Goal: Task Accomplishment & Management: Use online tool/utility

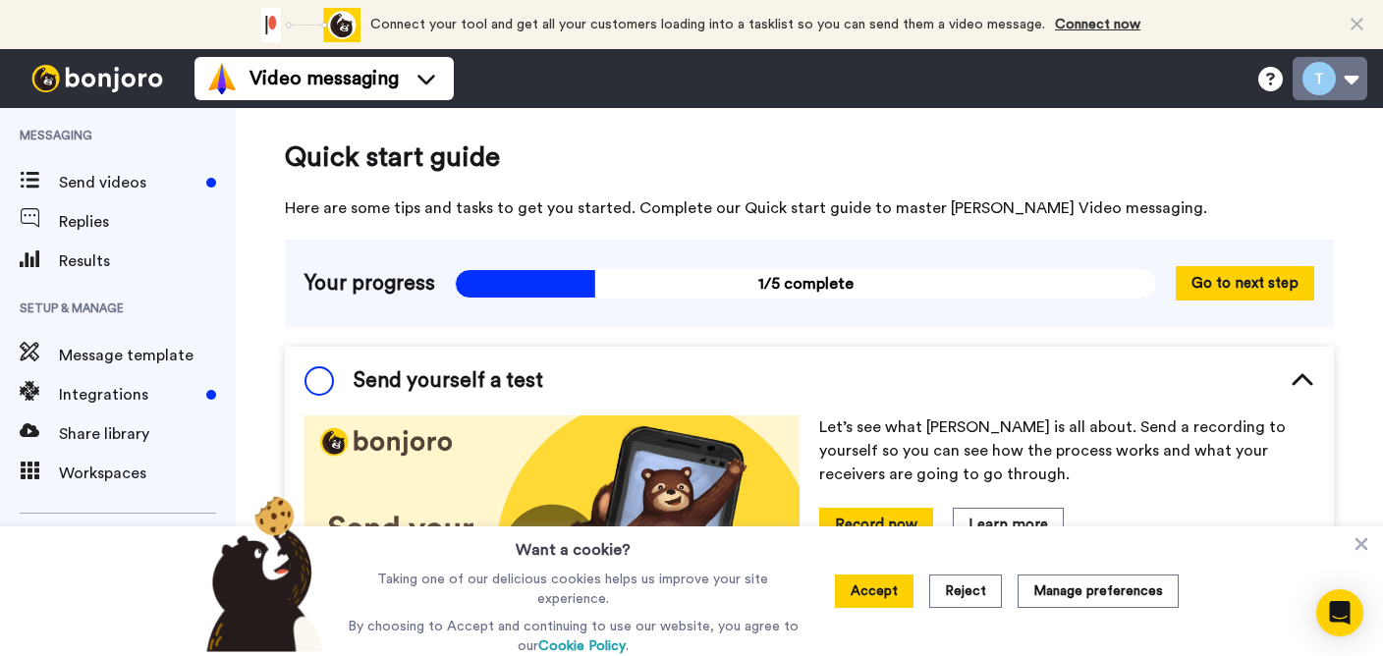
click at [1347, 81] on button at bounding box center [1329, 78] width 75 height 43
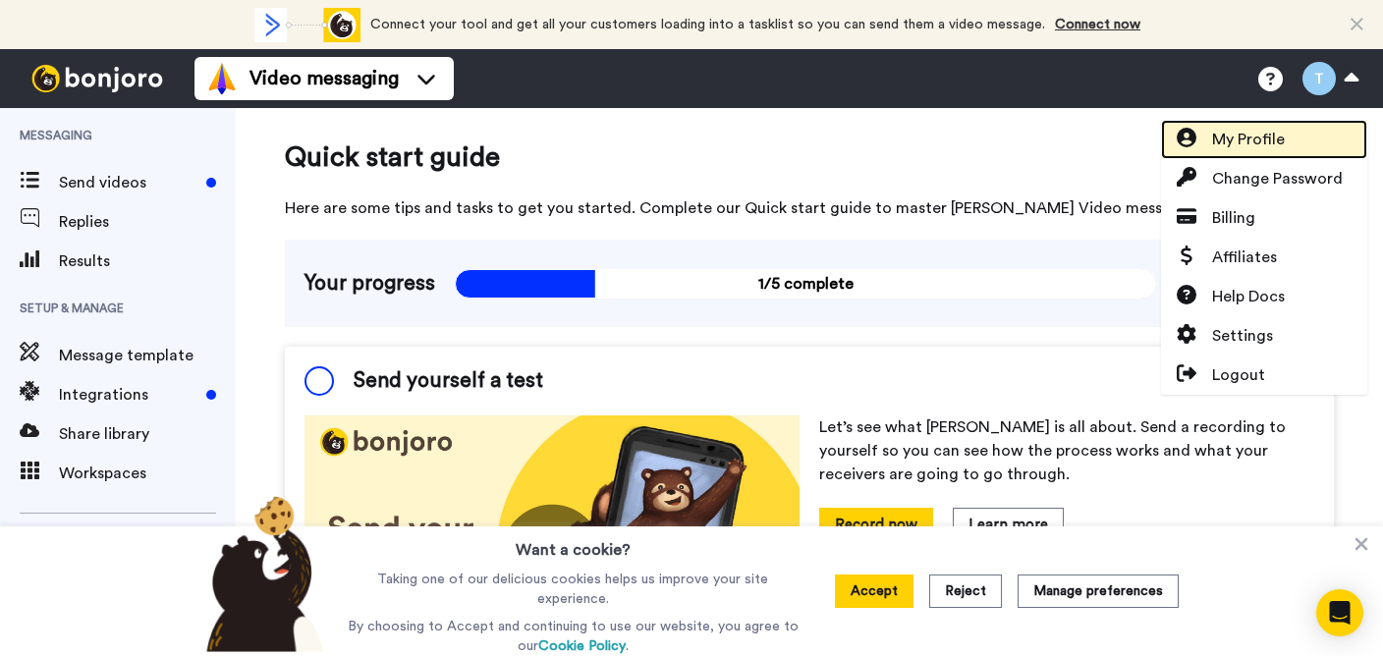
click at [1321, 144] on link "My Profile" at bounding box center [1264, 139] width 206 height 39
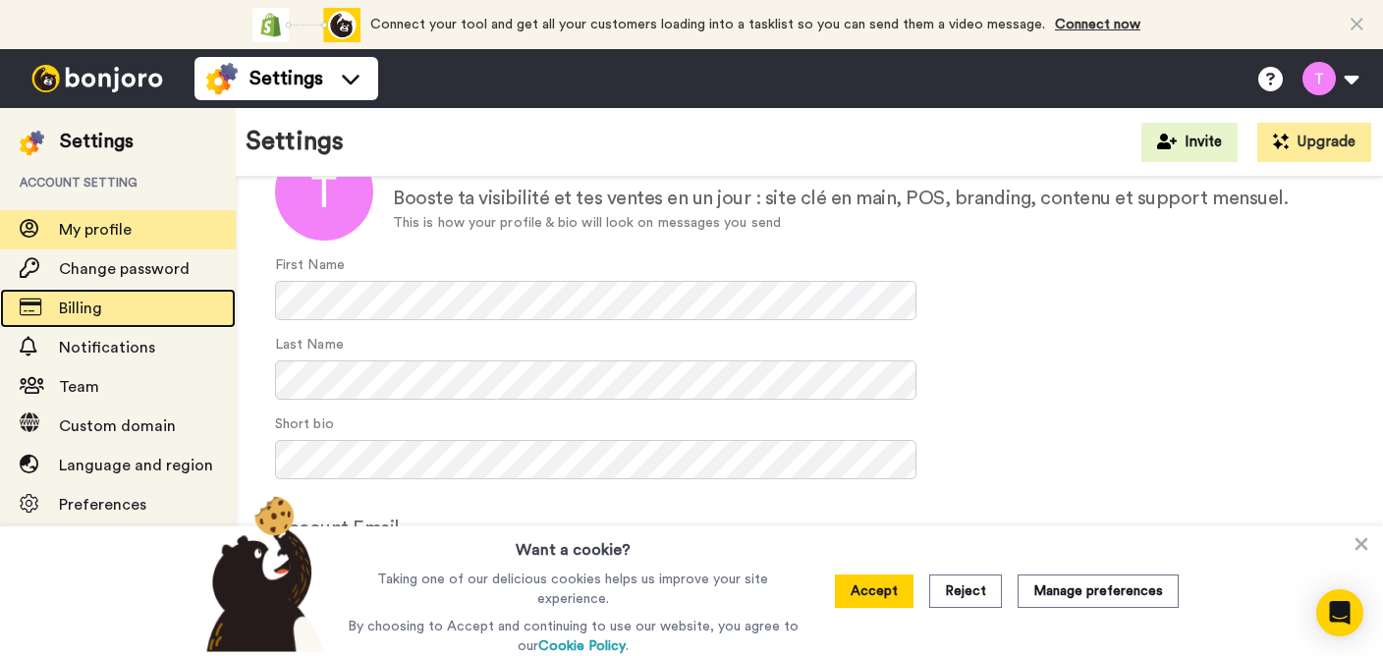
click at [111, 322] on div "Billing" at bounding box center [118, 308] width 236 height 39
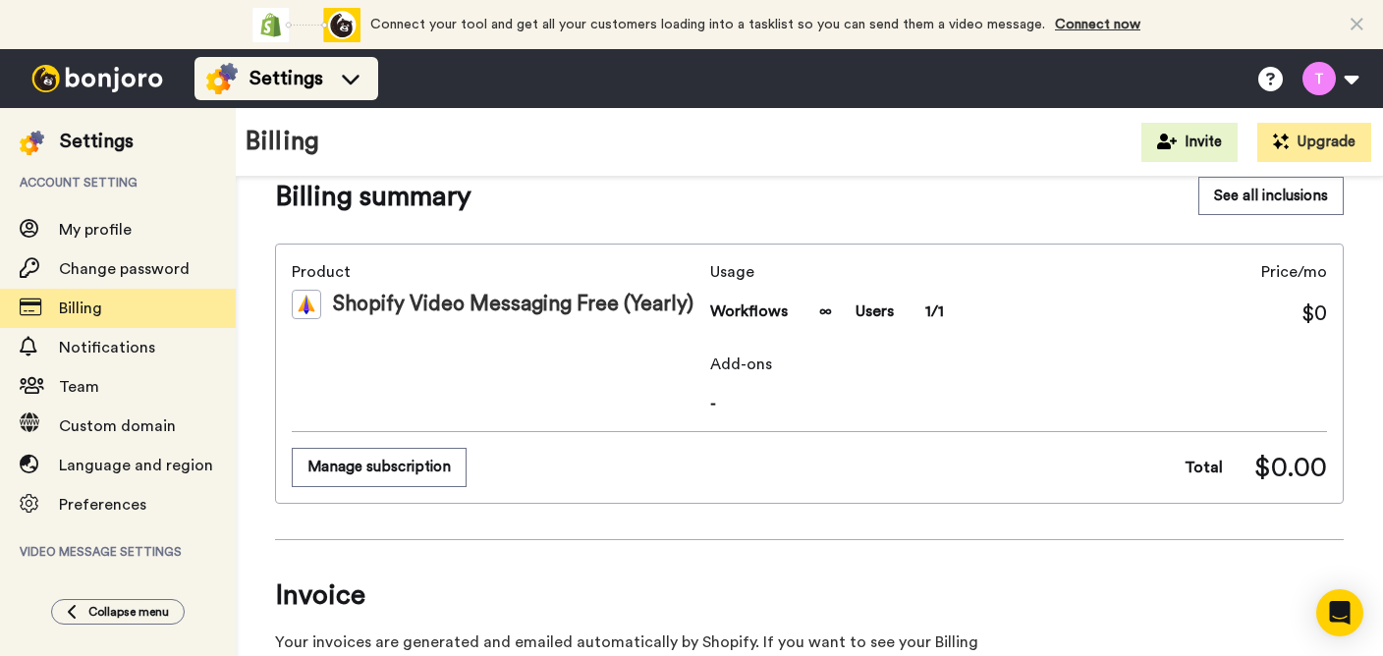
click at [312, 72] on span "Settings" at bounding box center [286, 78] width 74 height 27
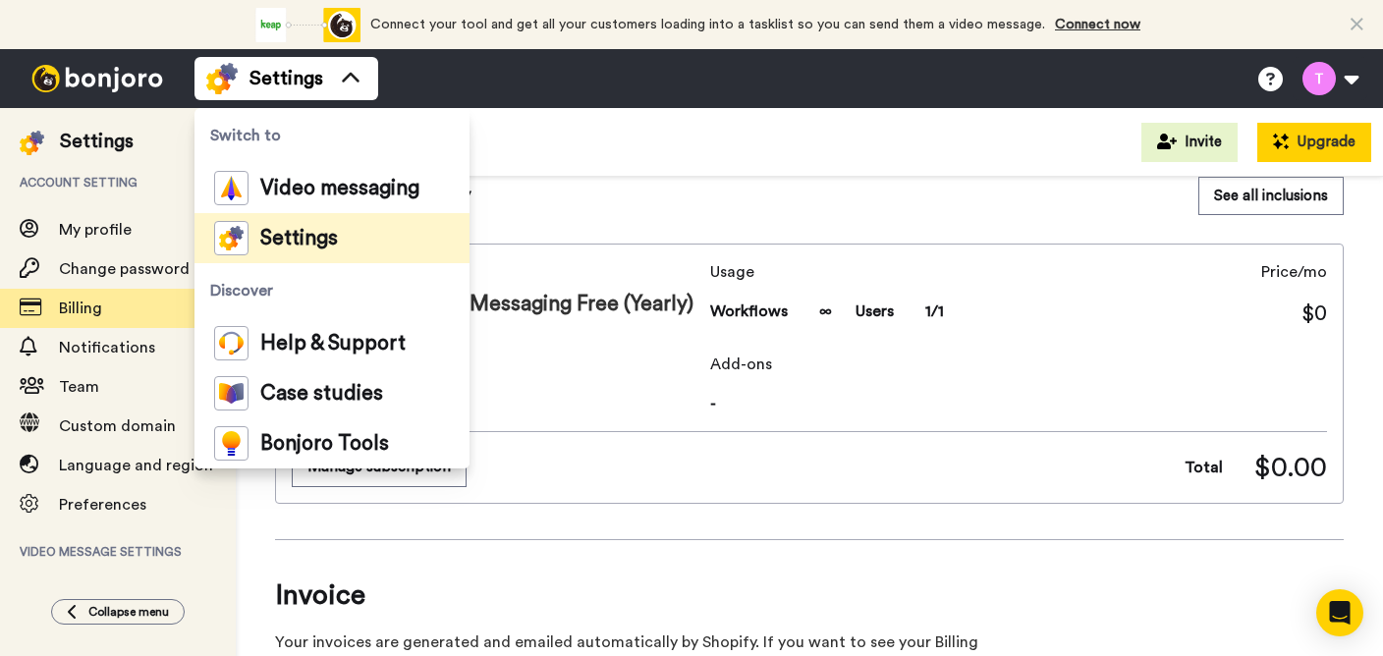
click at [1341, 154] on button "Upgrade" at bounding box center [1314, 142] width 114 height 39
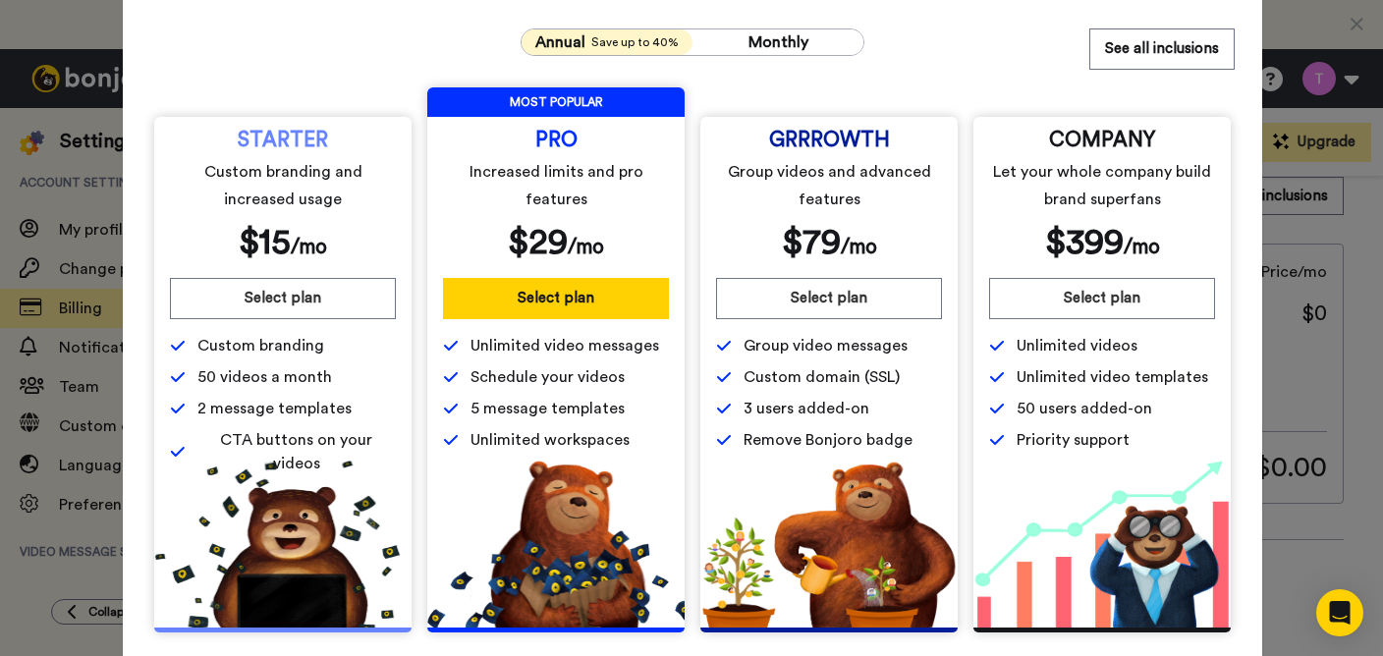
scroll to position [67, 0]
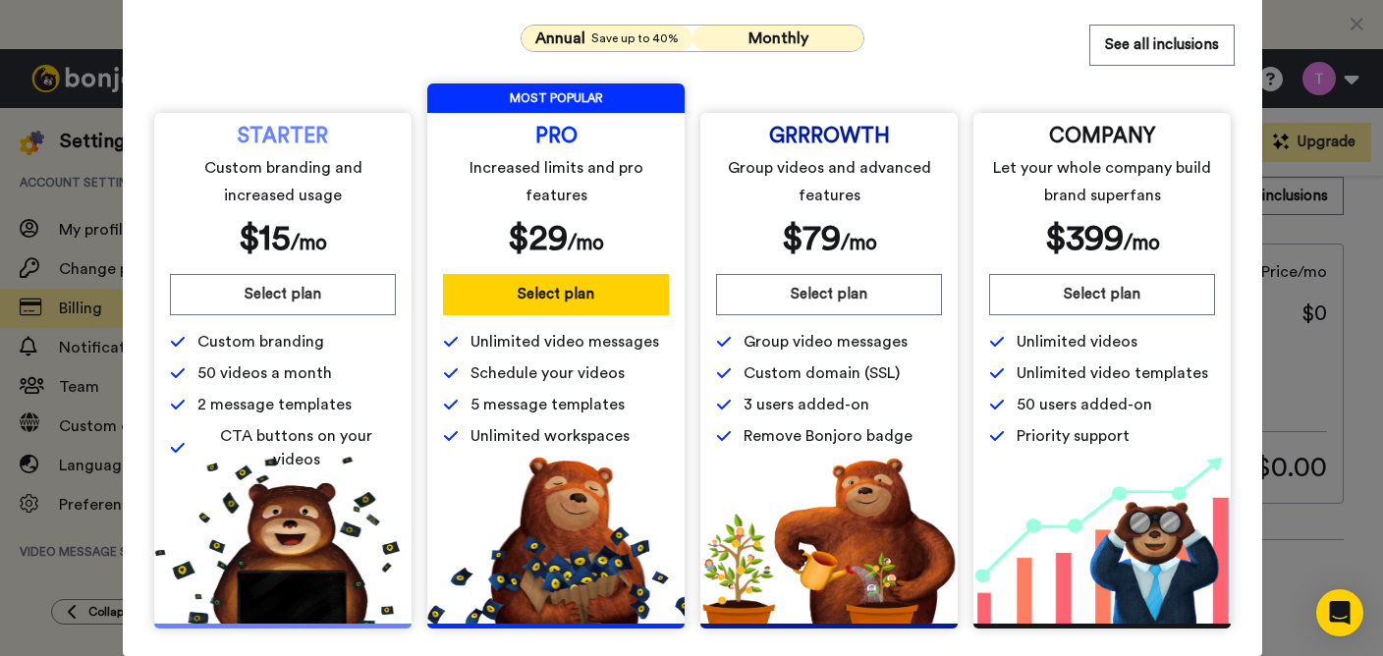
click at [792, 31] on span "Monthly" at bounding box center [778, 38] width 60 height 16
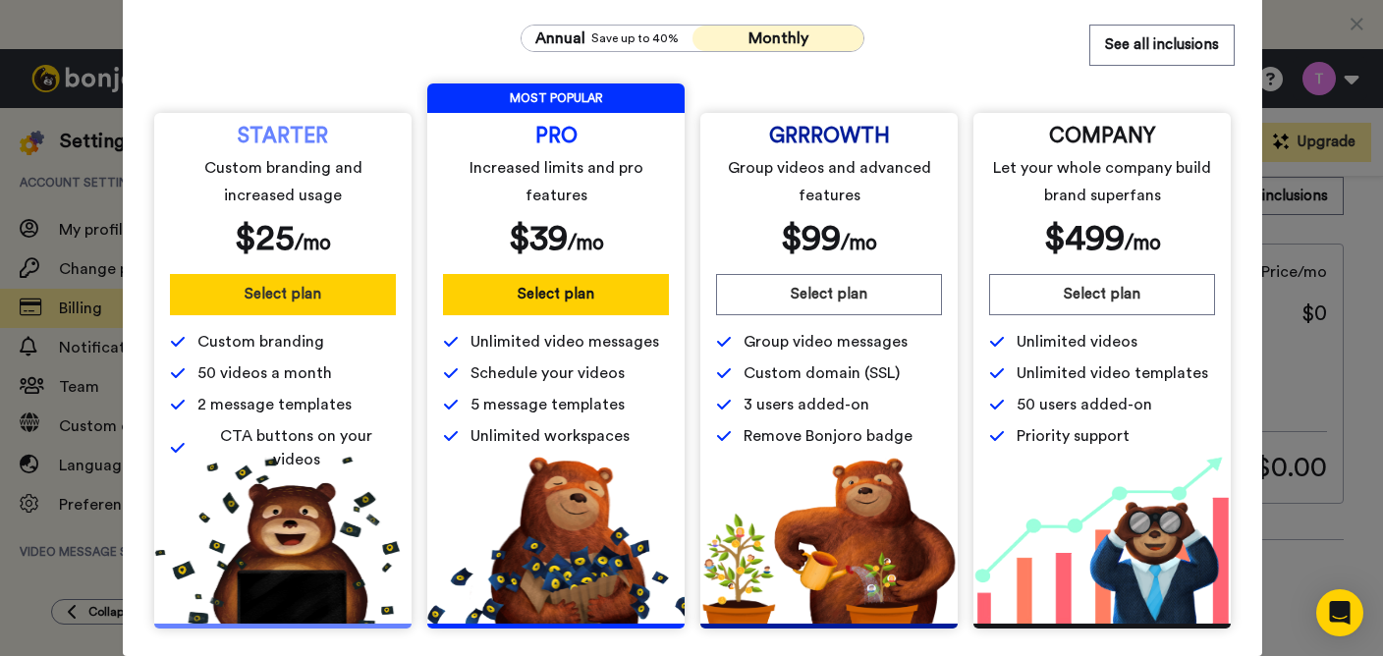
scroll to position [0, 0]
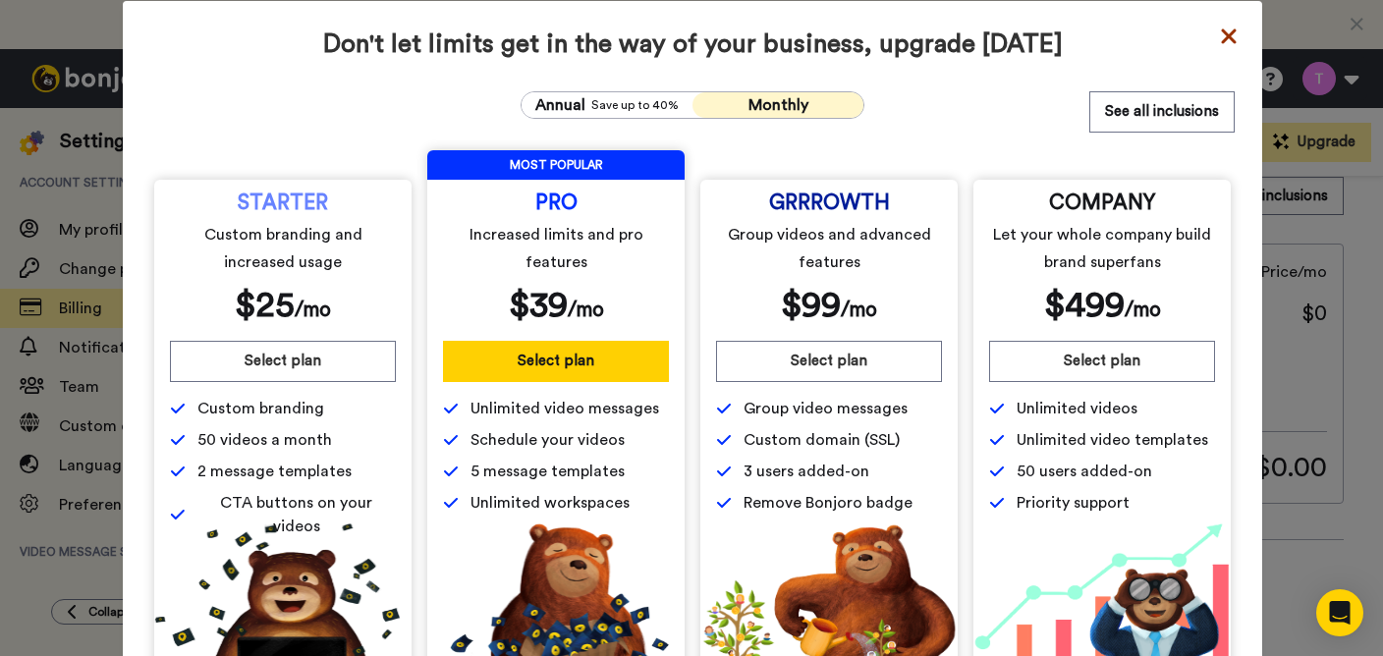
click at [1232, 31] on icon at bounding box center [1228, 35] width 15 height 15
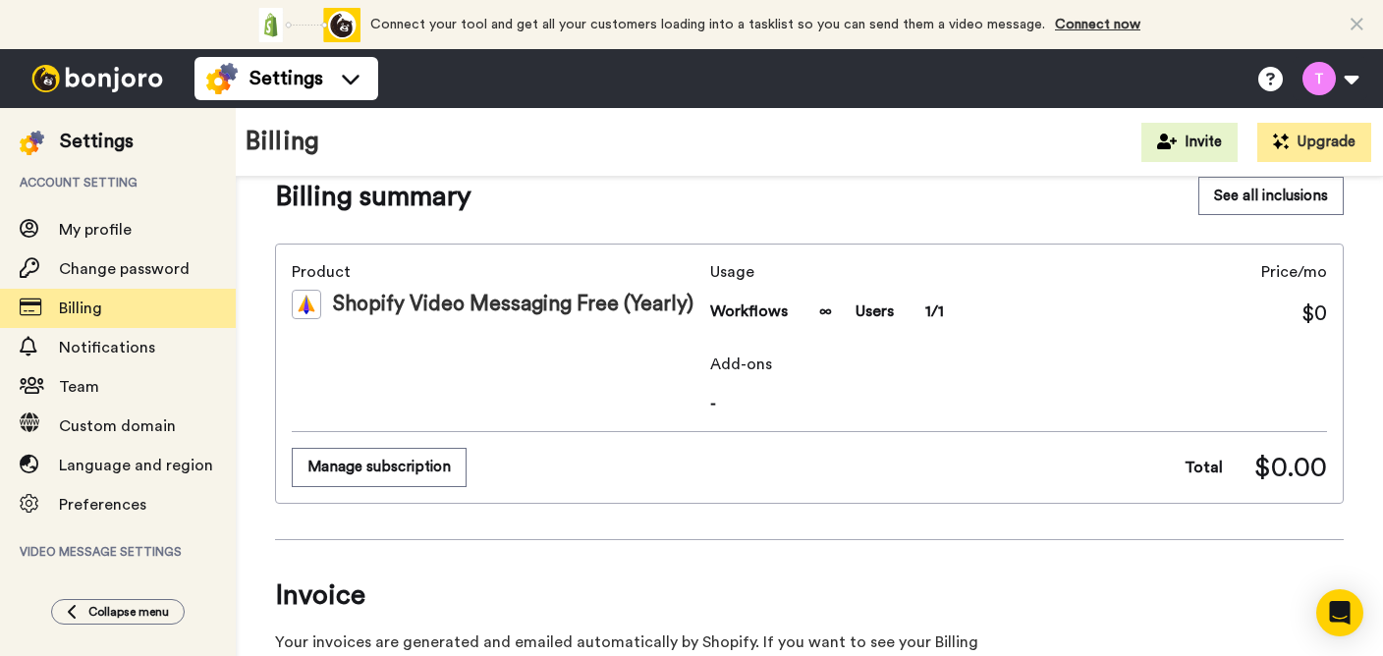
click at [1107, 13] on div "Connect your tool and get all your customers loading into a tasklist so you can…" at bounding box center [693, 24] width 893 height 49
click at [1107, 24] on link "Connect now" at bounding box center [1097, 25] width 85 height 14
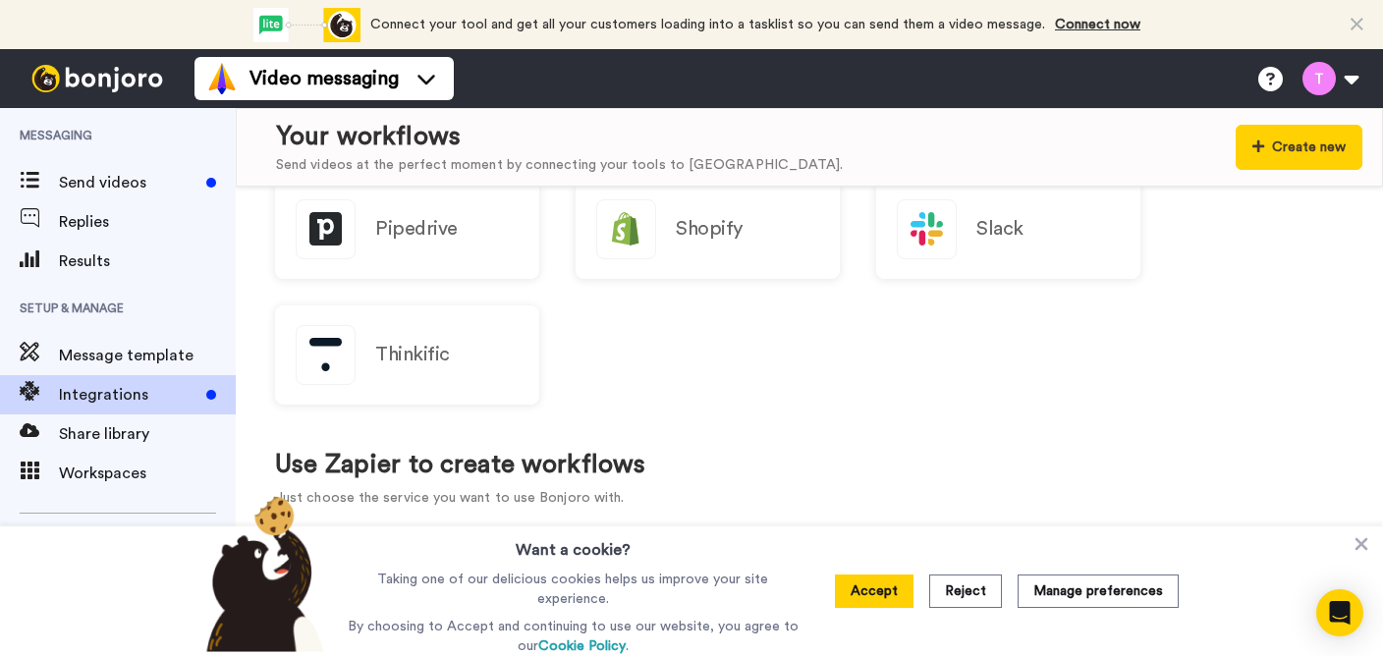
scroll to position [924, 0]
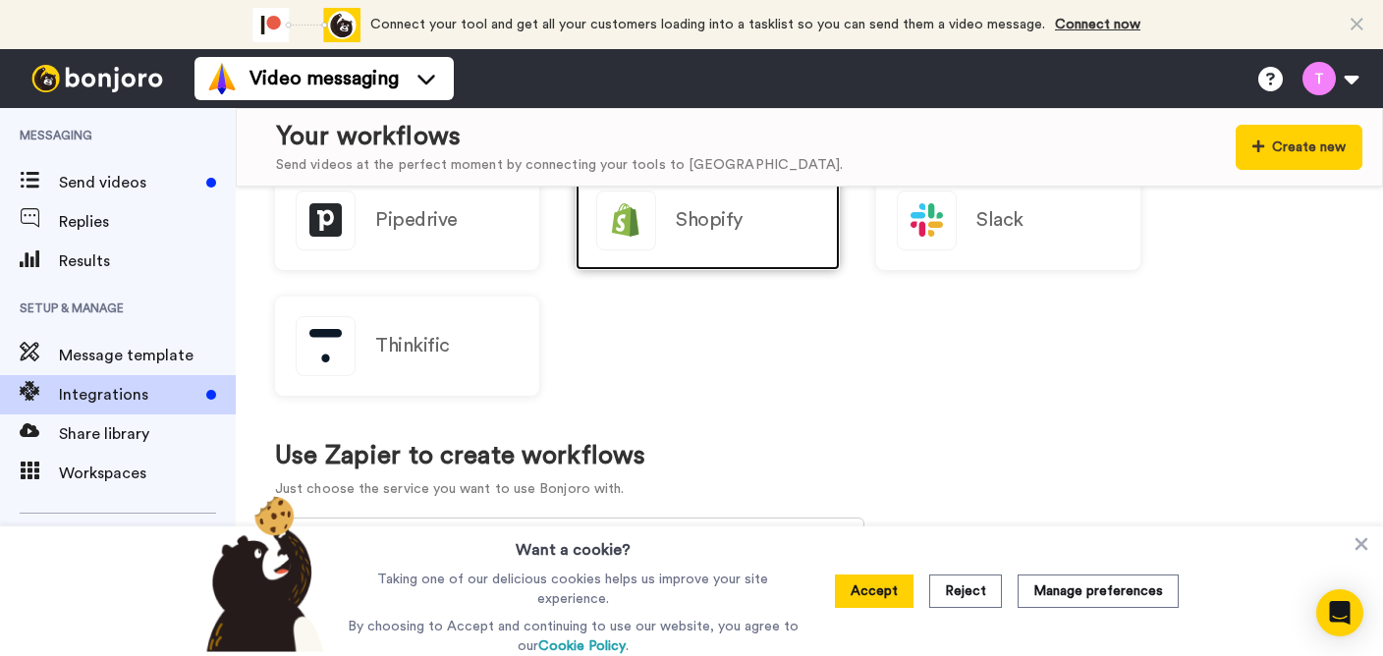
click at [685, 237] on div "Shopify" at bounding box center [707, 220] width 264 height 99
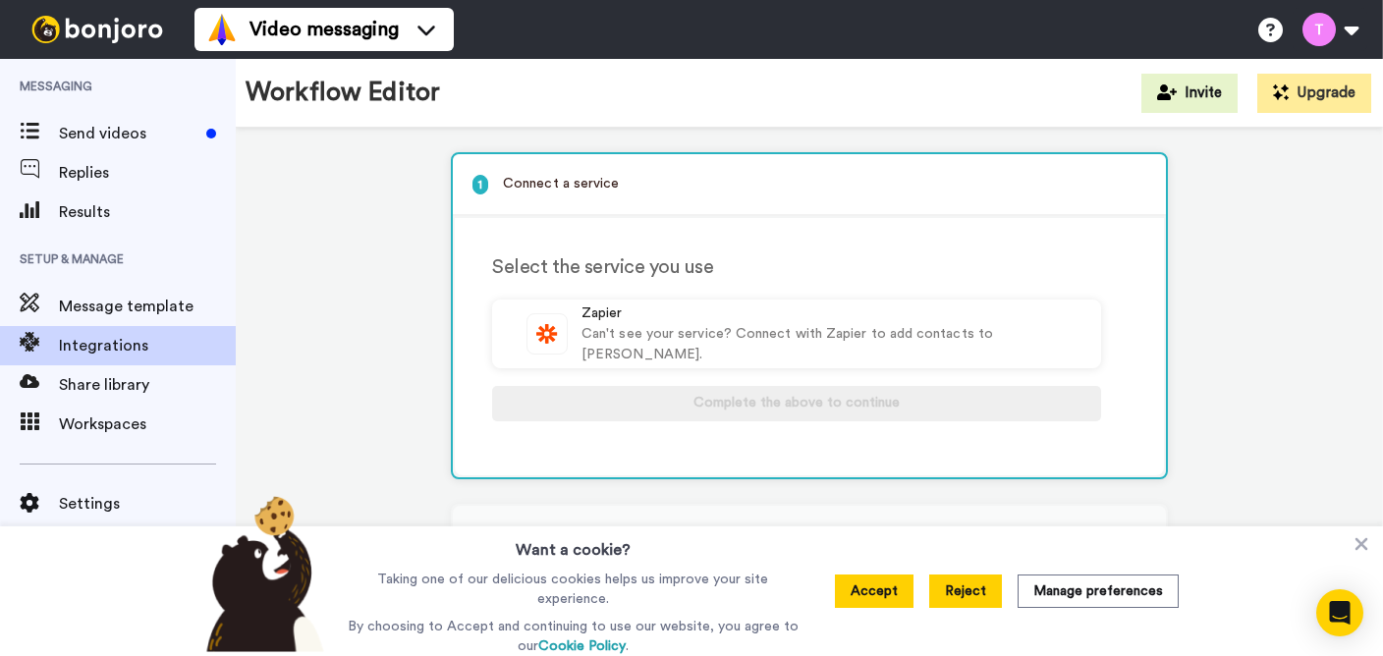
click at [975, 600] on button "Reject" at bounding box center [965, 590] width 73 height 33
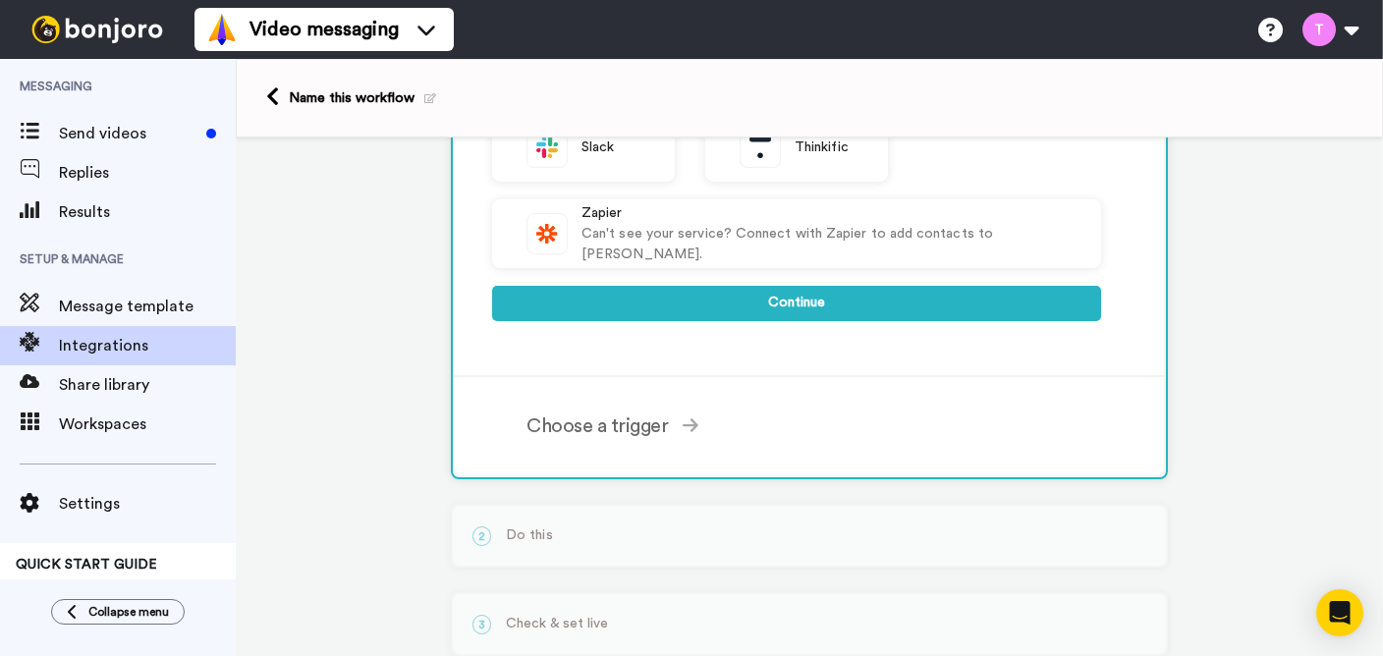
scroll to position [766, 0]
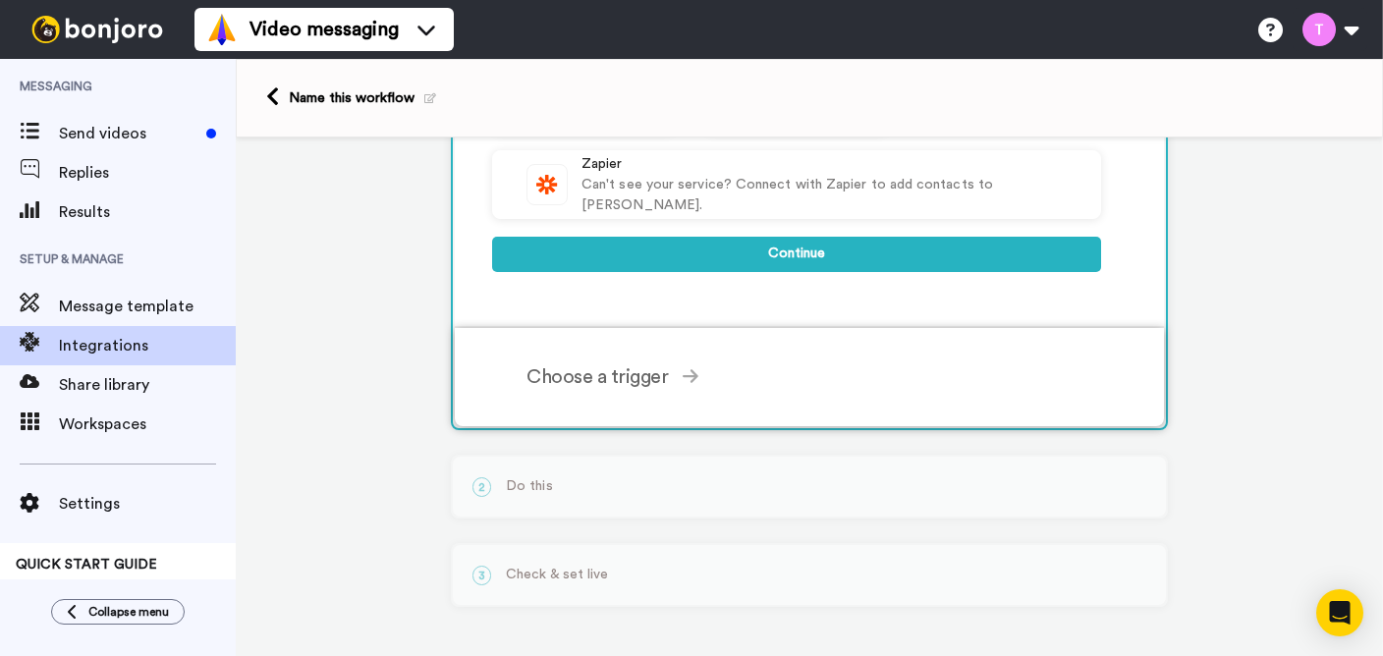
click at [688, 394] on div "Choose a trigger Order Created Triggers when customer places an order and pays …" at bounding box center [835, 377] width 618 height 59
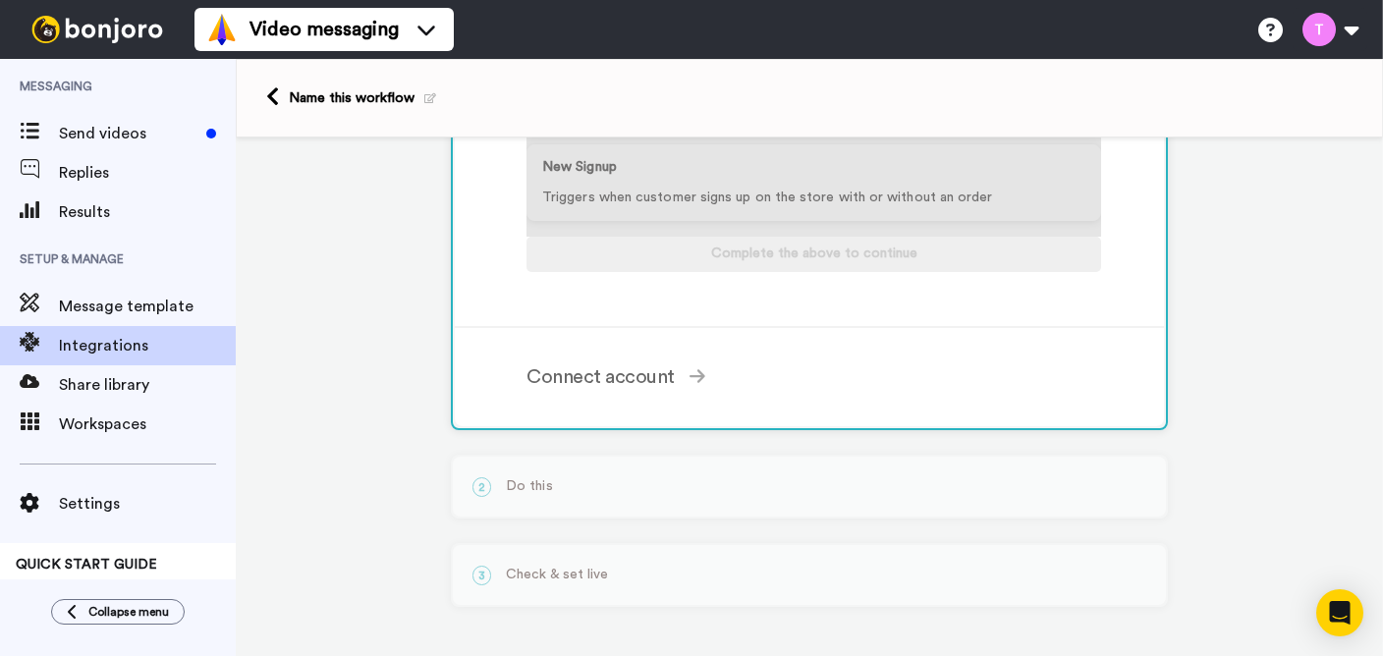
scroll to position [197, 0]
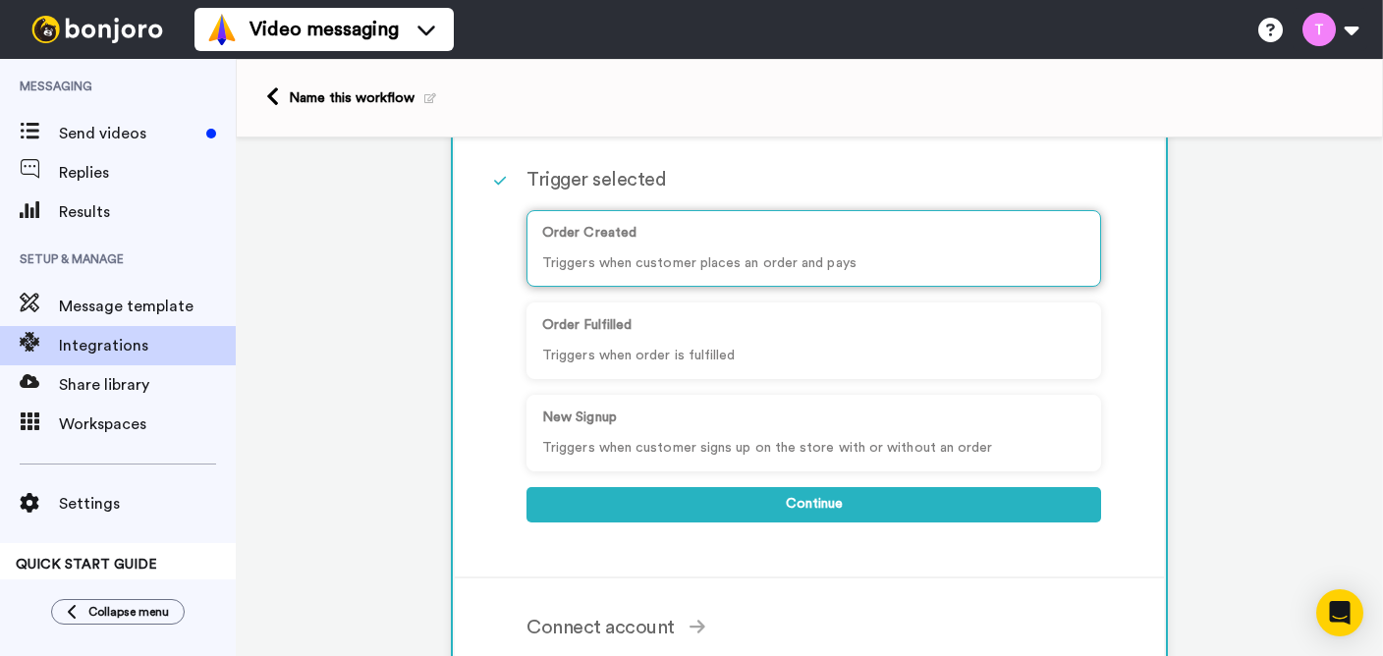
click at [811, 236] on p "Order Created" at bounding box center [813, 233] width 543 height 21
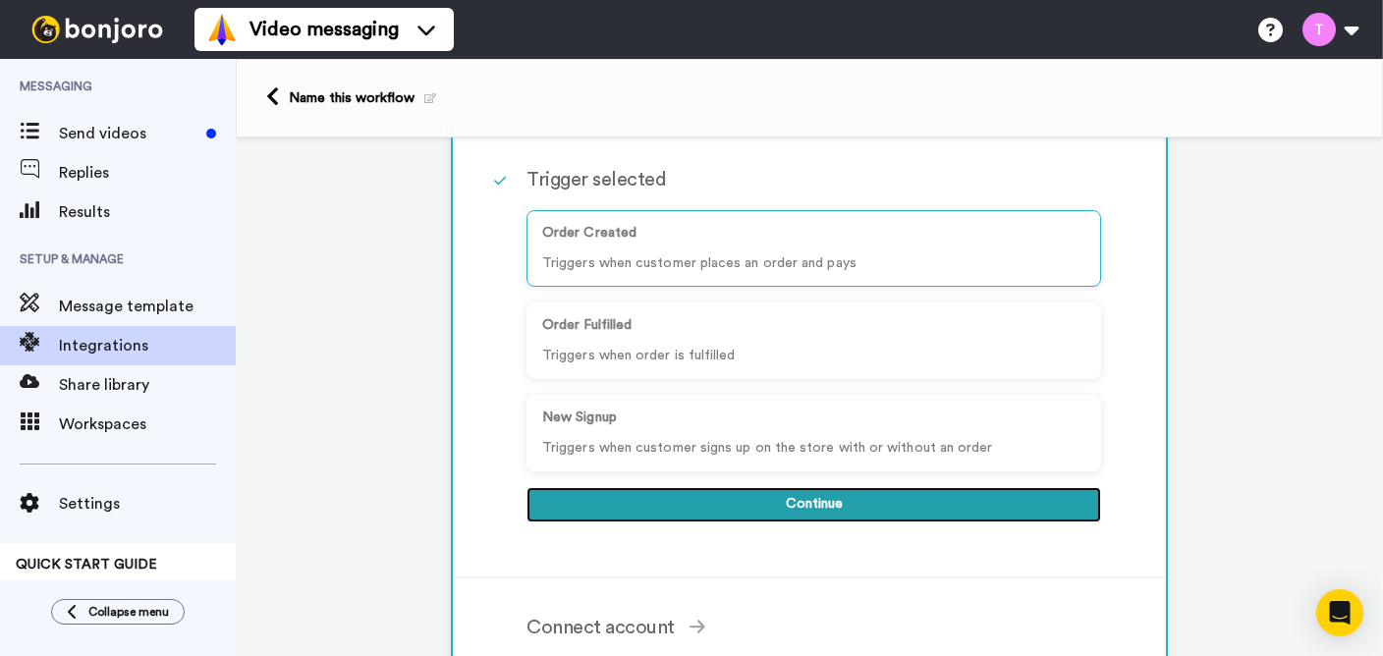
click at [1032, 500] on button "Continue" at bounding box center [813, 504] width 574 height 35
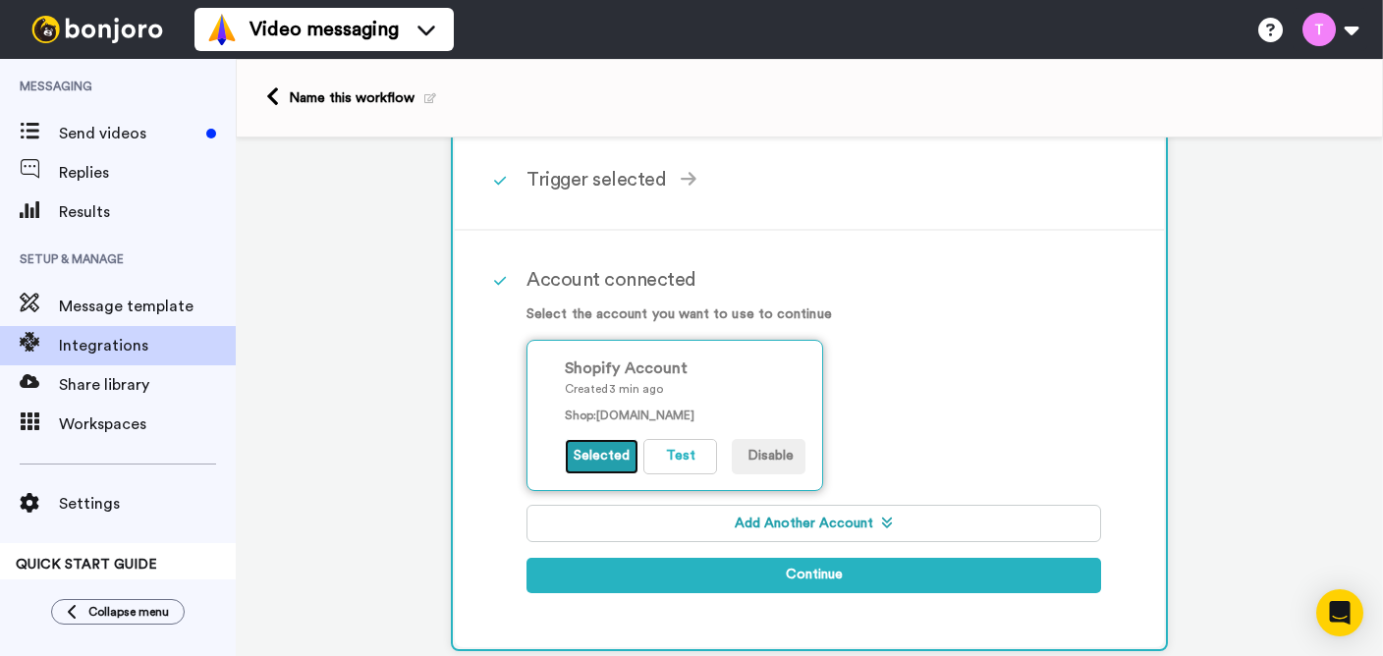
click at [610, 451] on button "Selected" at bounding box center [602, 456] width 74 height 35
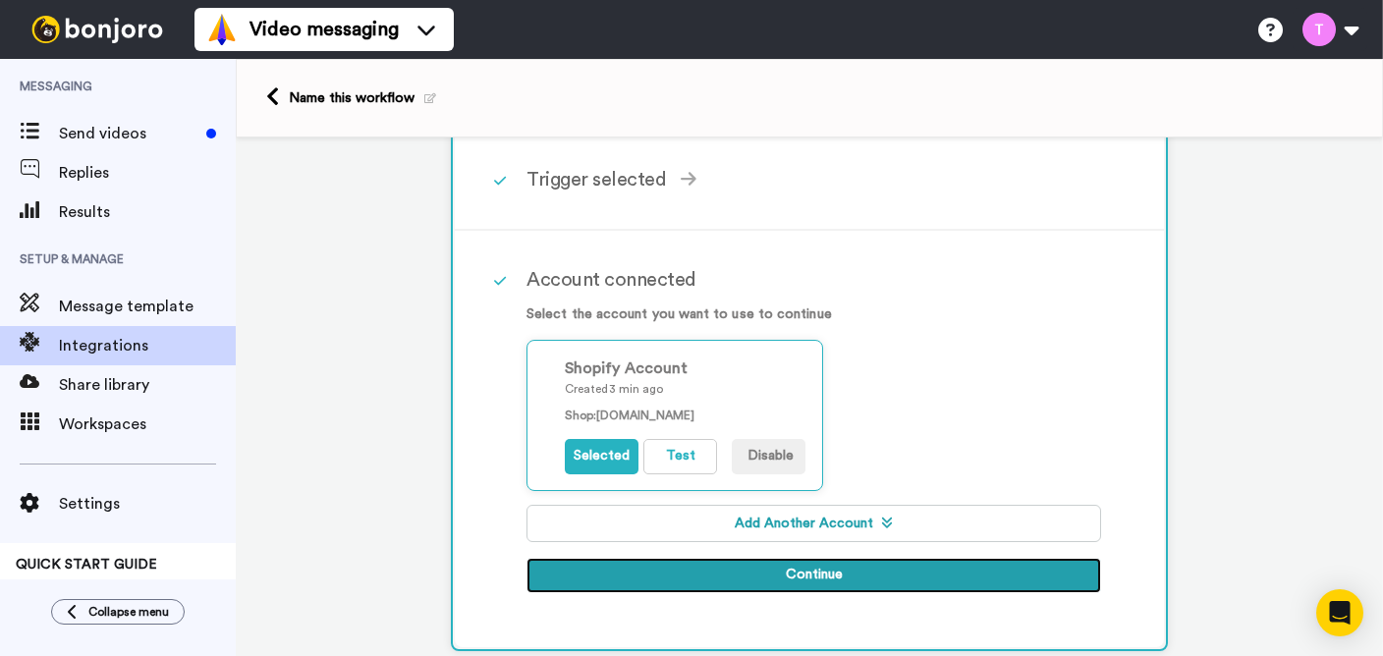
click at [839, 574] on button "Continue" at bounding box center [813, 575] width 574 height 35
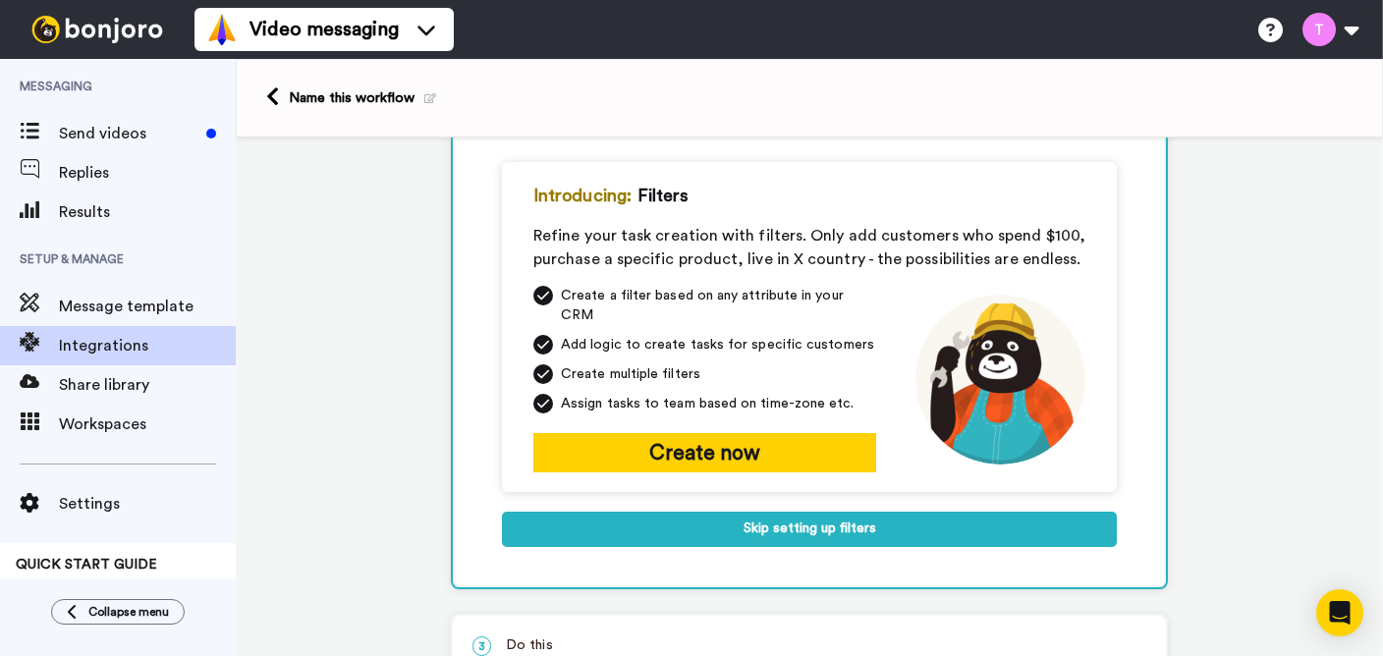
scroll to position [195, 0]
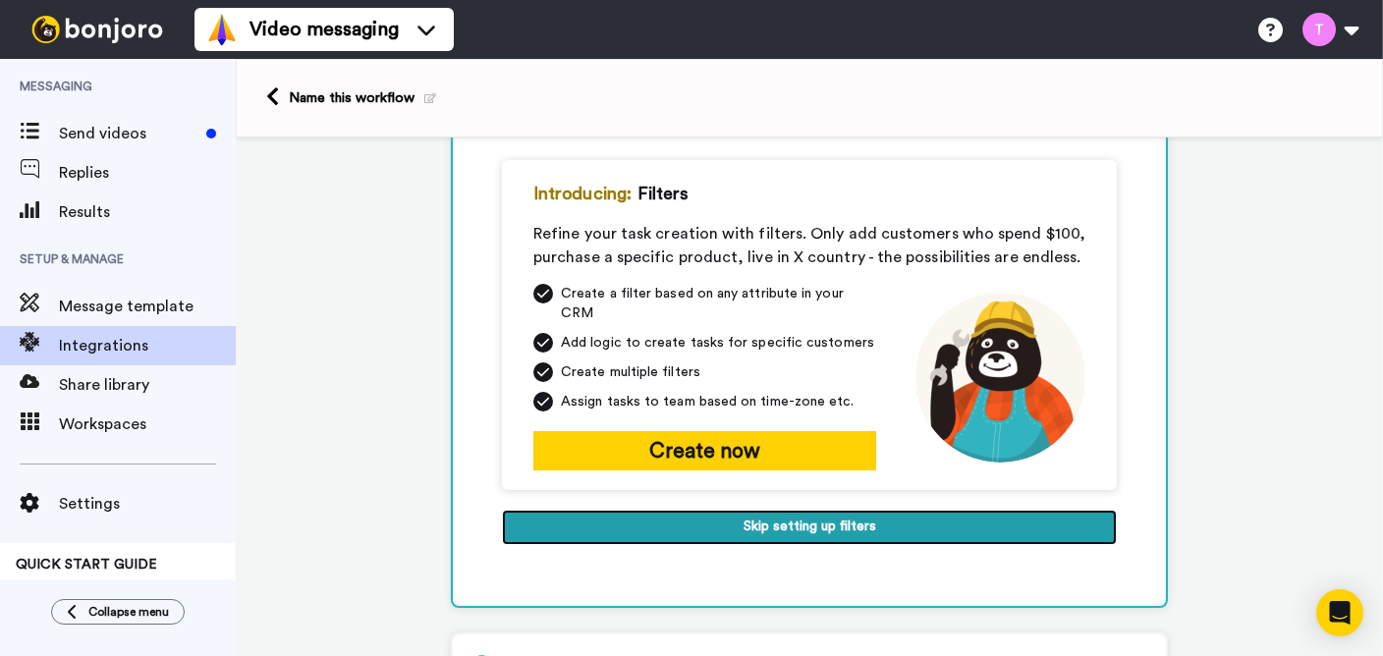
click at [813, 516] on button "Skip setting up filters" at bounding box center [809, 527] width 615 height 35
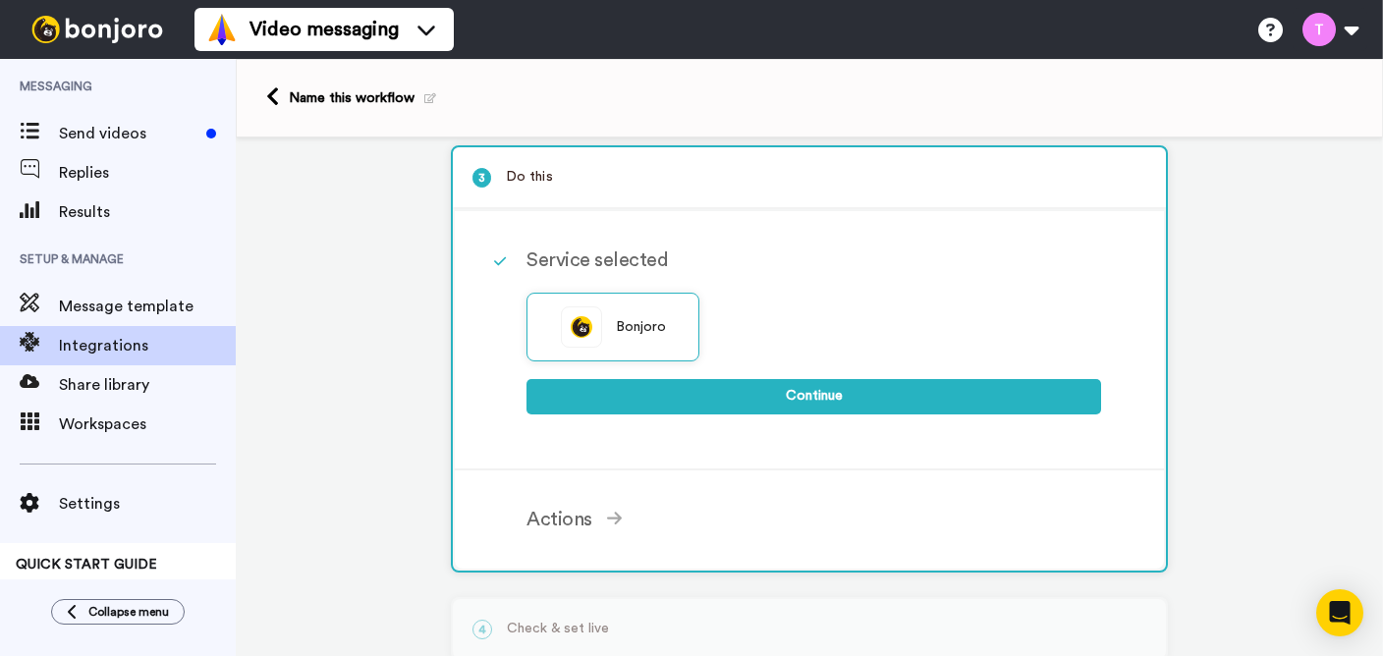
scroll to position [190, 0]
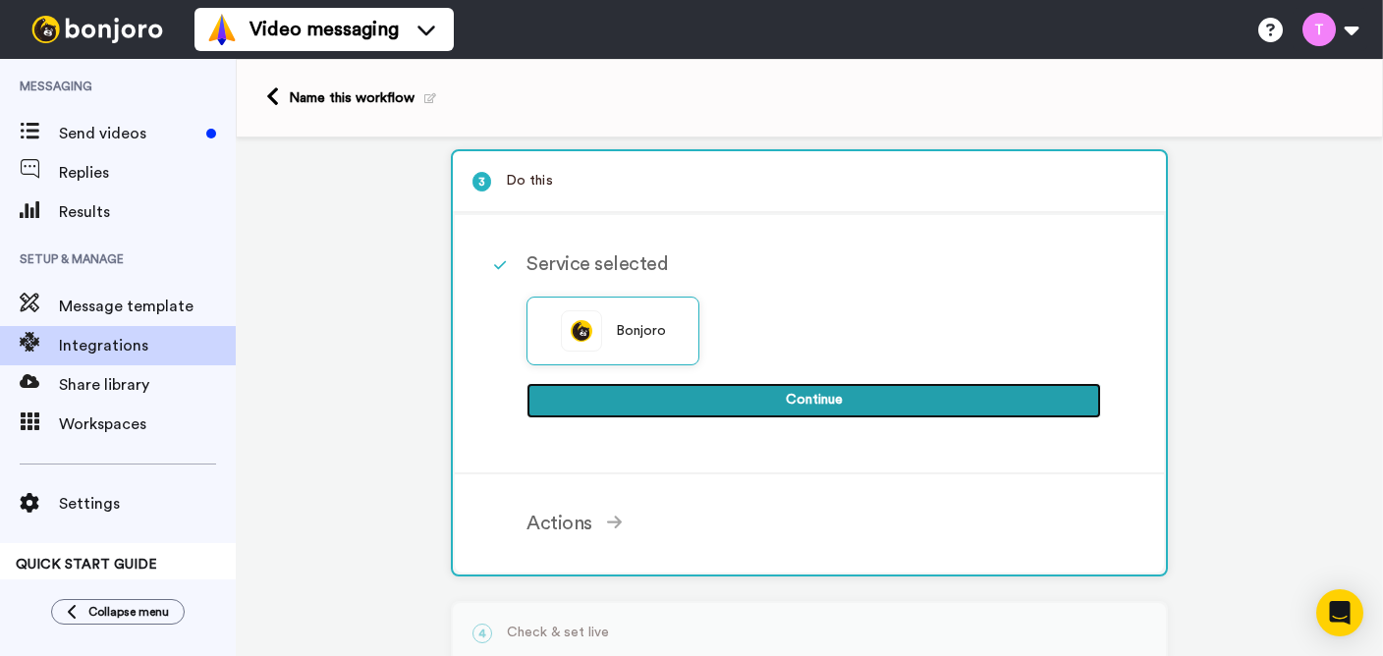
click at [807, 395] on button "Continue" at bounding box center [813, 400] width 574 height 35
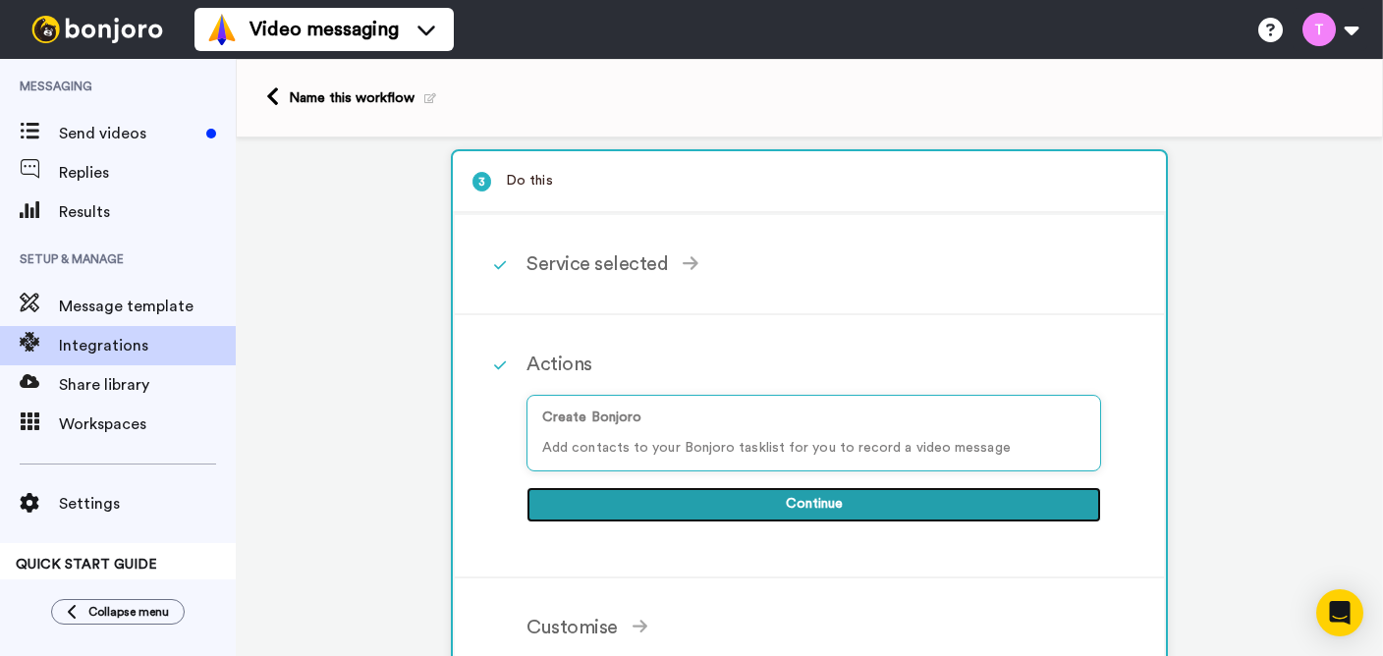
click at [851, 501] on button "Continue" at bounding box center [813, 504] width 574 height 35
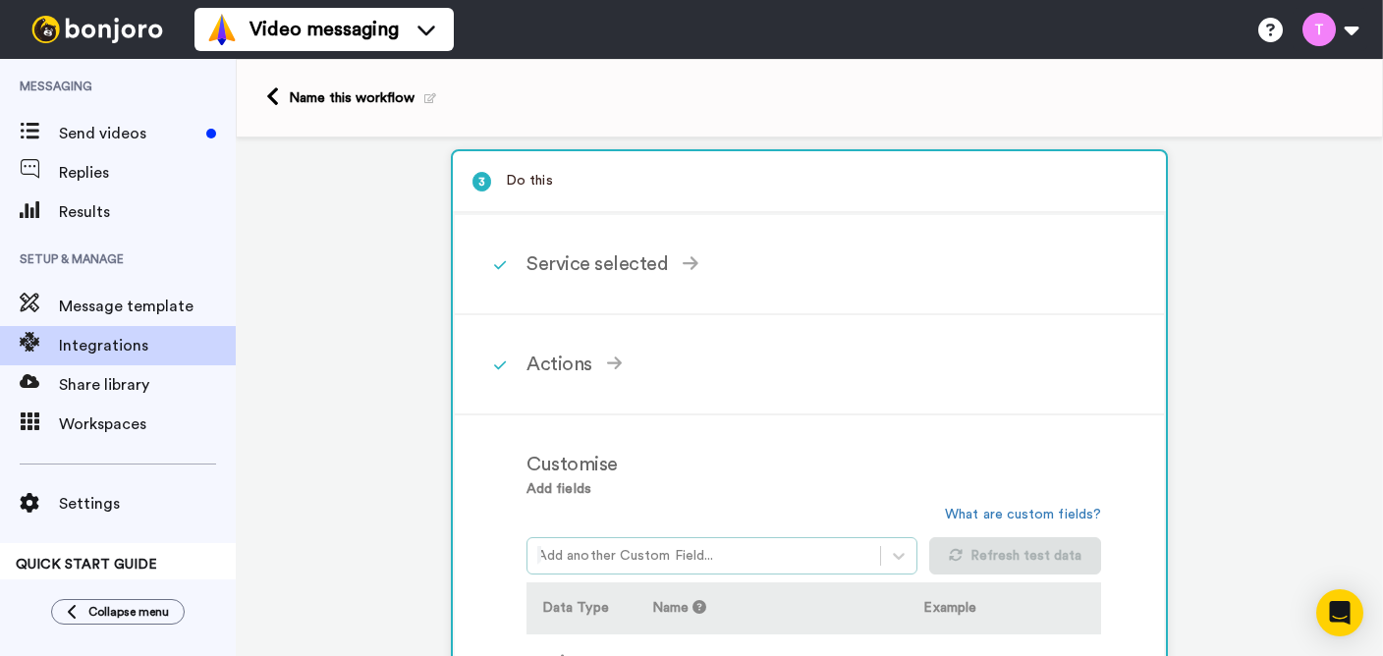
click at [846, 557] on div at bounding box center [703, 556] width 333 height 24
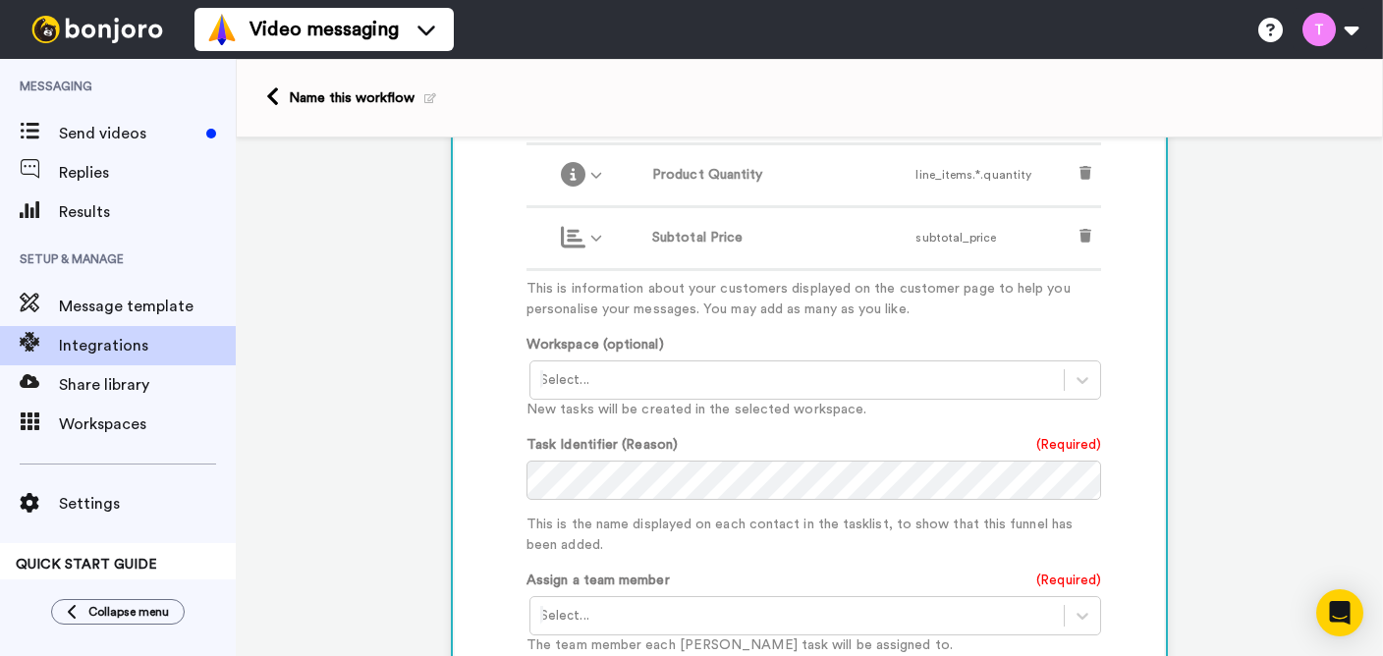
scroll to position [822, 0]
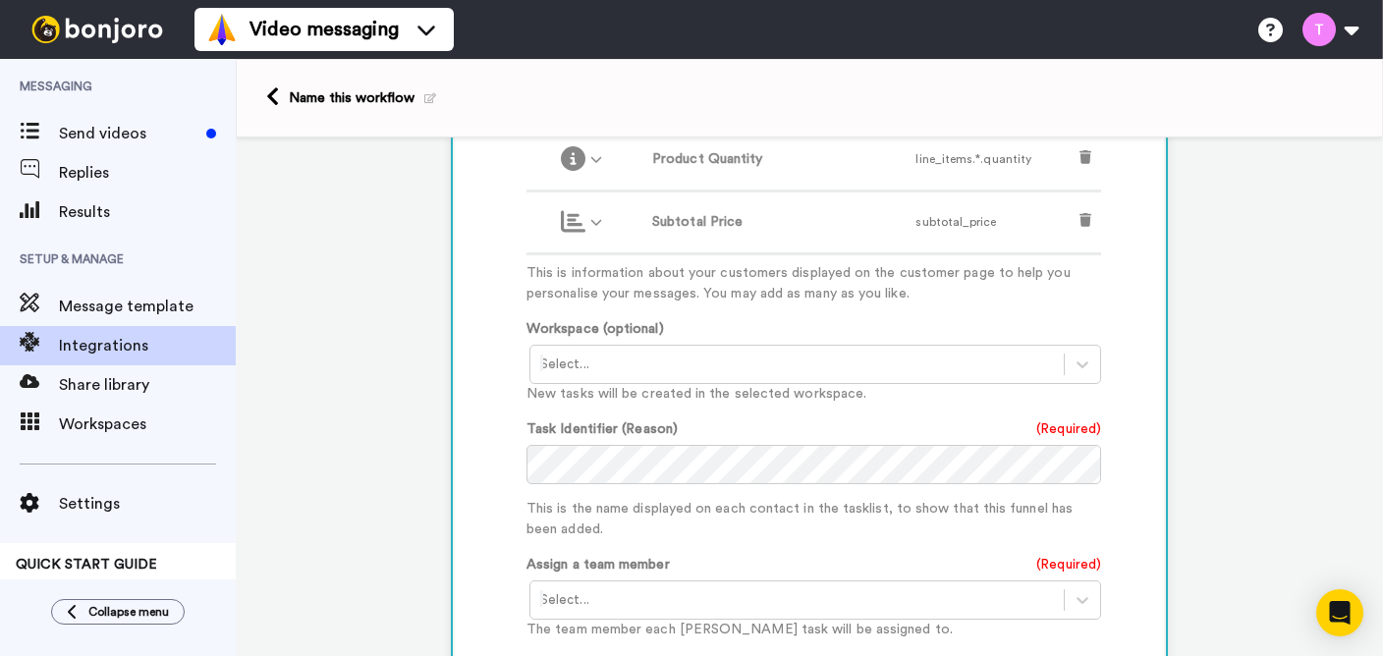
click at [847, 374] on div at bounding box center [797, 365] width 514 height 24
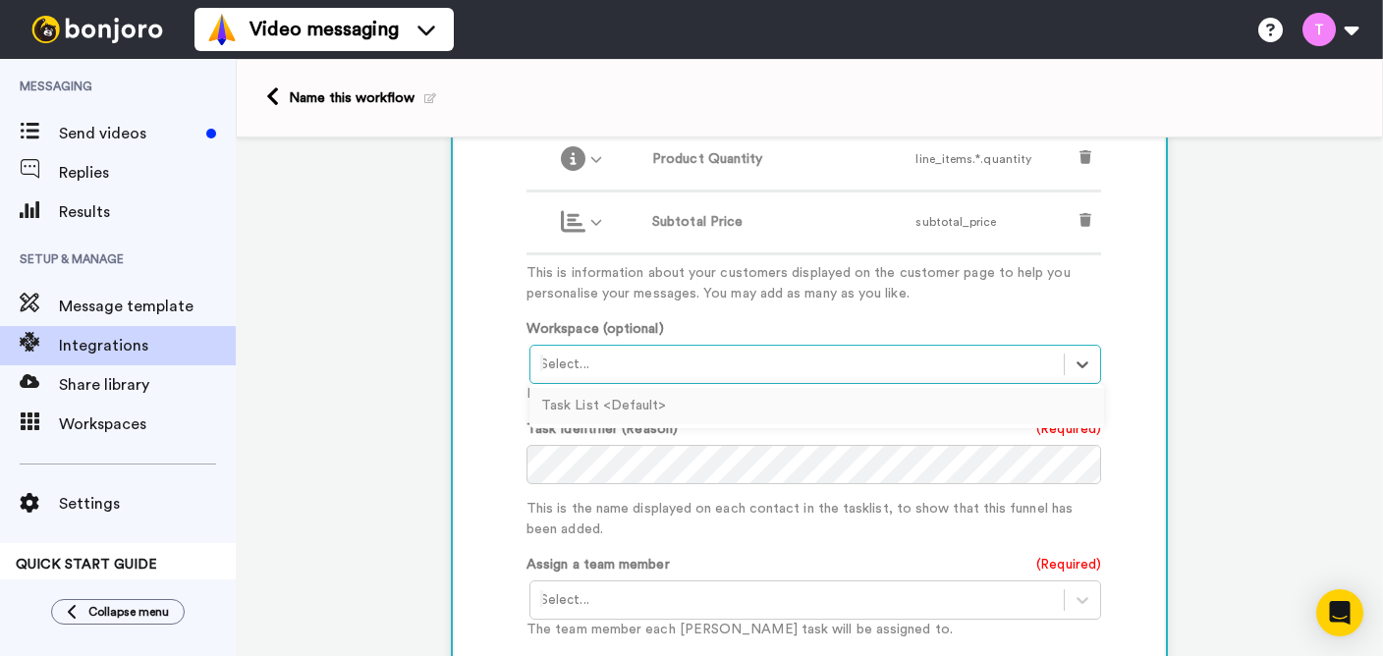
click at [1042, 318] on div "Add fields Add another Custom Field... What are custom fields? Refresh test dat…" at bounding box center [813, 353] width 574 height 1012
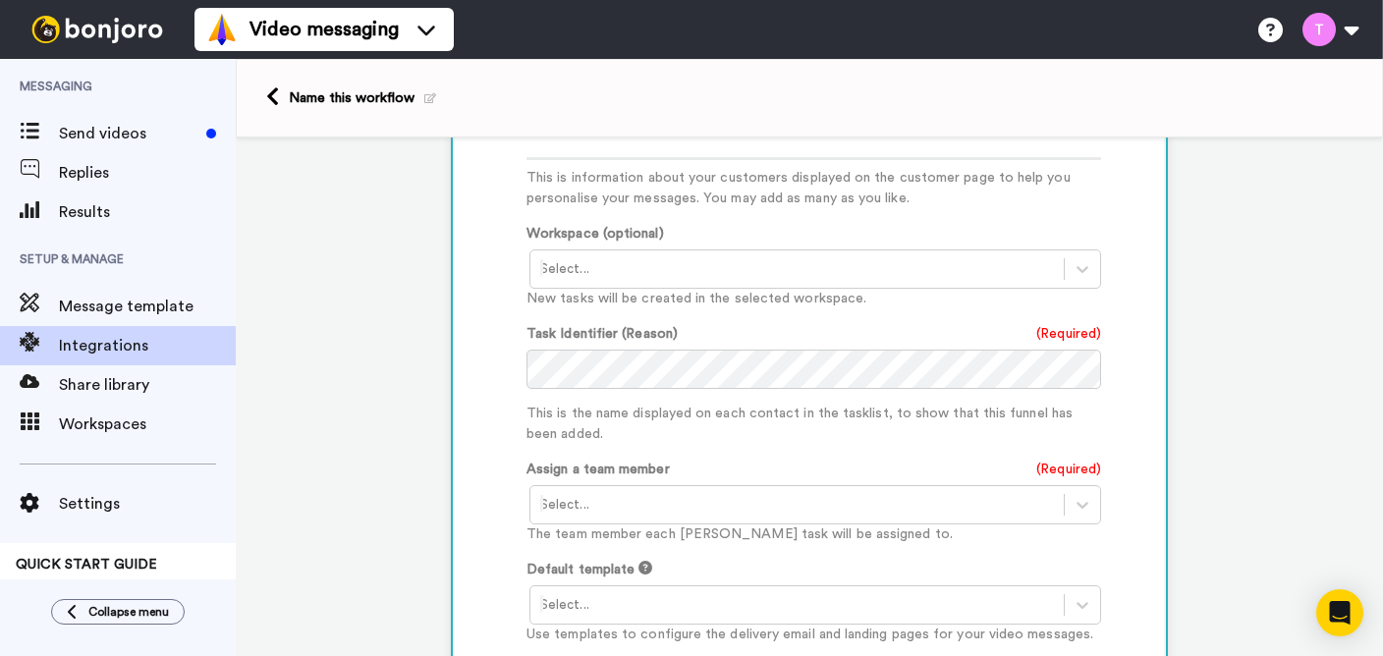
scroll to position [932, 0]
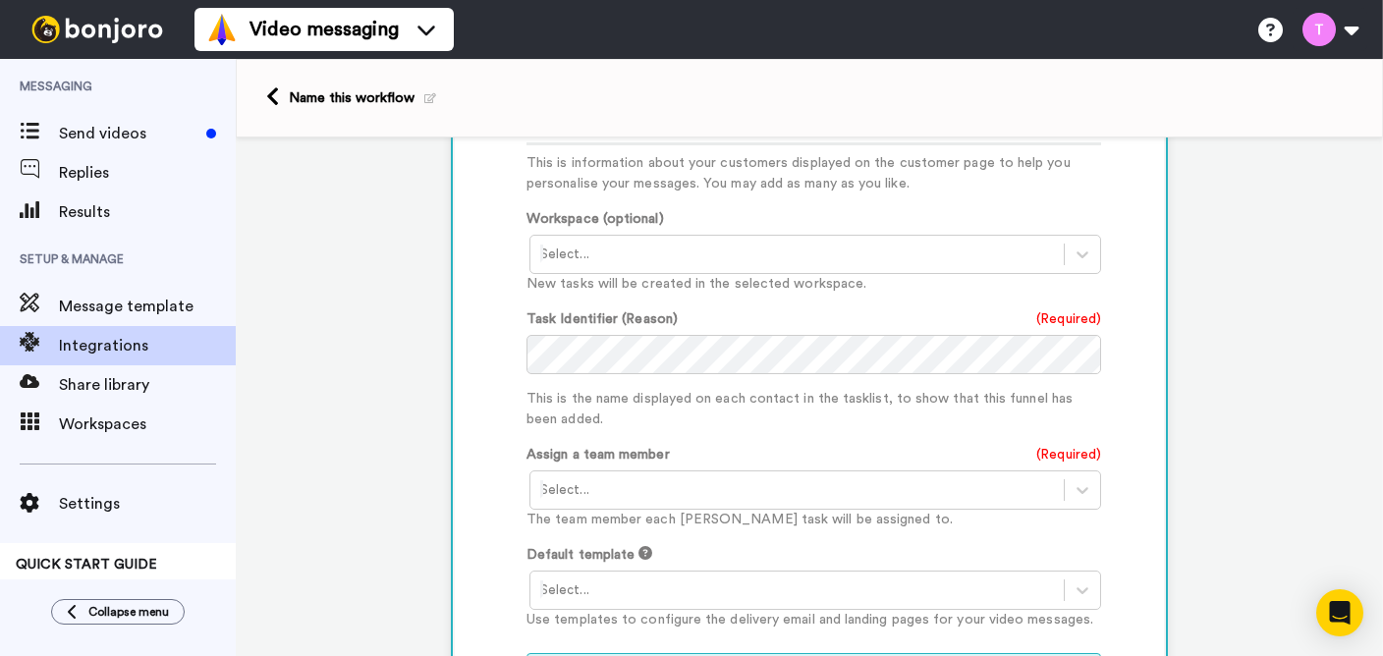
click at [864, 495] on div at bounding box center [797, 490] width 514 height 24
click at [822, 529] on div "The Questions Mark <chat@questionsmark.me>" at bounding box center [816, 532] width 574 height 36
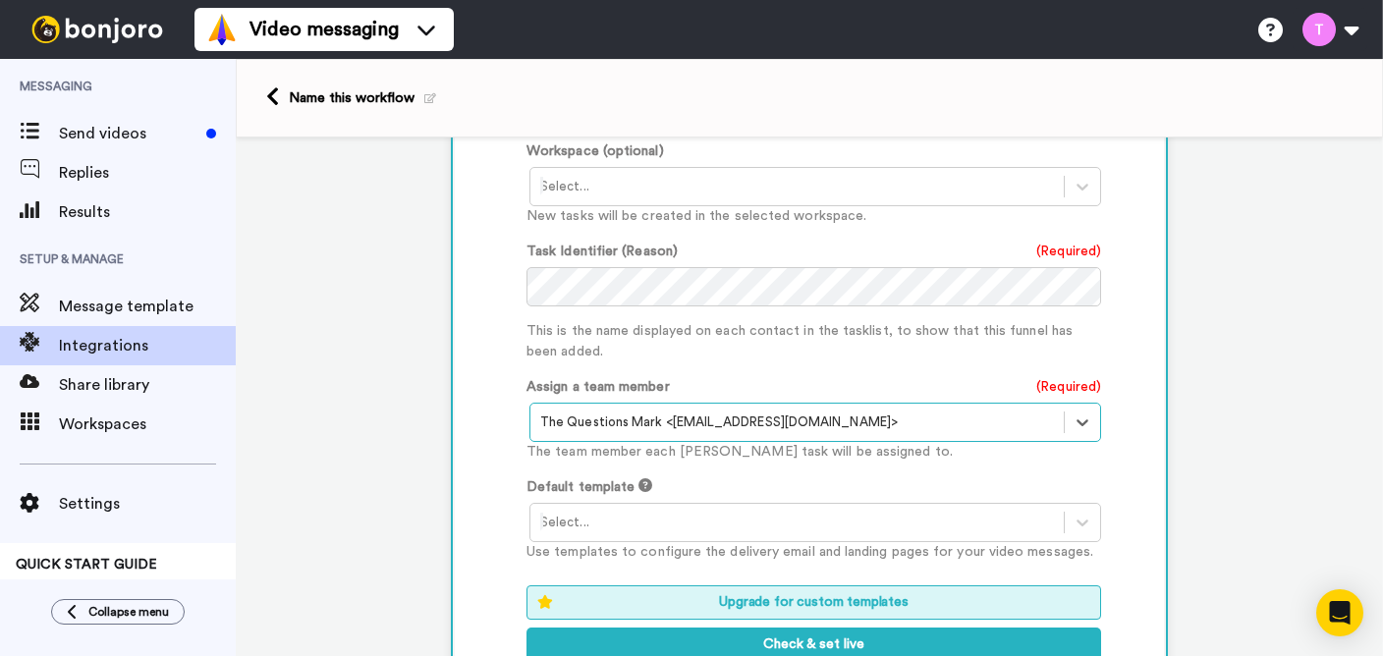
scroll to position [1011, 0]
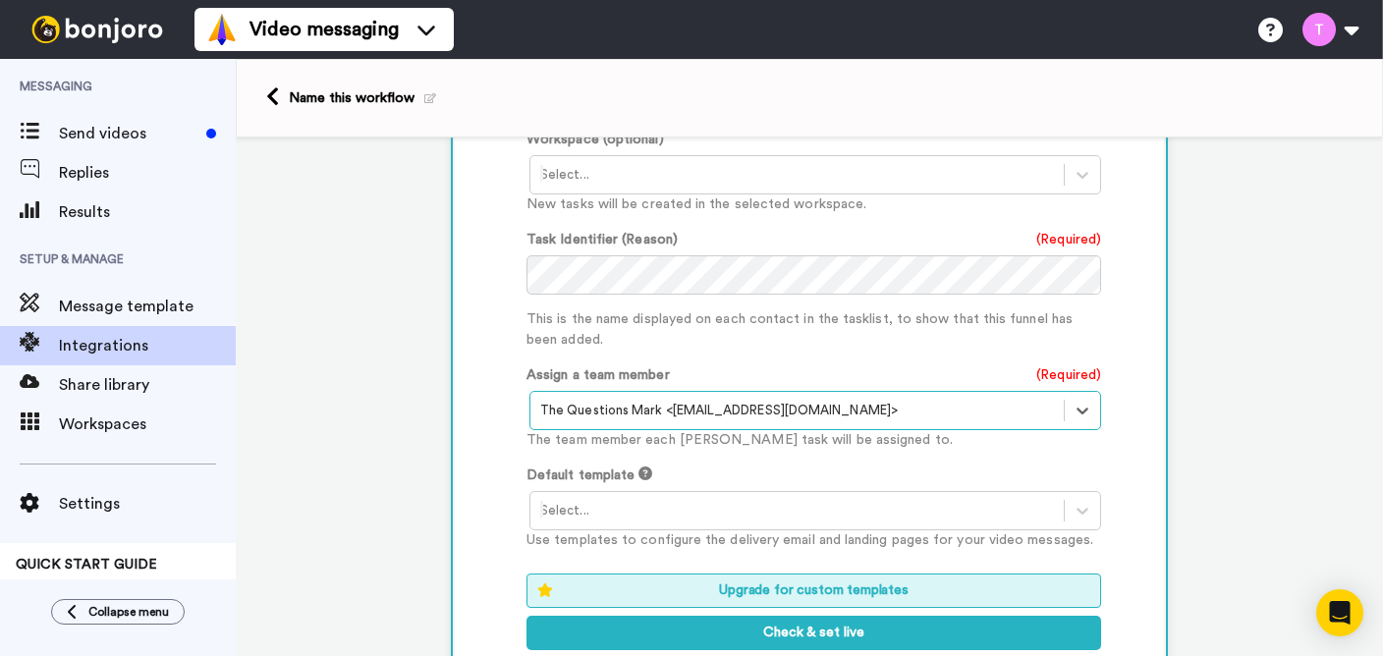
click at [786, 511] on div at bounding box center [797, 511] width 514 height 24
click at [789, 472] on div "Default template Select... Use templates to configure the delivery email and la…" at bounding box center [813, 507] width 574 height 85
click at [818, 514] on div at bounding box center [797, 511] width 514 height 24
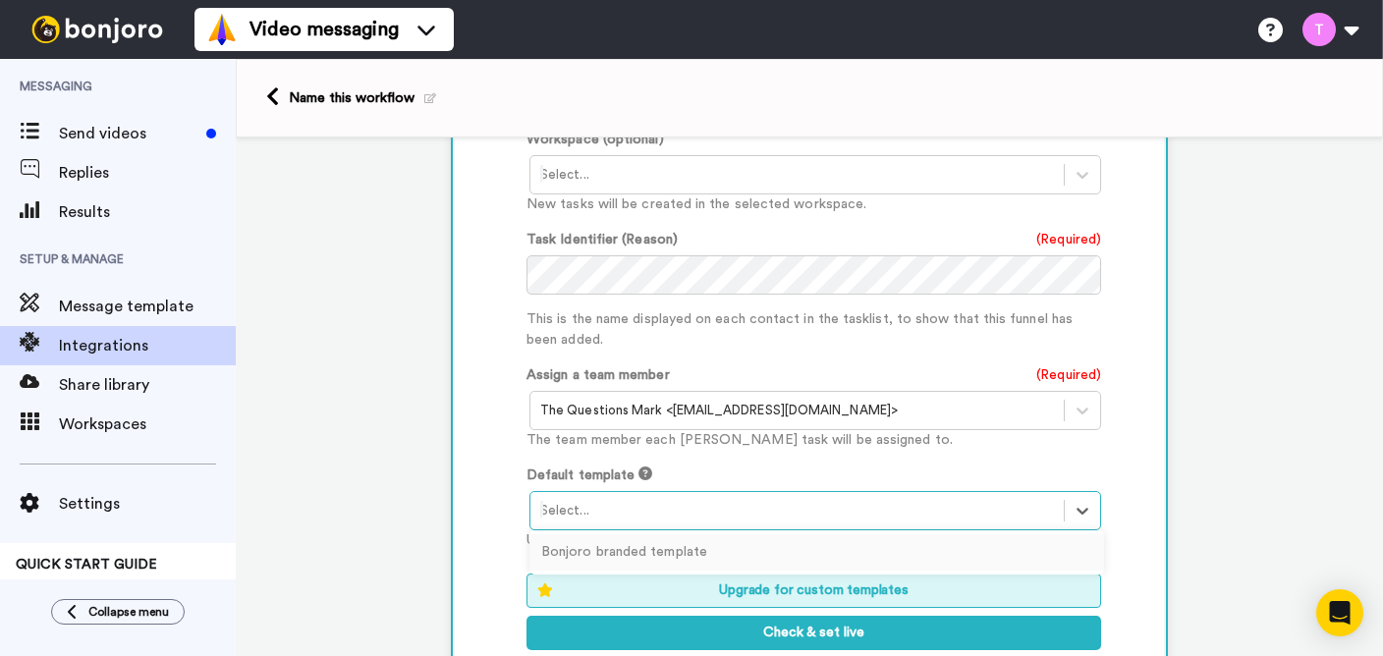
click at [782, 545] on div "Bonjoro branded template" at bounding box center [816, 552] width 574 height 36
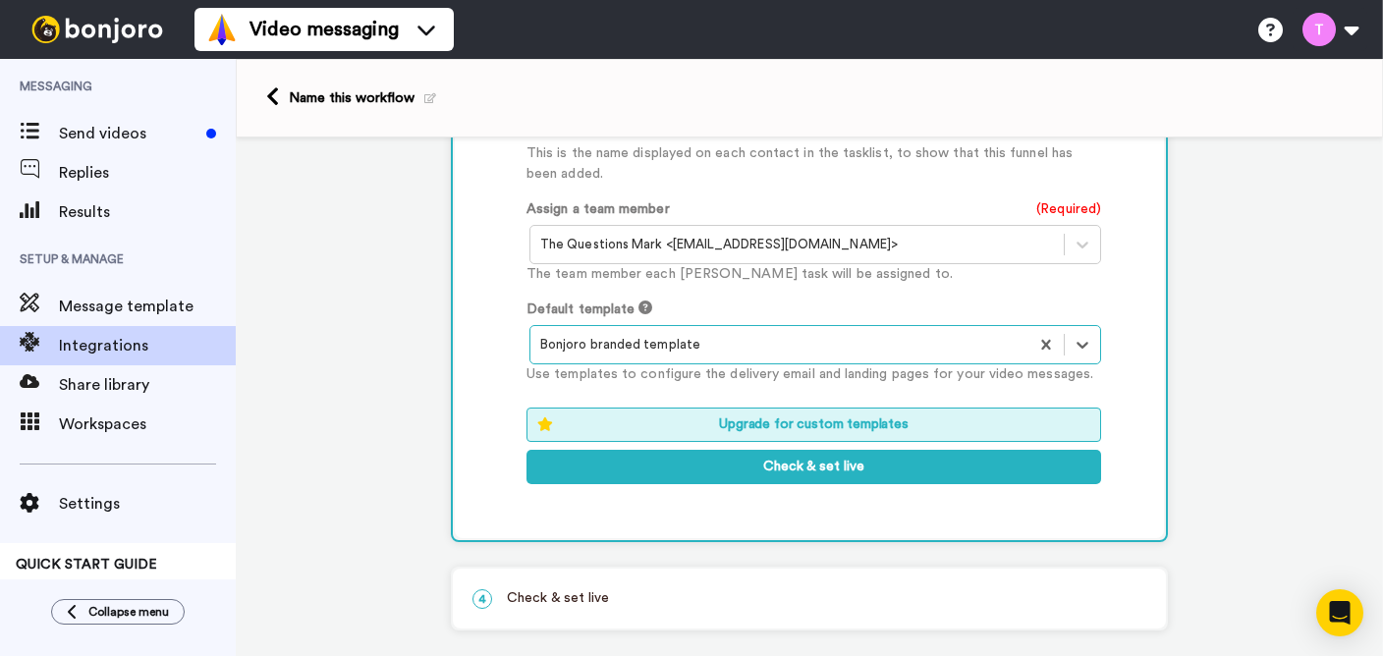
scroll to position [1181, 0]
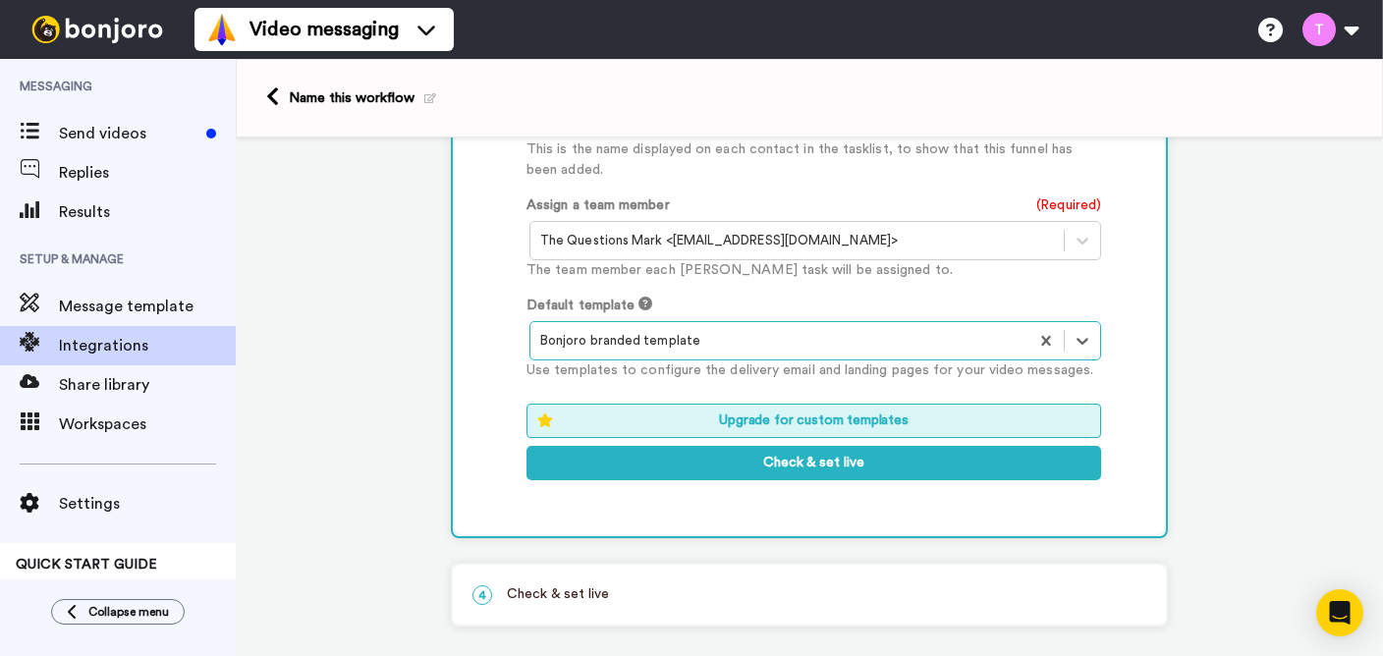
click at [640, 307] on icon at bounding box center [645, 304] width 14 height 14
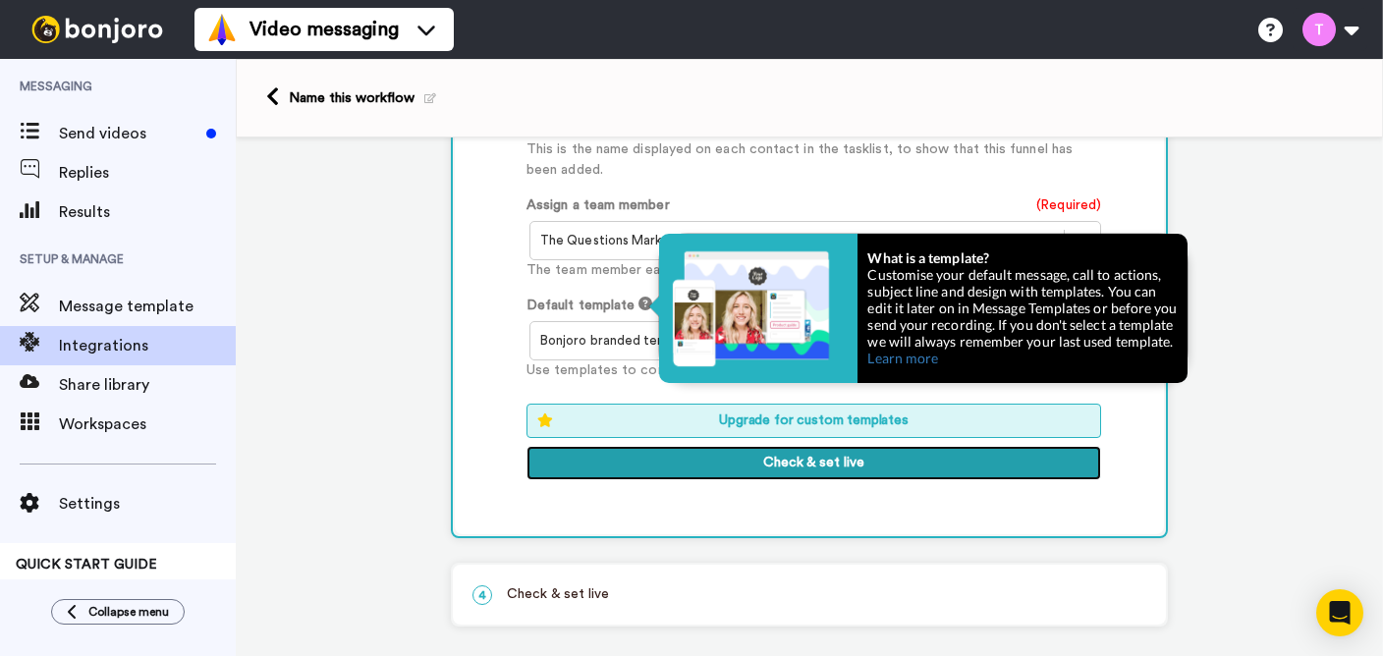
click at [759, 464] on button "Check & set live" at bounding box center [813, 463] width 574 height 35
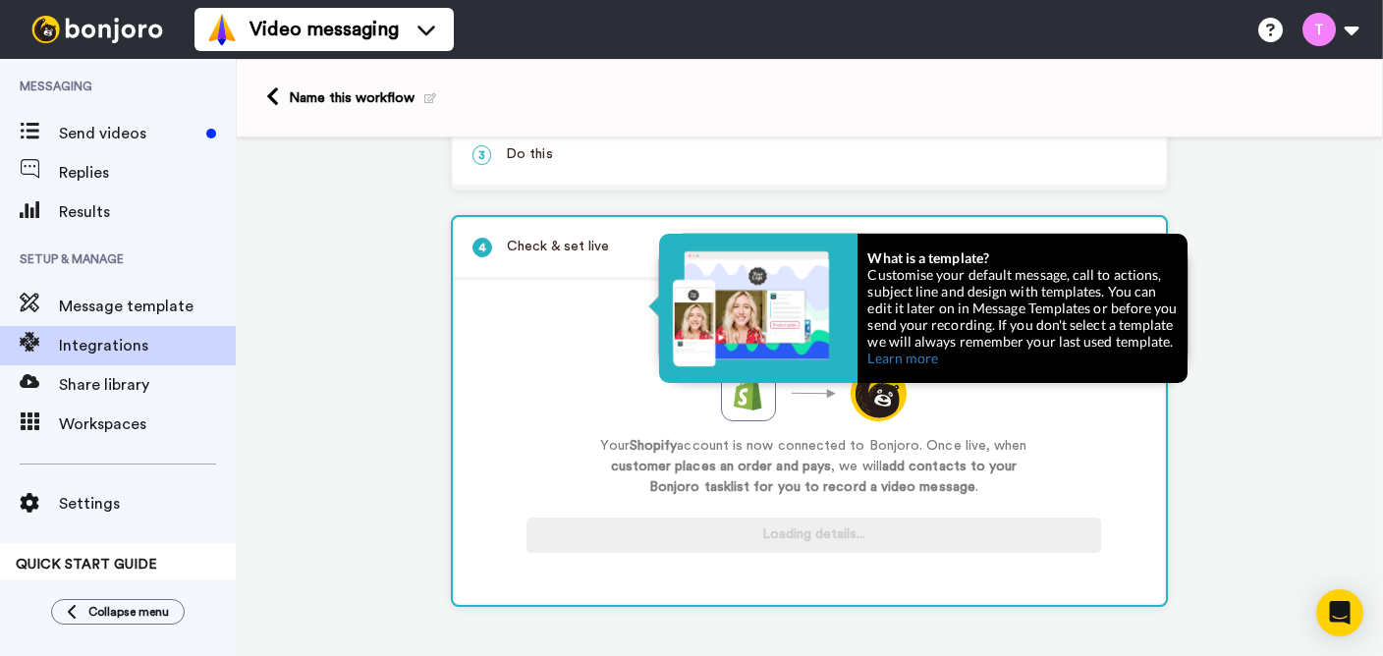
scroll to position [219, 0]
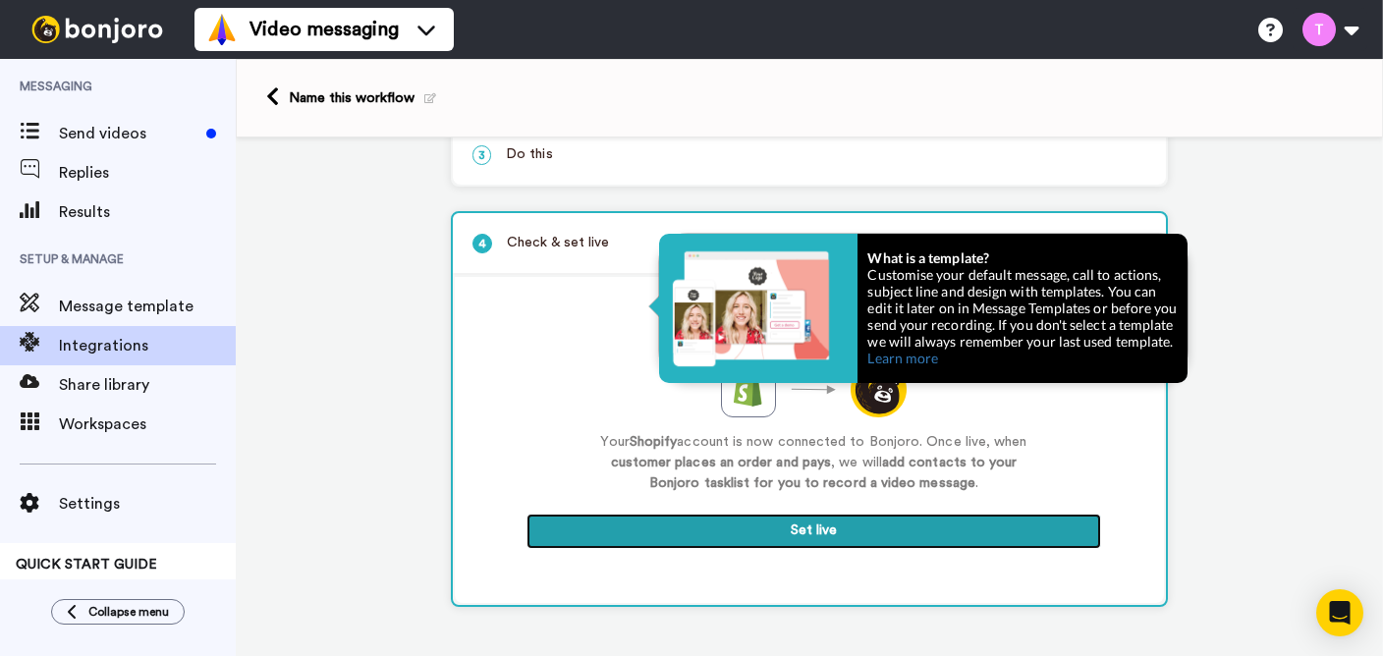
click at [829, 524] on button "Set live" at bounding box center [813, 531] width 574 height 35
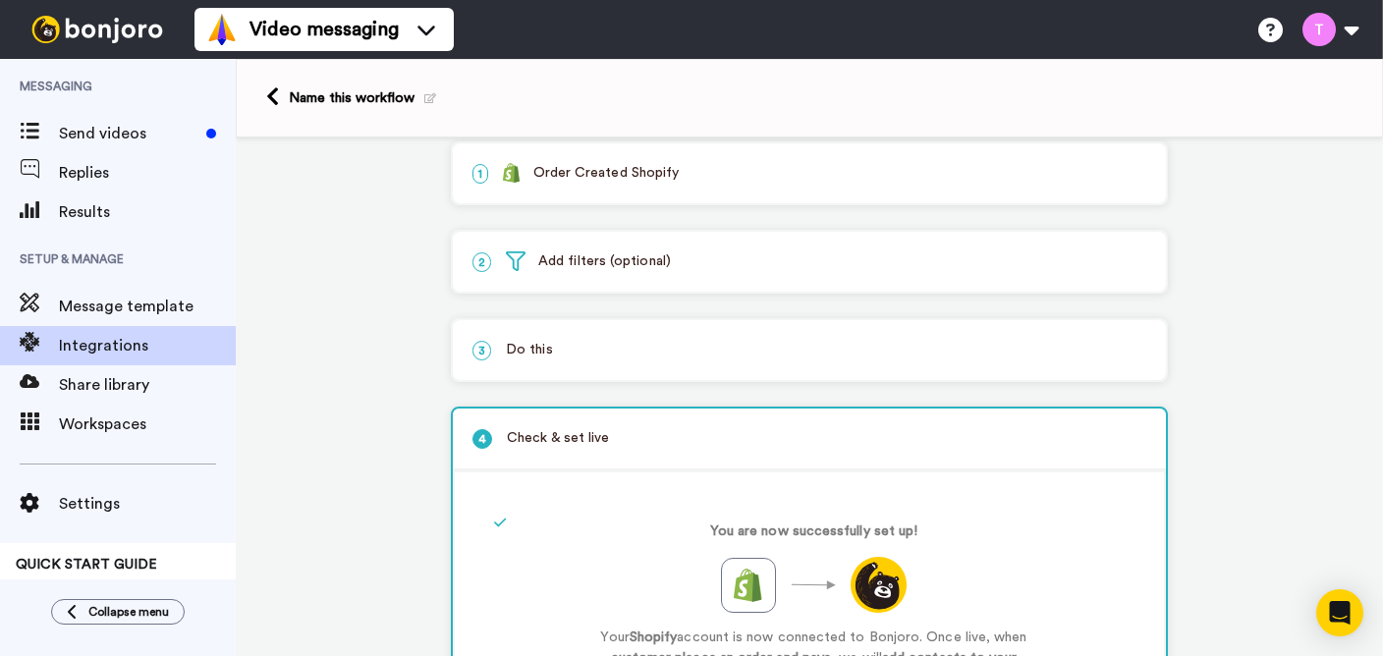
scroll to position [0, 0]
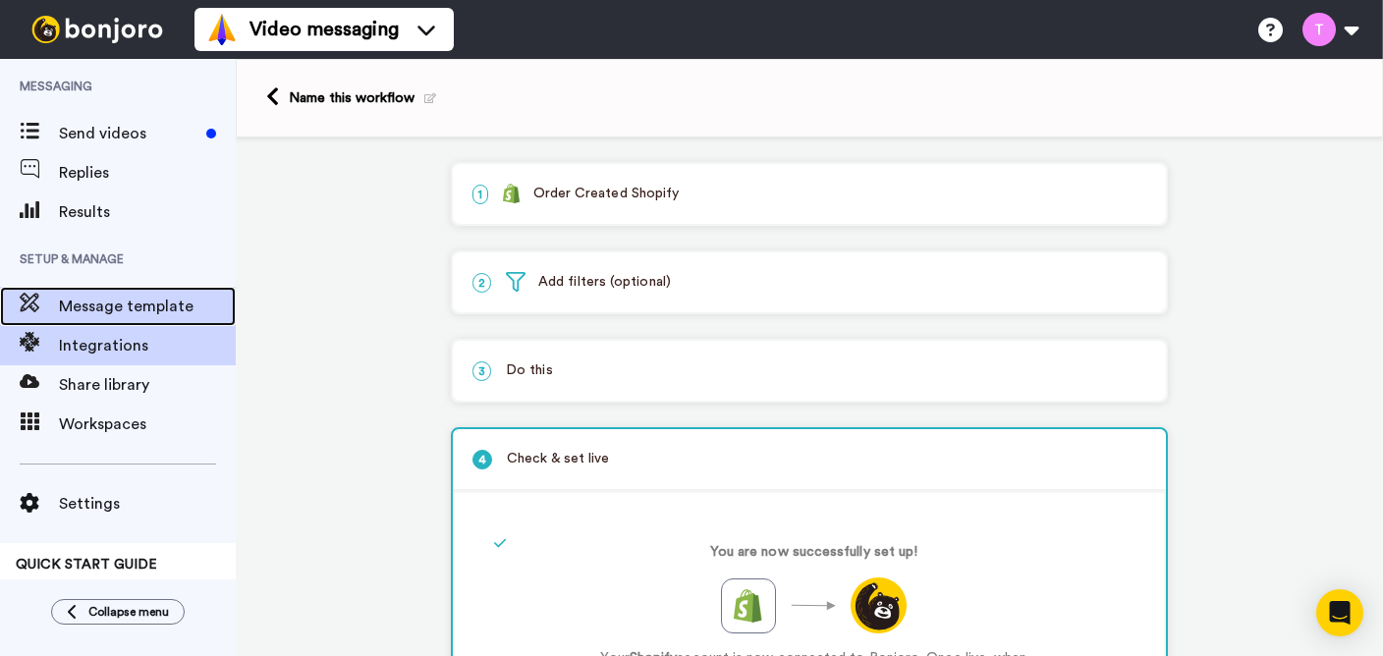
click at [139, 300] on span "Message template" at bounding box center [147, 307] width 177 height 24
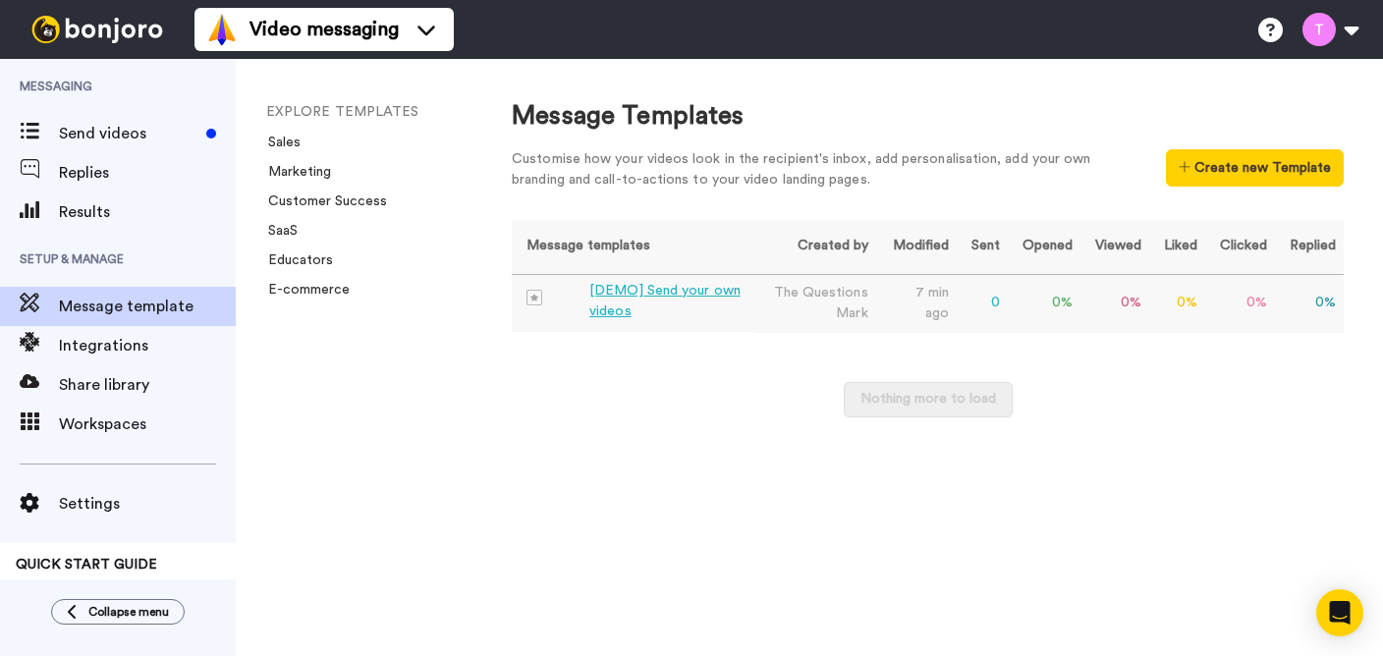
click at [649, 296] on div "[DEMO] Send your own videos" at bounding box center [668, 301] width 158 height 41
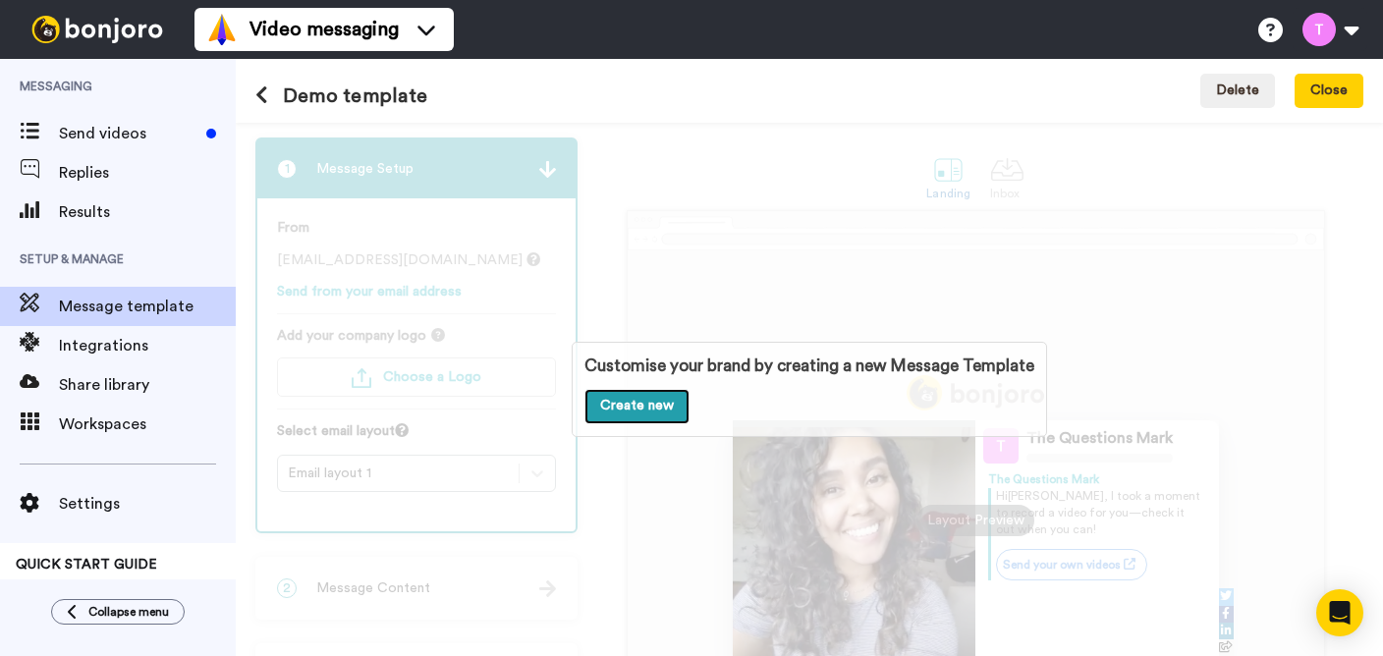
click at [649, 404] on link "Create new" at bounding box center [636, 406] width 105 height 35
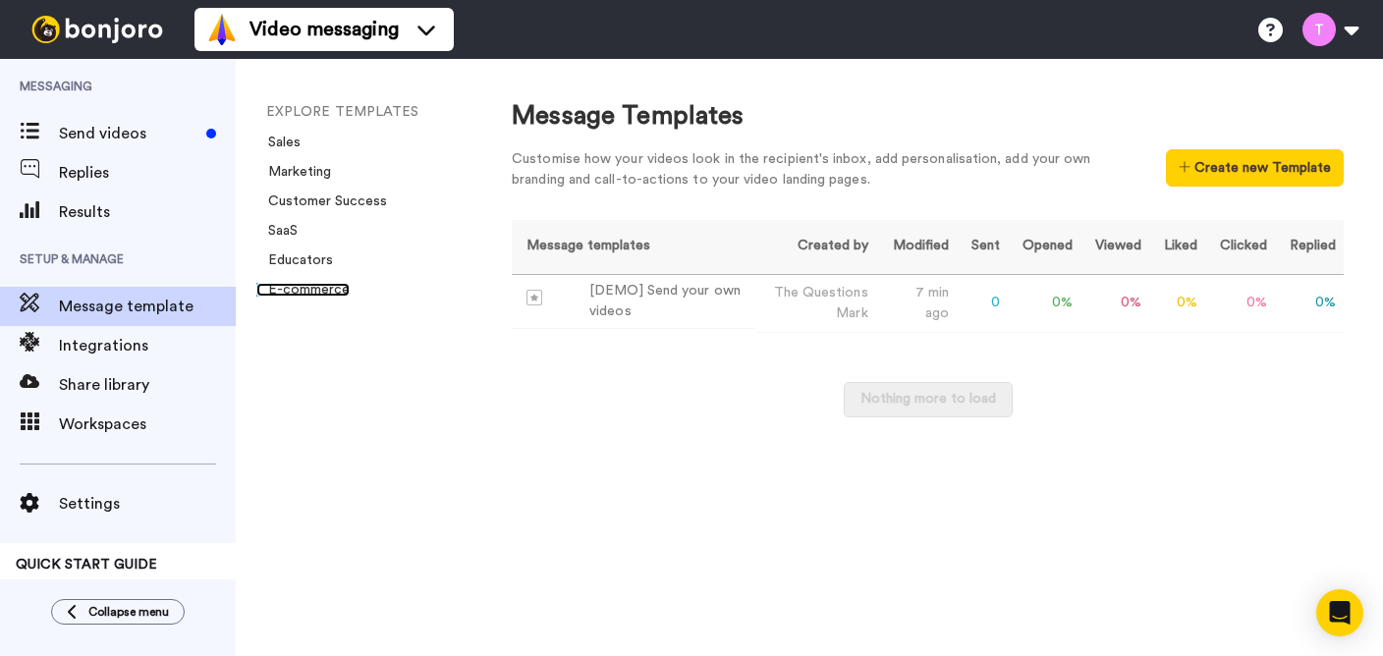
click at [293, 293] on link "E-commerce" at bounding box center [302, 290] width 93 height 14
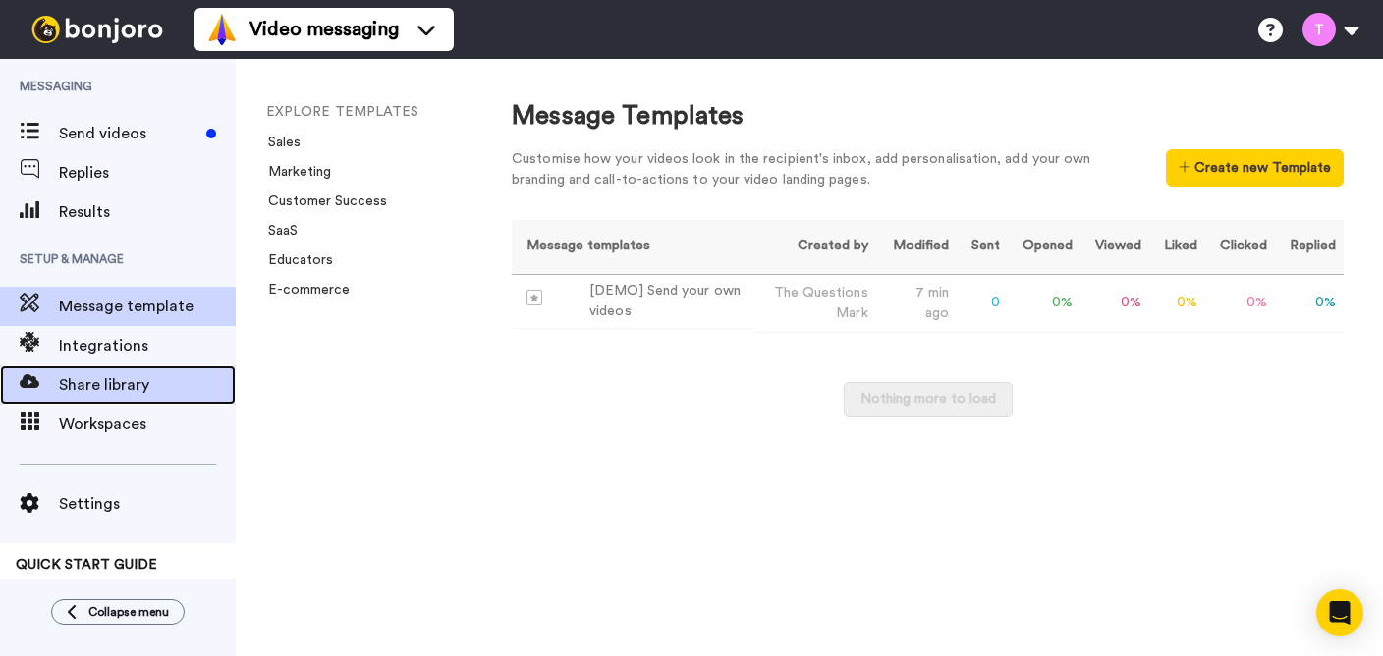
click at [115, 376] on span "Share library" at bounding box center [147, 385] width 177 height 24
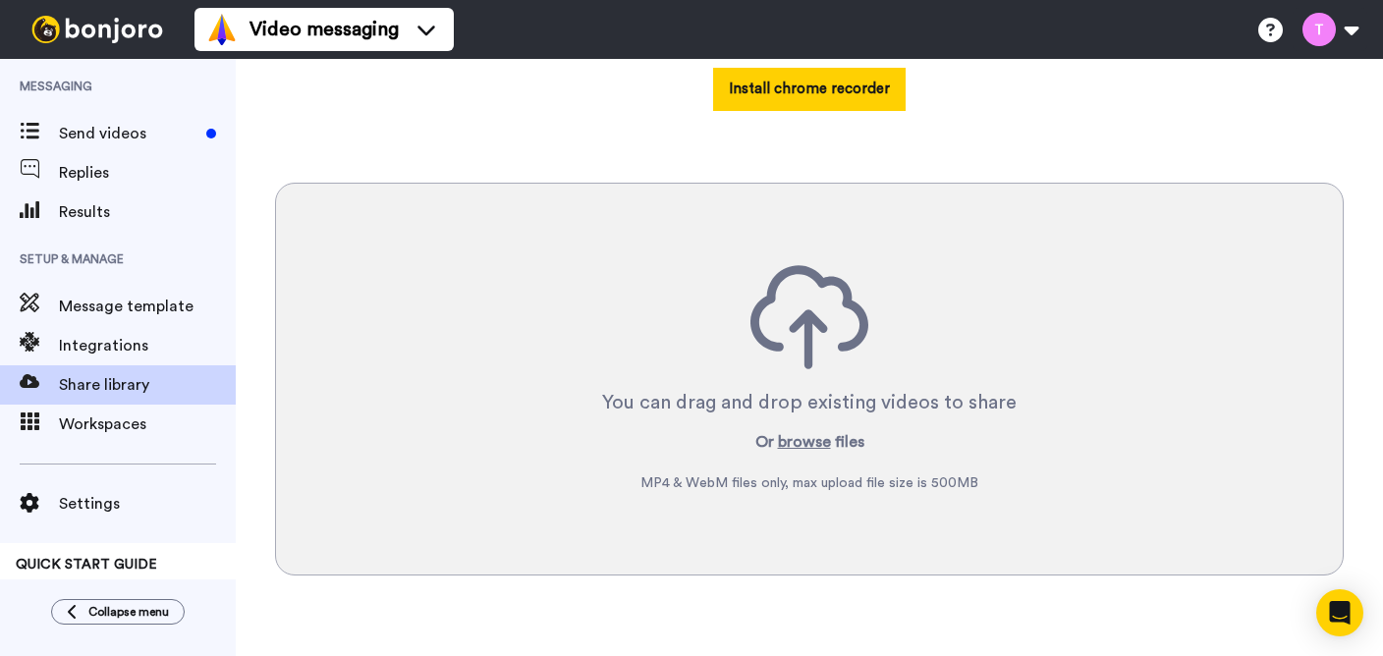
scroll to position [383, 0]
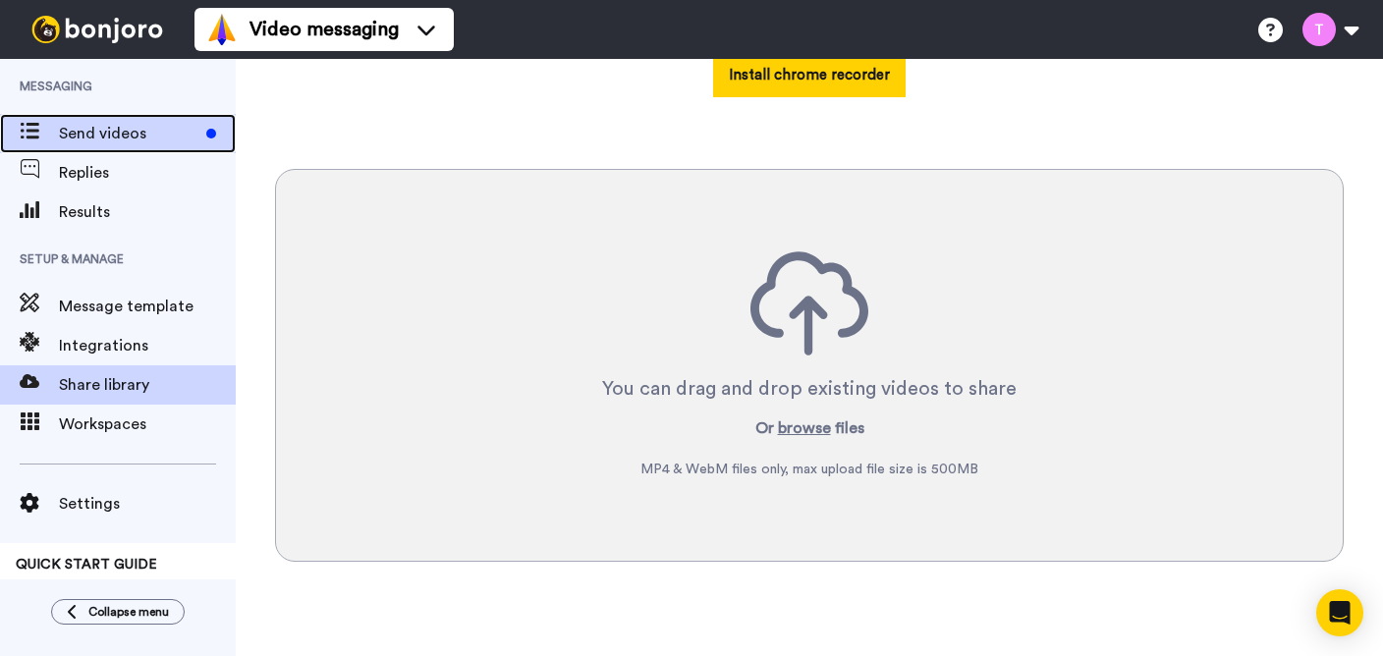
click at [146, 139] on span "Send videos" at bounding box center [128, 134] width 139 height 24
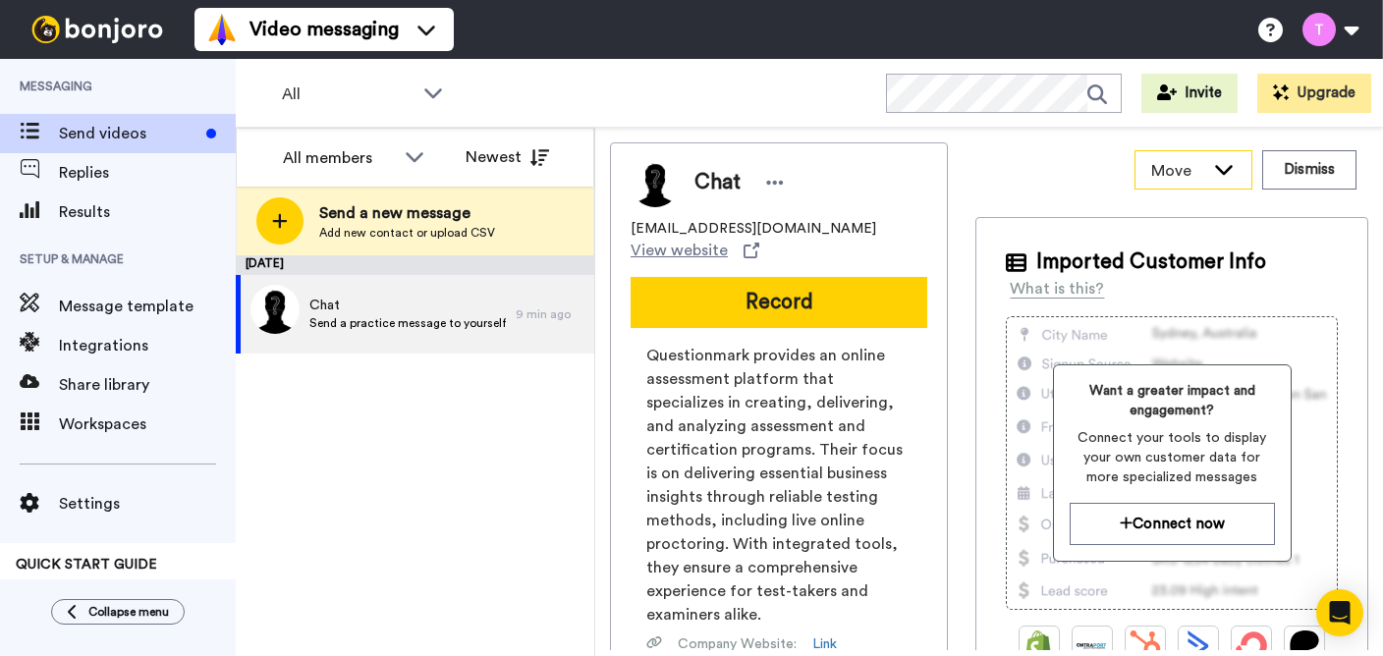
click at [1231, 171] on icon at bounding box center [1224, 169] width 24 height 20
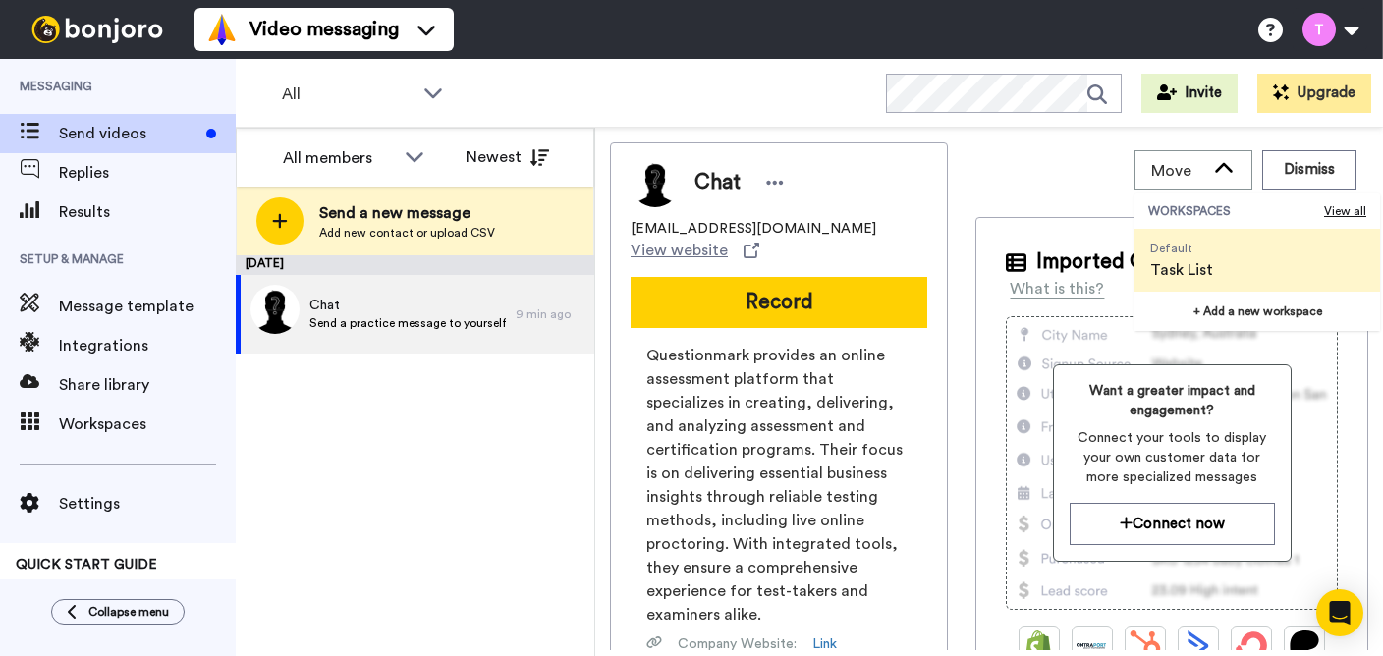
click at [1072, 143] on div "Move WORKSPACES View all Default Task List + Add a new workspace Dismiss" at bounding box center [1171, 169] width 393 height 55
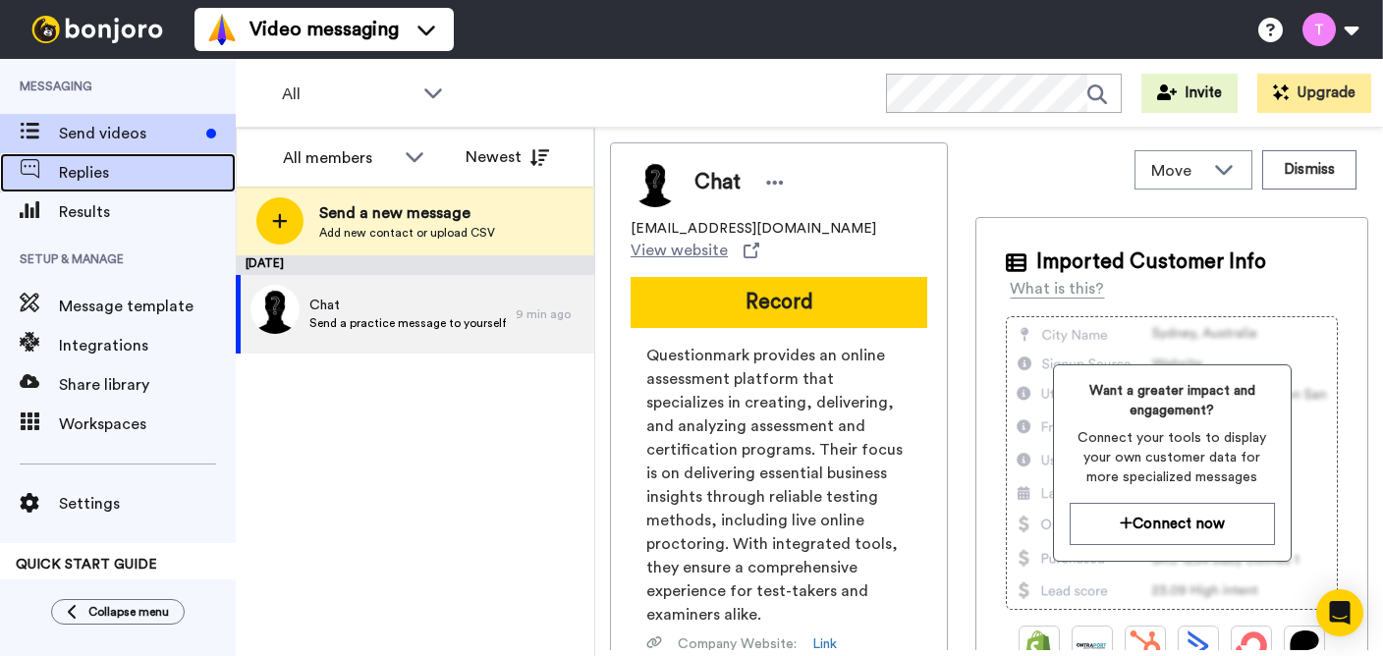
click at [117, 180] on span "Replies" at bounding box center [147, 173] width 177 height 24
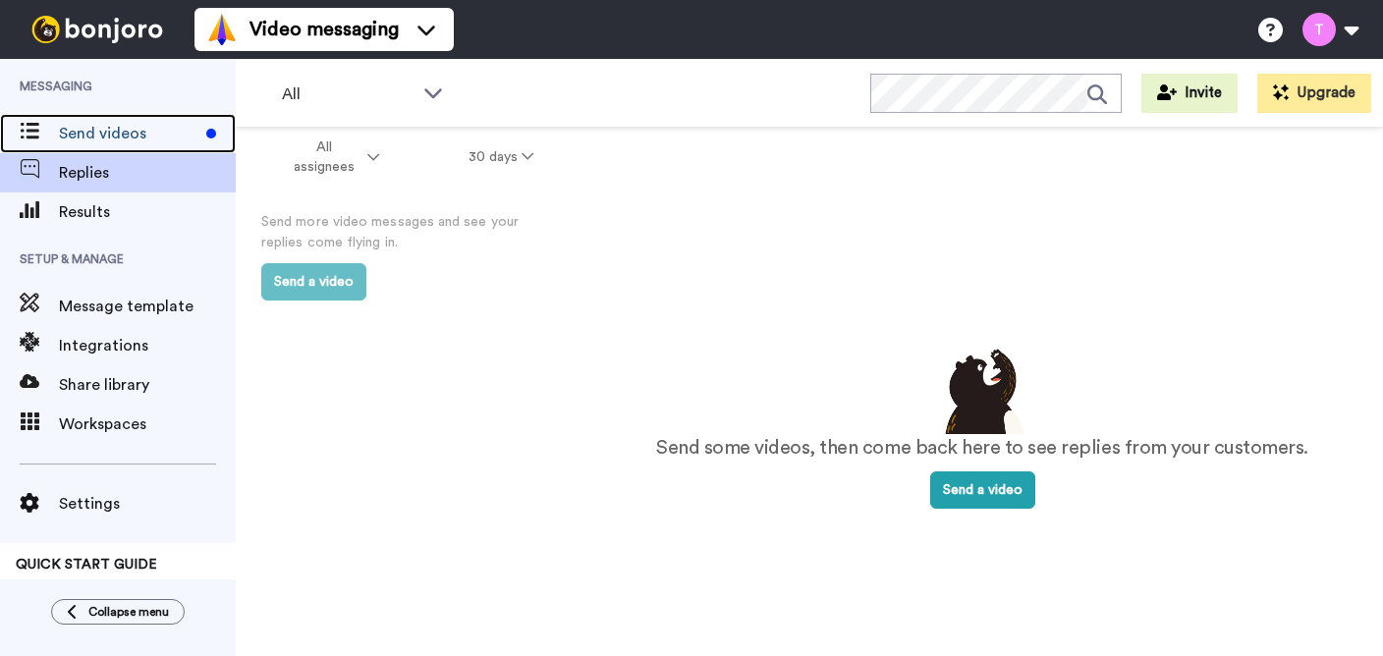
click at [113, 124] on span "Send videos" at bounding box center [128, 134] width 139 height 24
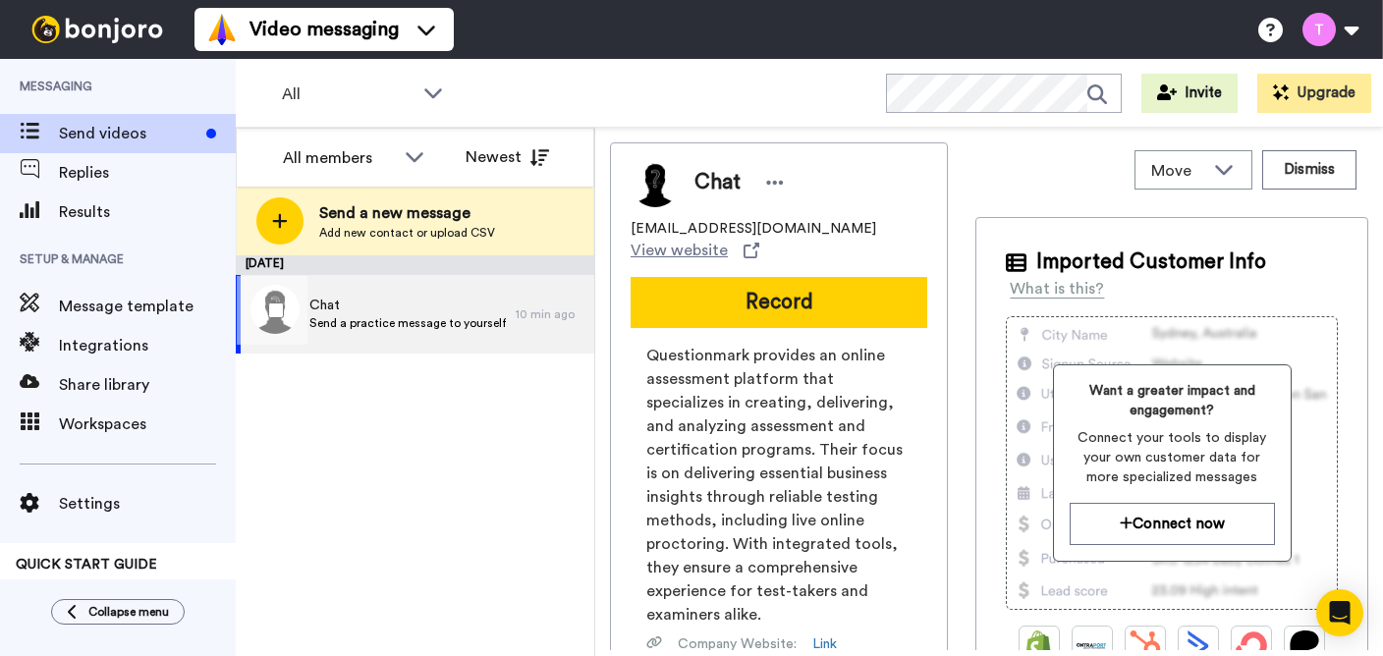
click at [422, 311] on span "Chat" at bounding box center [407, 306] width 196 height 20
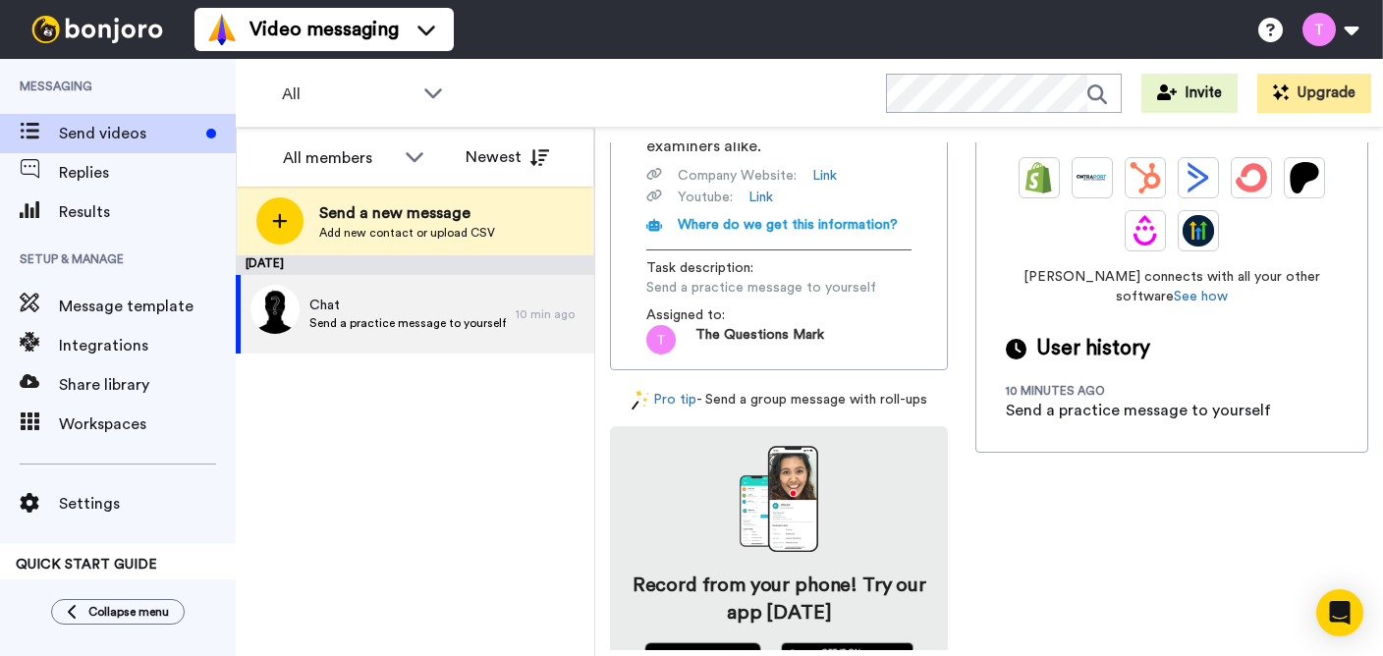
scroll to position [477, 0]
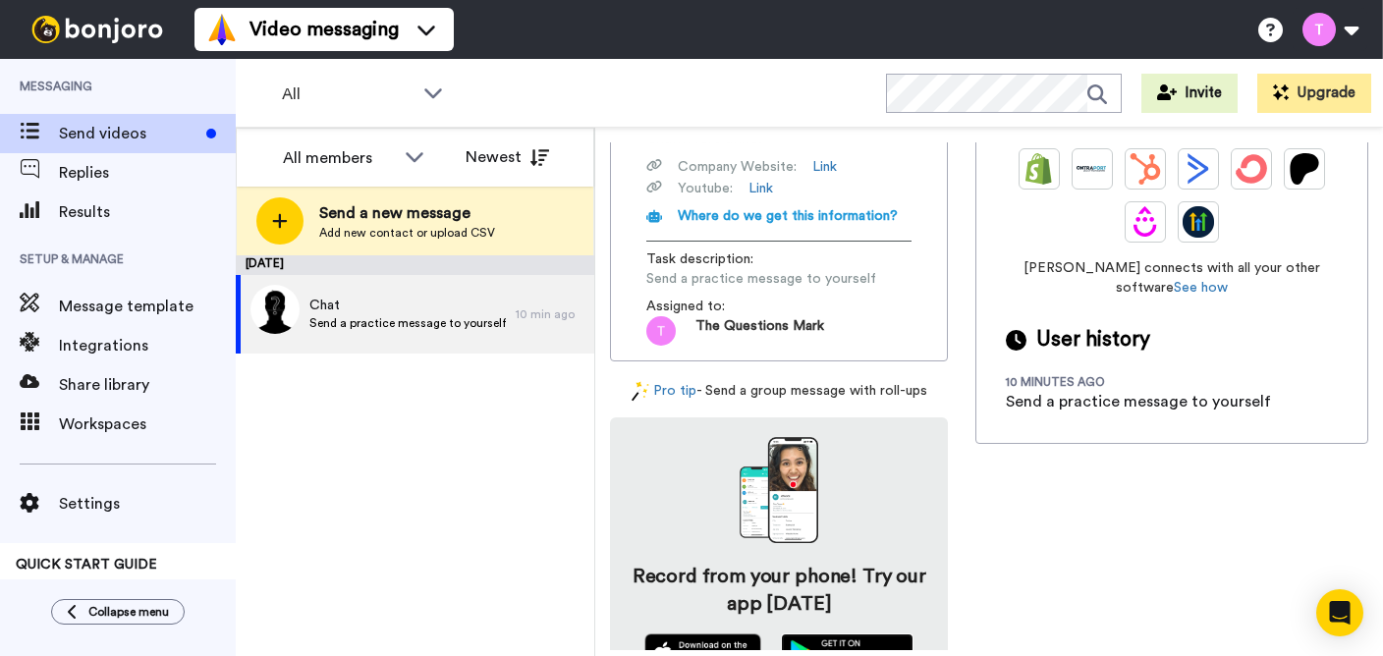
click at [855, 633] on img at bounding box center [847, 652] width 133 height 39
click at [1338, 29] on button at bounding box center [1329, 29] width 75 height 43
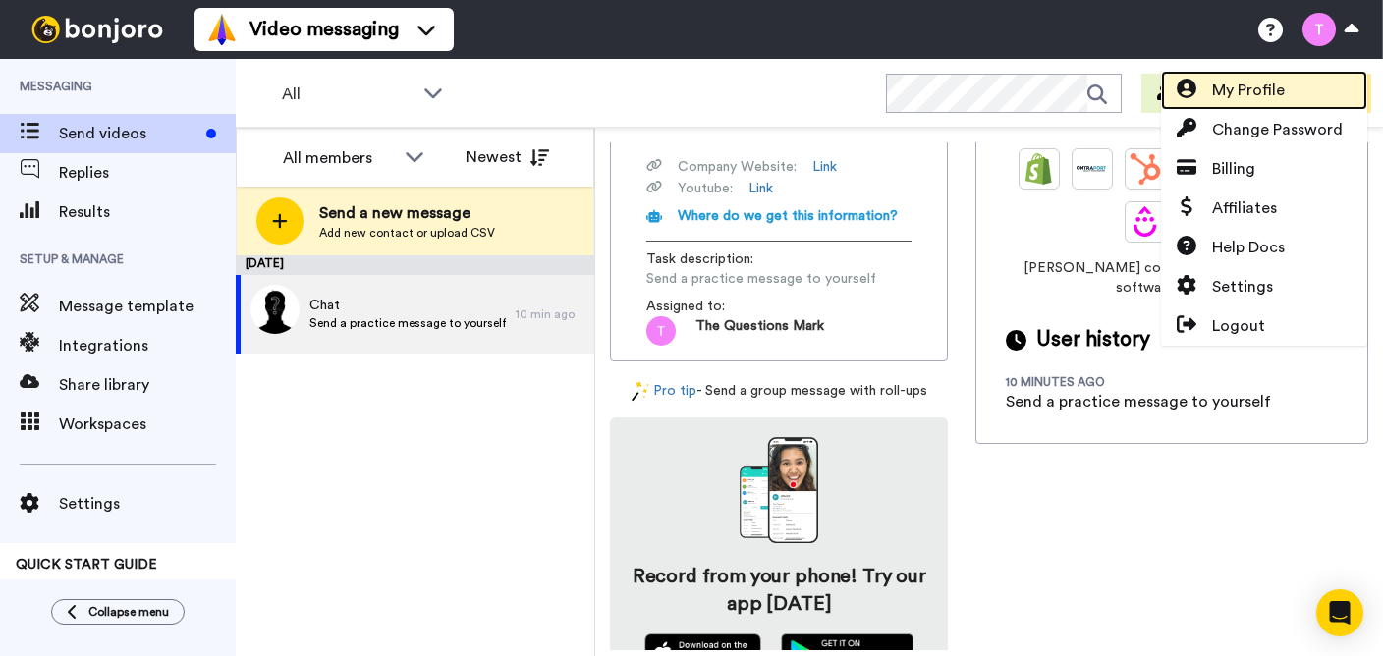
click at [1262, 88] on span "My Profile" at bounding box center [1248, 91] width 73 height 24
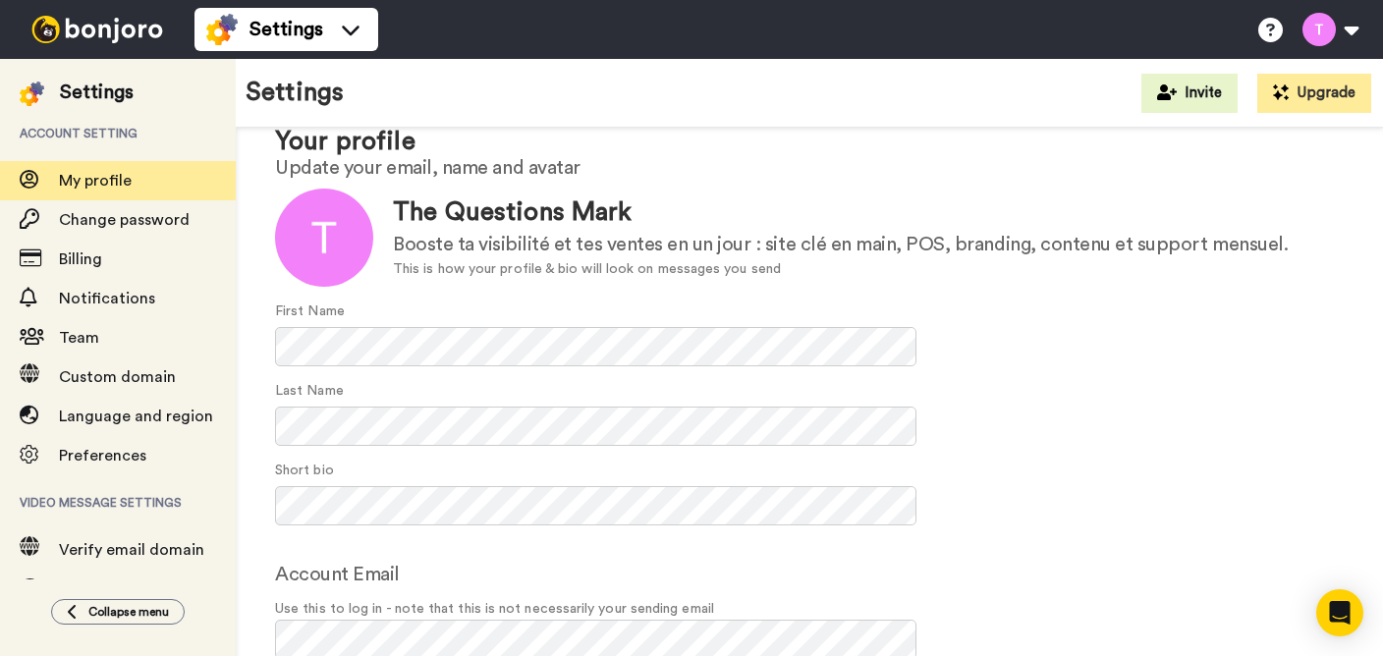
scroll to position [57, 0]
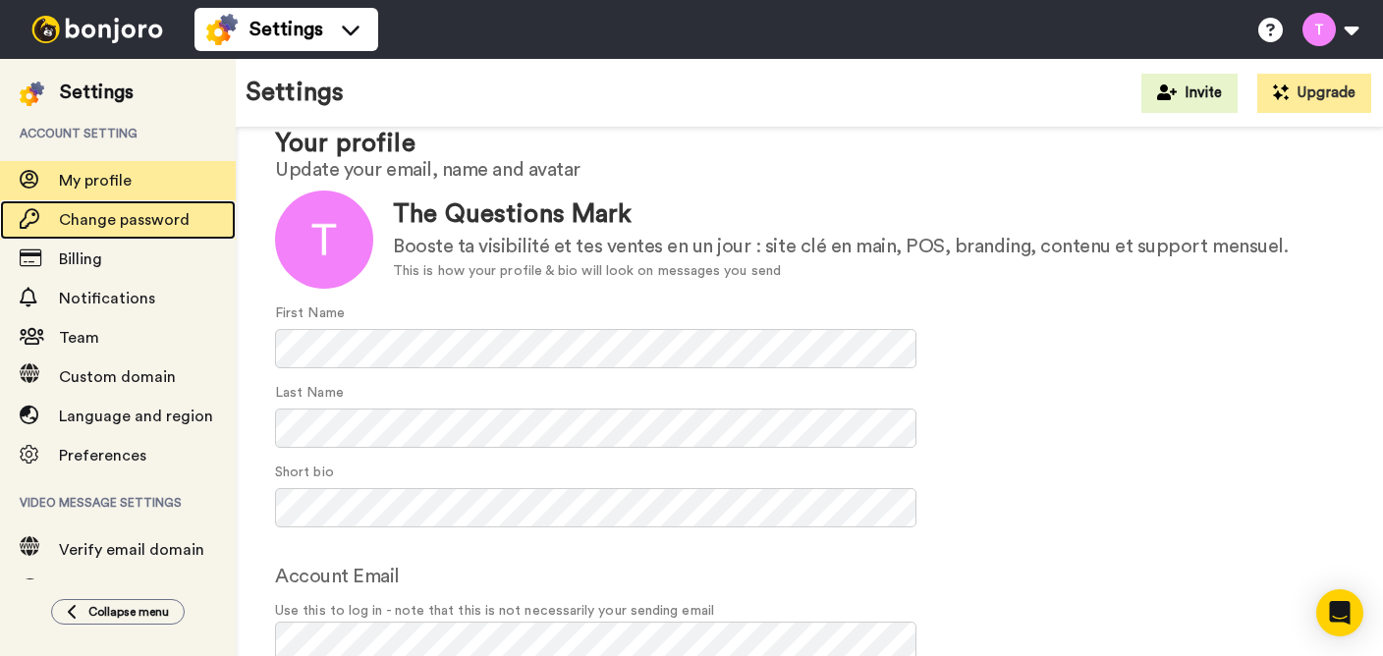
click at [155, 213] on span "Change password" at bounding box center [124, 220] width 131 height 16
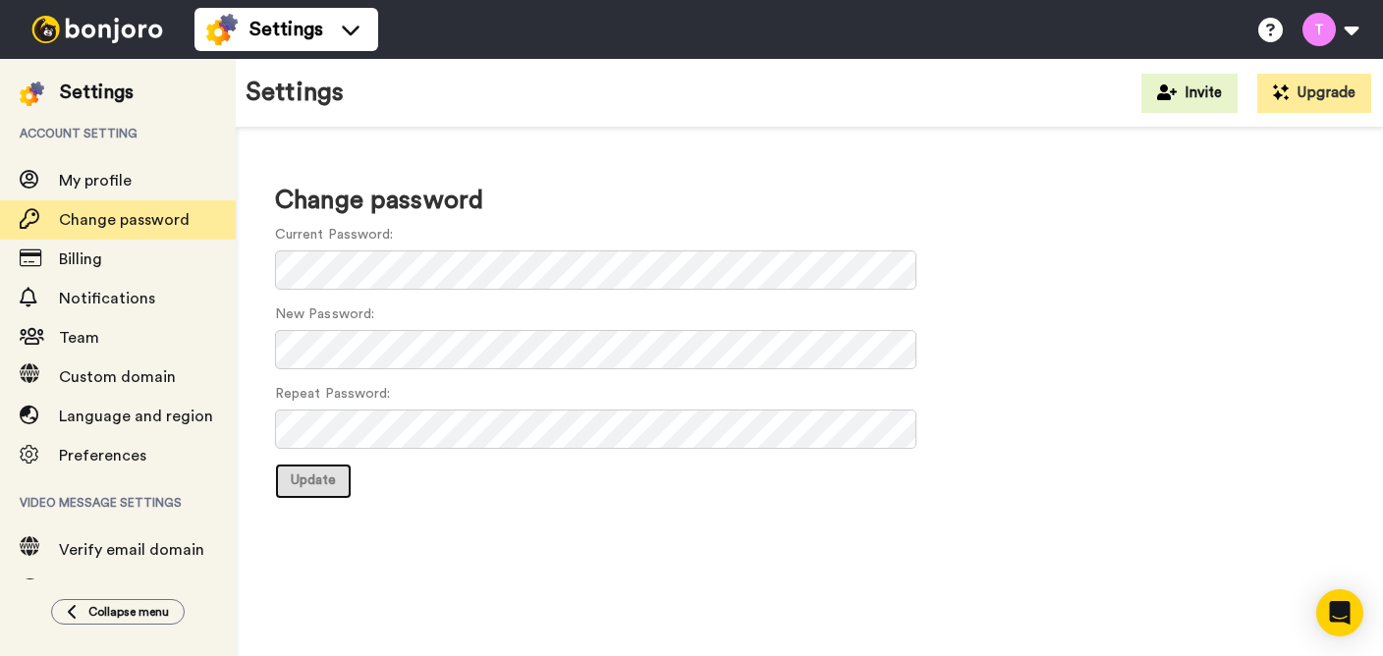
click at [327, 475] on span "Update" at bounding box center [313, 480] width 45 height 14
click at [301, 481] on span "Update" at bounding box center [313, 480] width 45 height 14
click at [594, 220] on div "Change password Current Password: New Password: Repeat Password: Update" at bounding box center [809, 340] width 1147 height 425
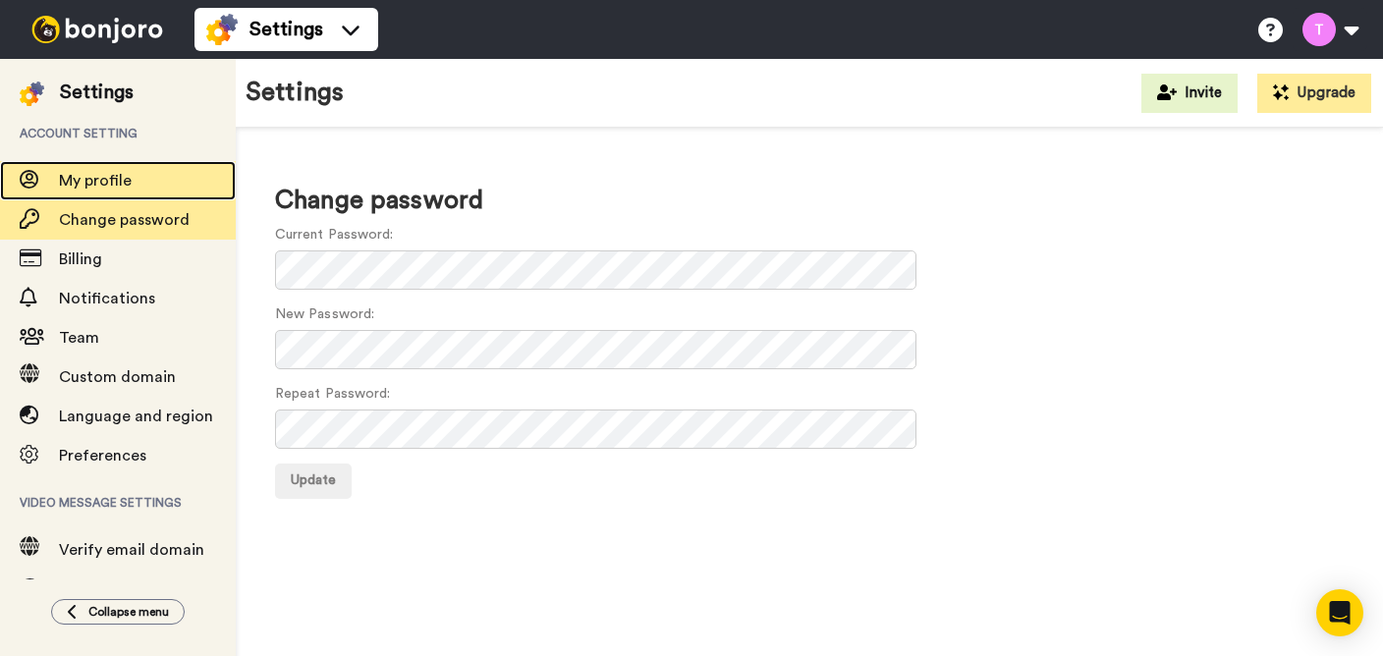
click at [156, 182] on span "My profile" at bounding box center [147, 181] width 177 height 24
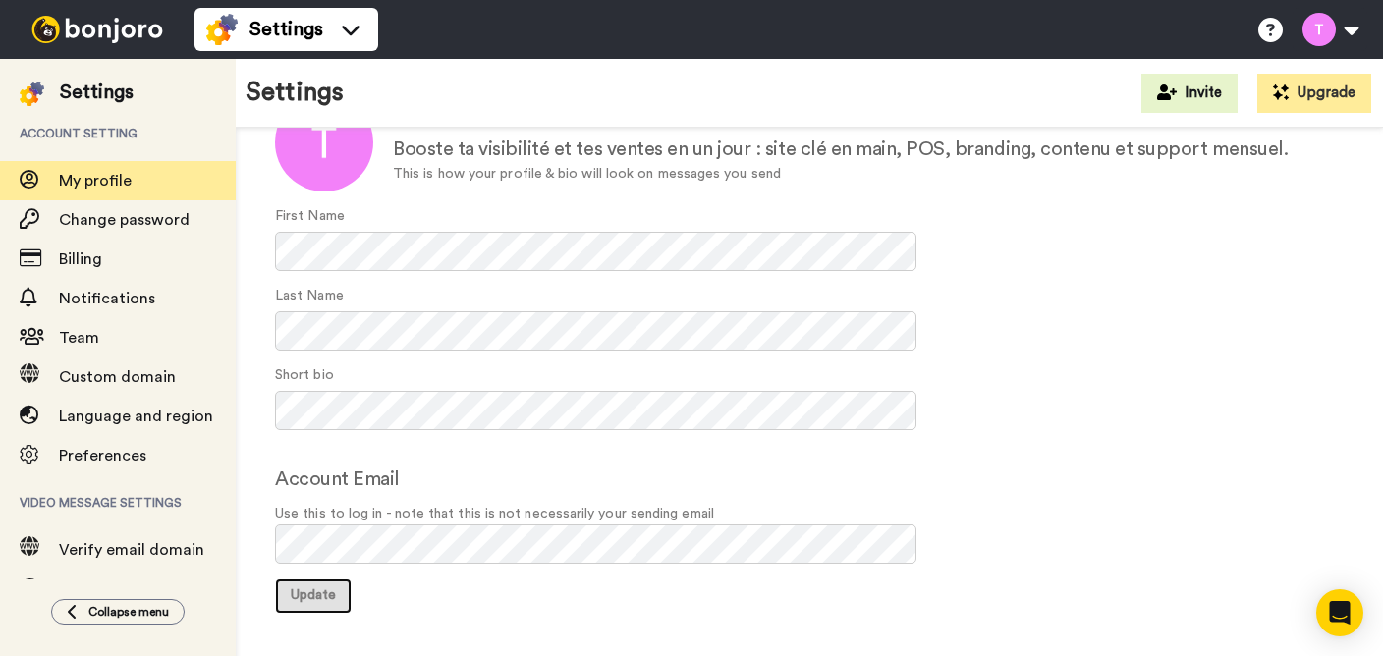
click at [311, 593] on span "Update" at bounding box center [313, 595] width 45 height 14
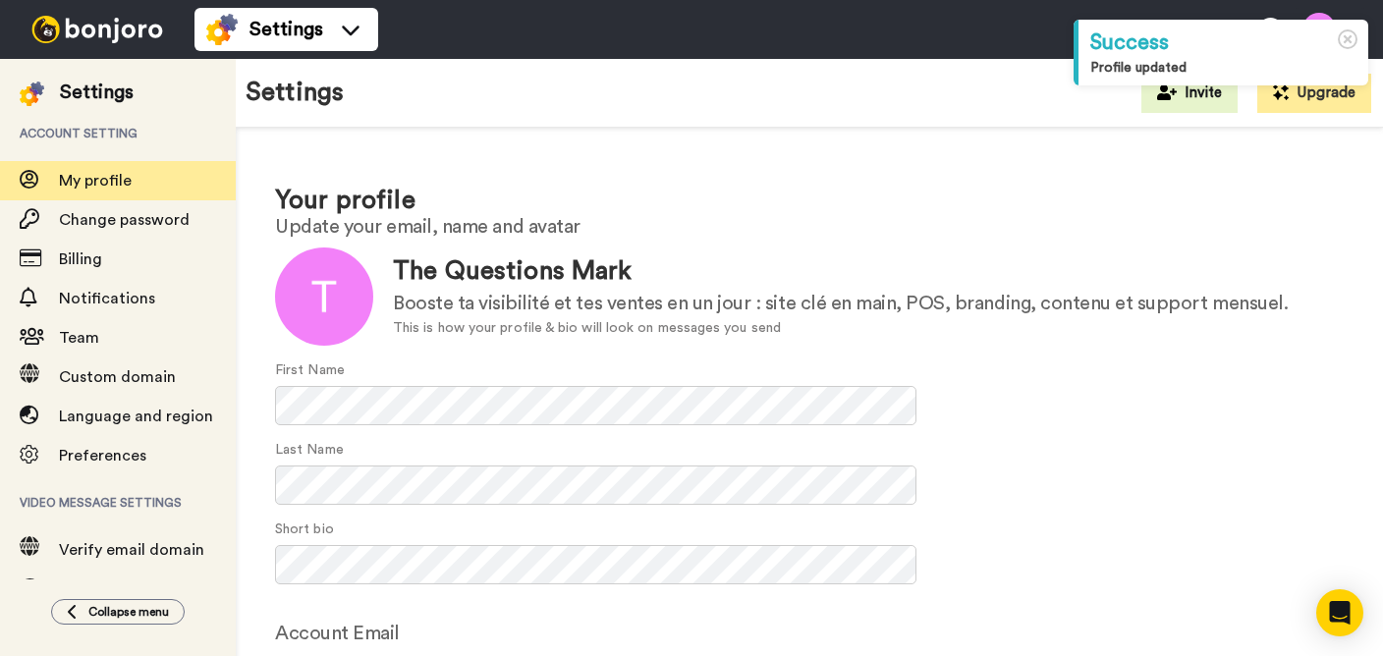
scroll to position [154, 0]
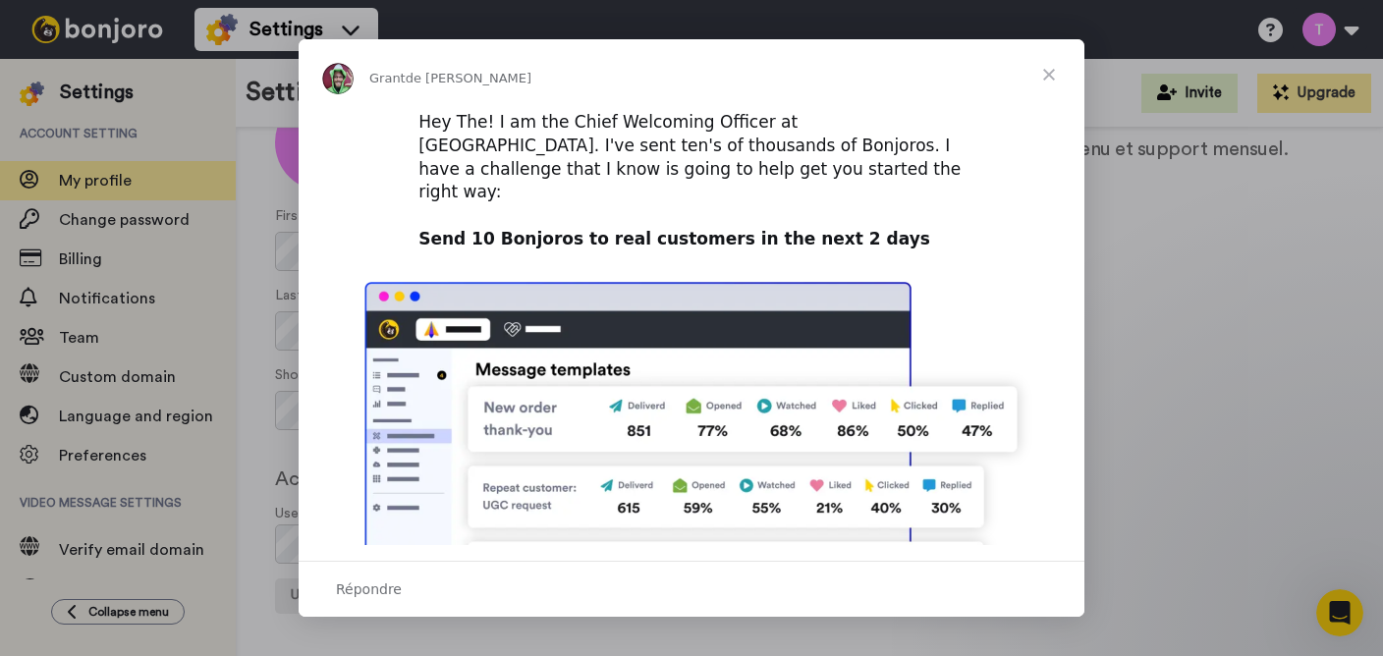
click at [1050, 67] on span "Fermer" at bounding box center [1048, 74] width 71 height 71
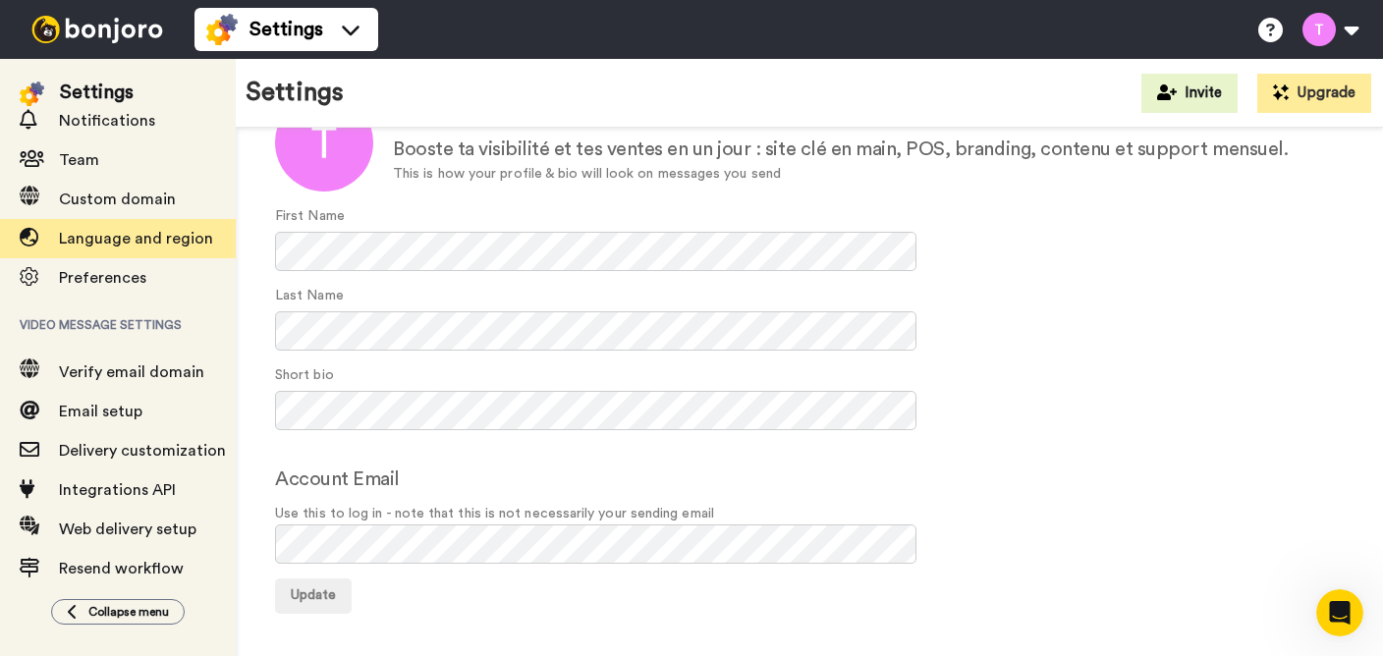
scroll to position [203, 0]
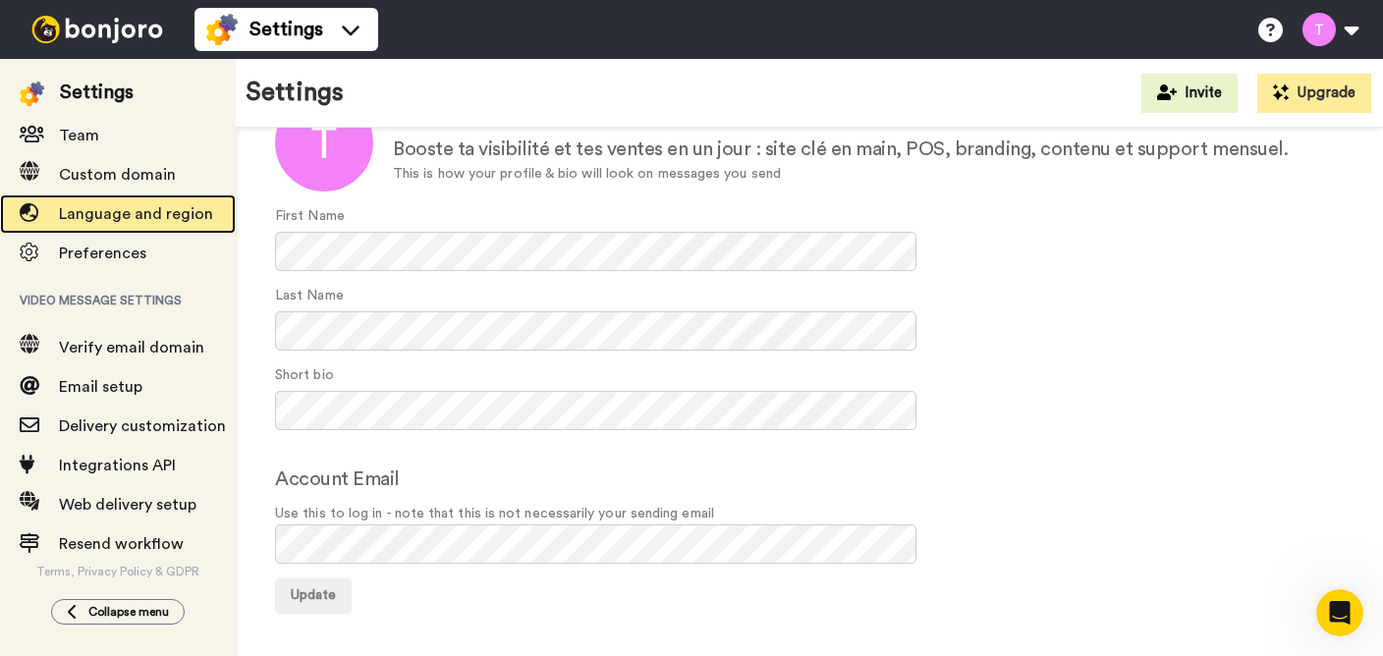
click at [106, 218] on span "Language and region" at bounding box center [136, 214] width 154 height 16
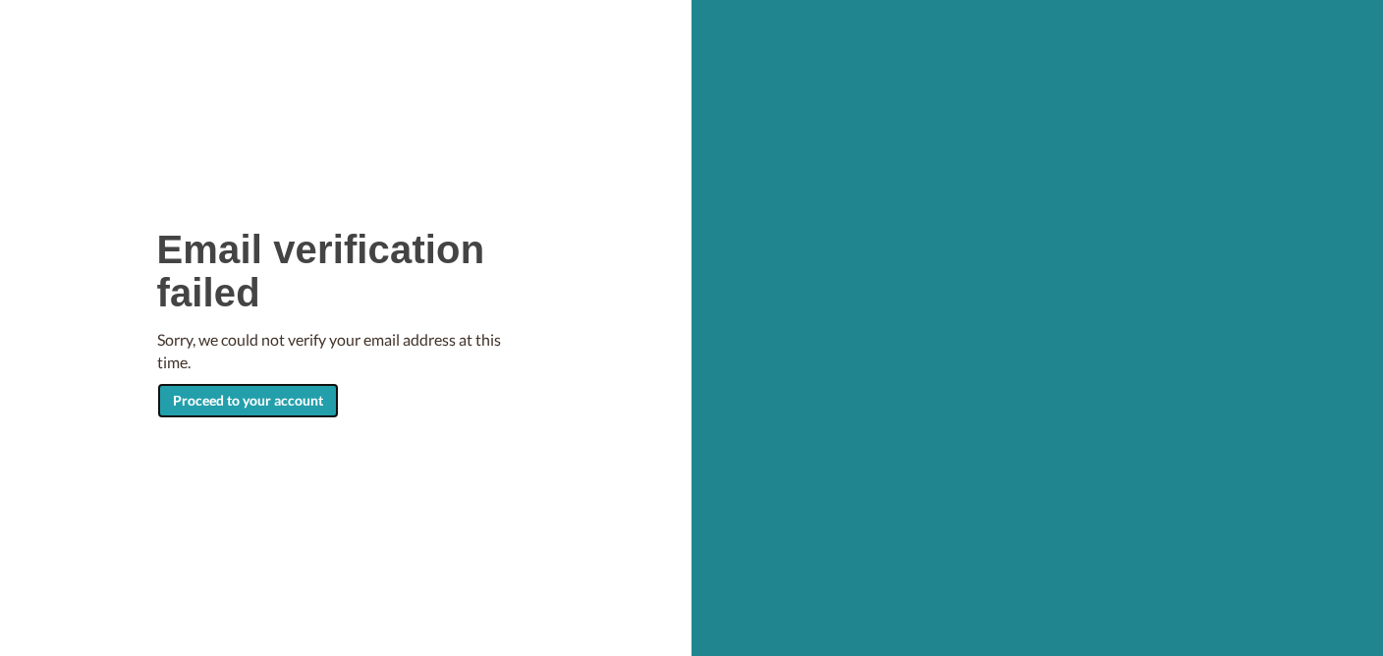
click at [260, 395] on link "Proceed to your account" at bounding box center [248, 400] width 182 height 35
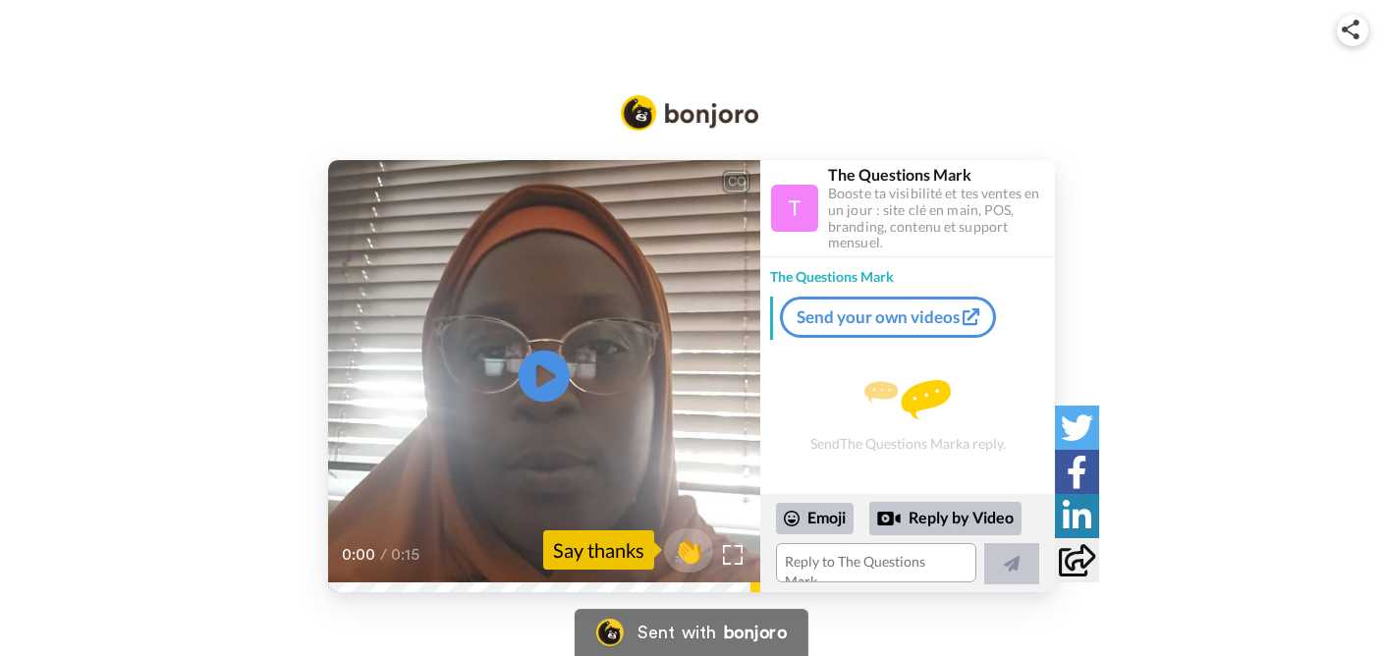
click at [549, 380] on icon "Play/Pause" at bounding box center [545, 376] width 52 height 93
click at [696, 550] on span "👏" at bounding box center [689, 549] width 62 height 39
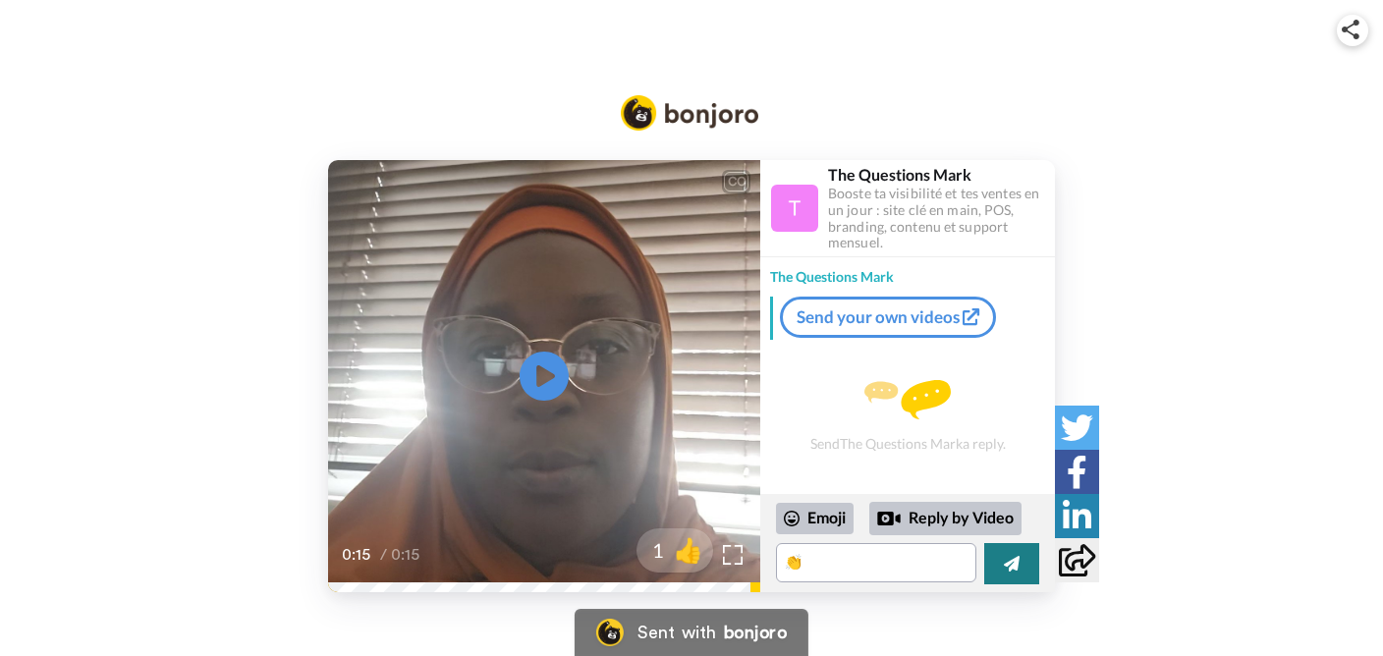
click at [1019, 558] on button at bounding box center [1011, 563] width 55 height 41
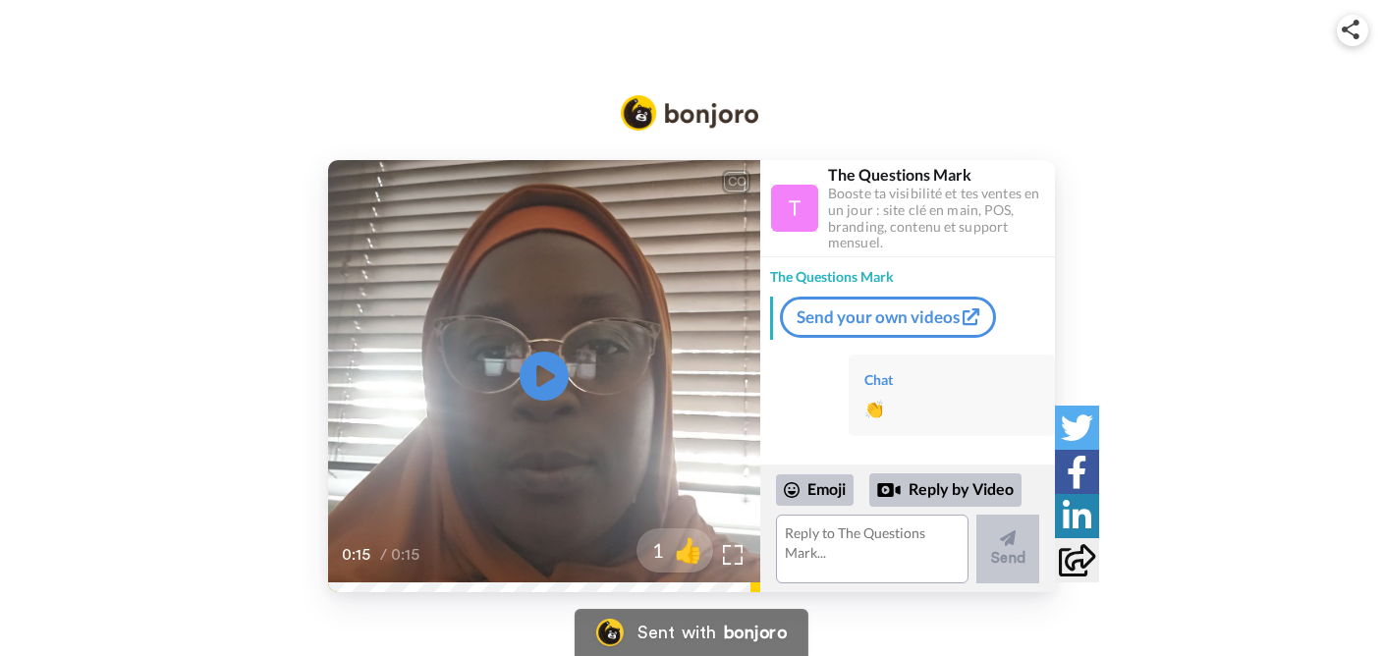
scroll to position [1, 0]
click at [882, 307] on link "Send your own videos" at bounding box center [888, 316] width 216 height 41
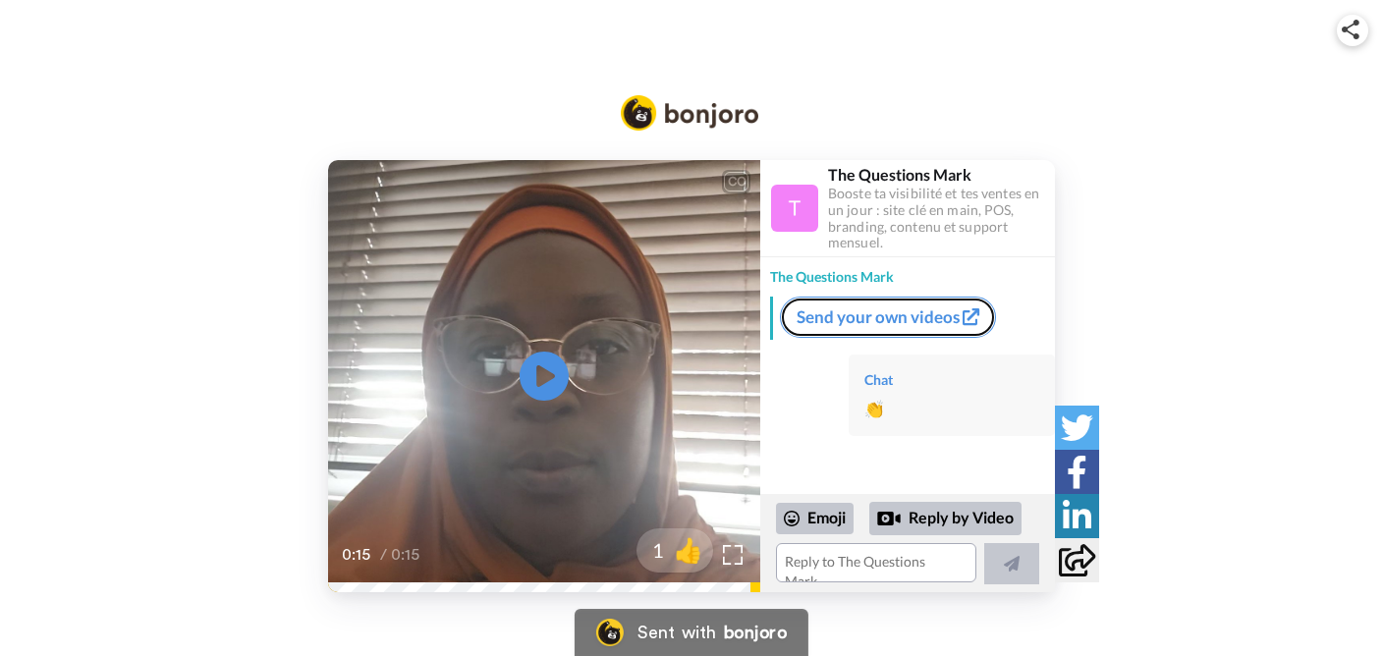
scroll to position [0, 0]
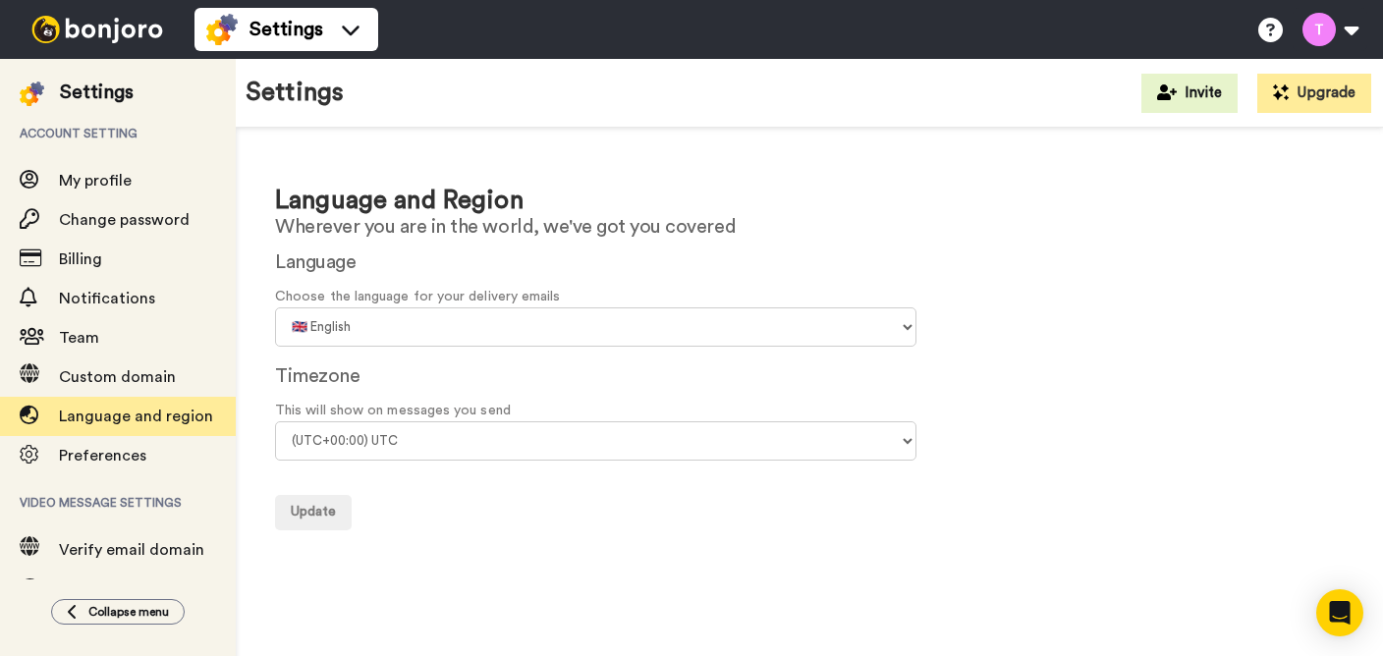
select select "fr"
click at [309, 513] on span "Update" at bounding box center [313, 512] width 45 height 14
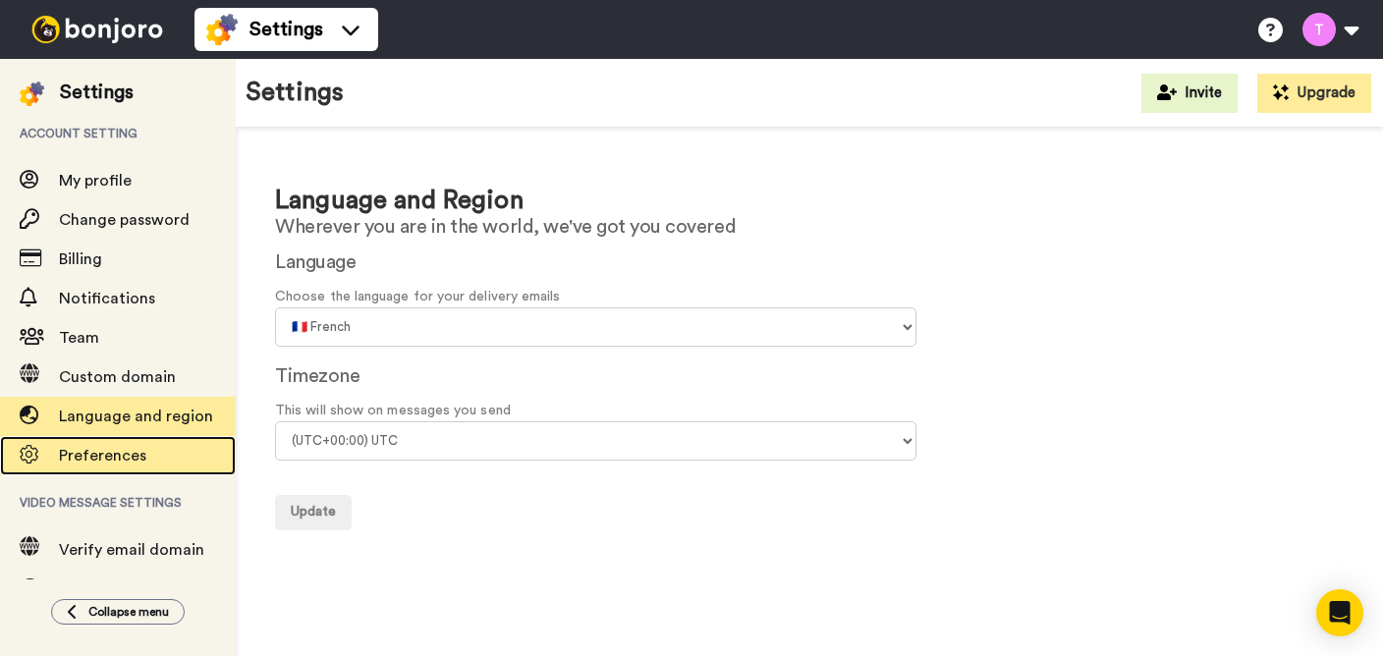
click at [166, 464] on span "Preferences" at bounding box center [147, 456] width 177 height 24
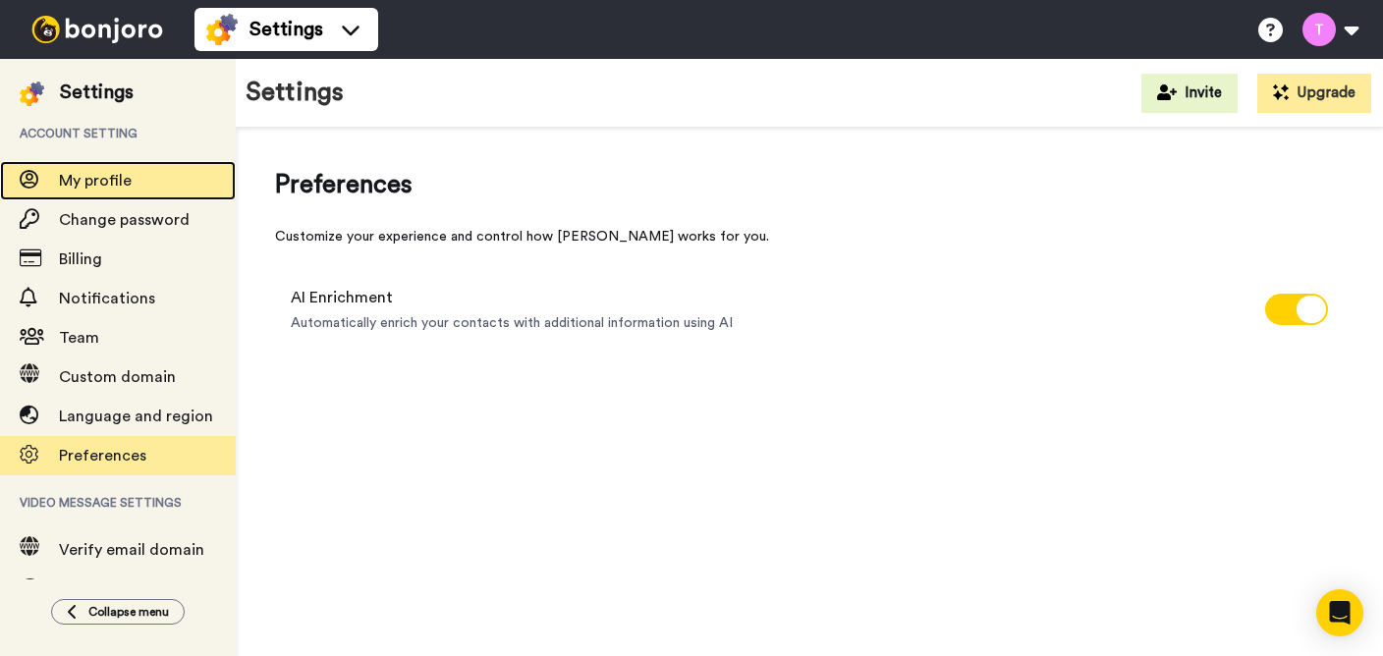
click at [118, 180] on span "My profile" at bounding box center [95, 181] width 73 height 16
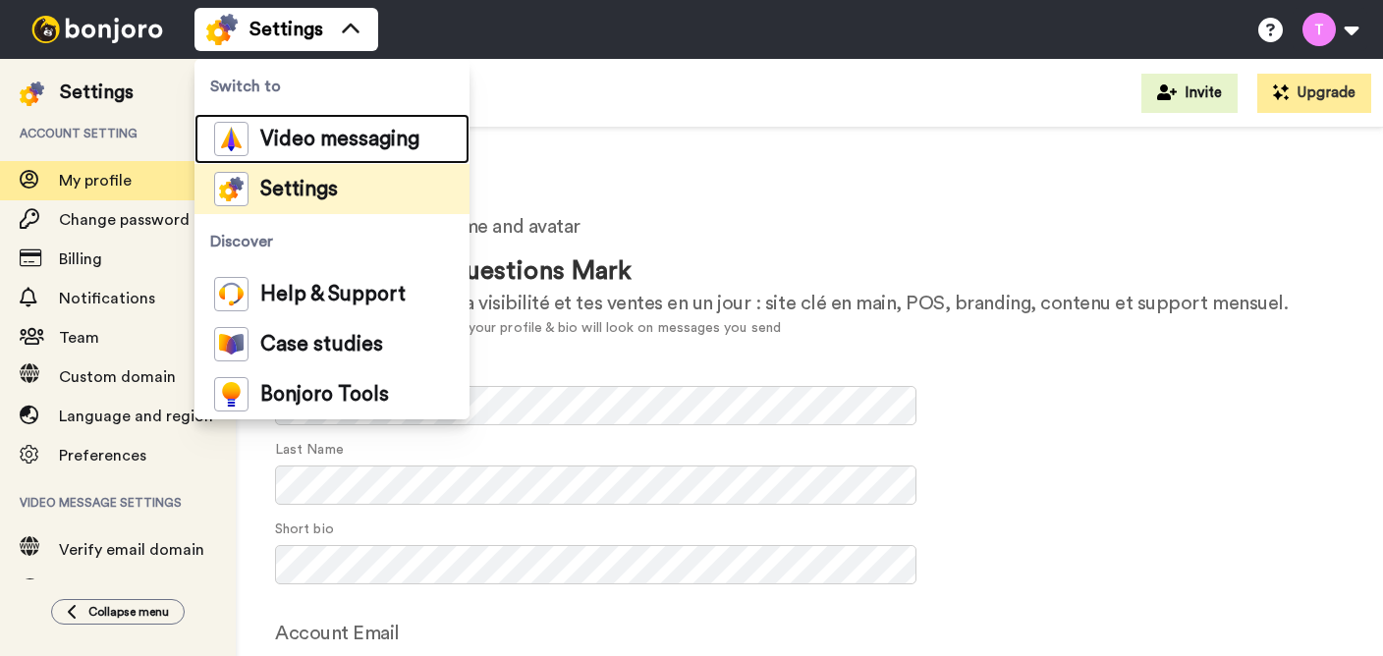
click at [304, 149] on span "Video messaging" at bounding box center [339, 140] width 159 height 20
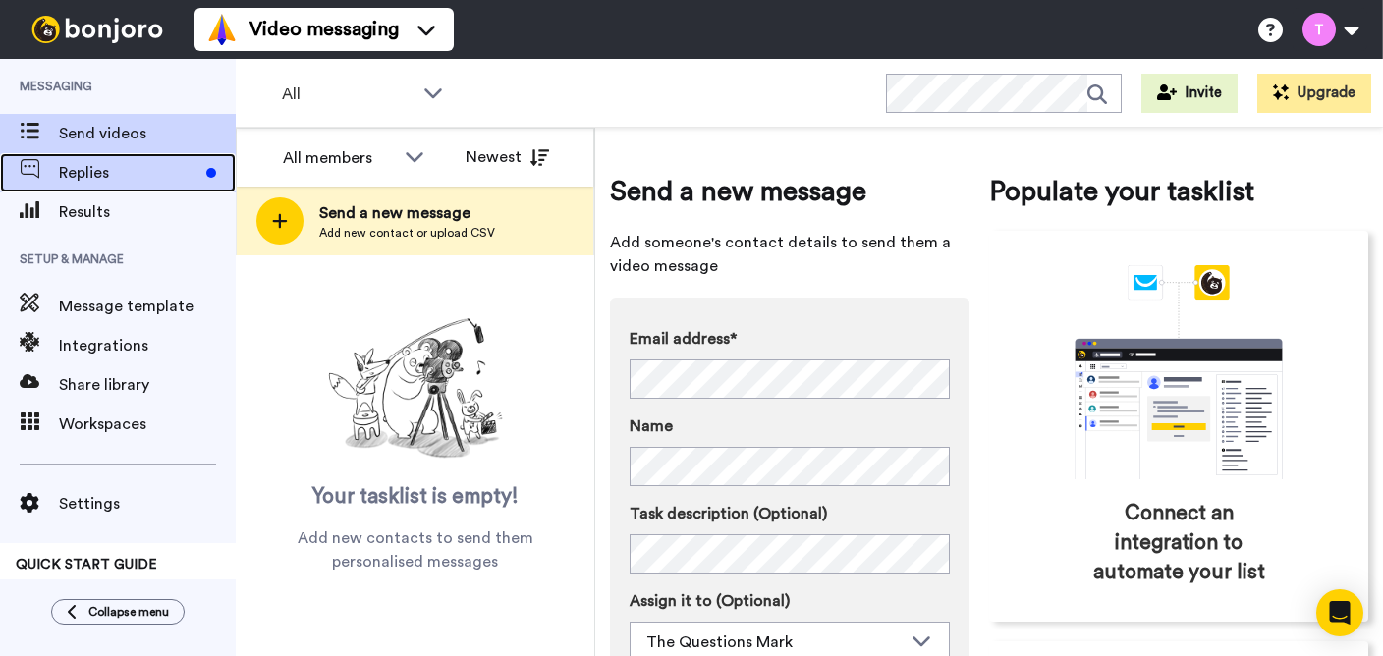
click at [158, 175] on span "Replies" at bounding box center [128, 173] width 139 height 24
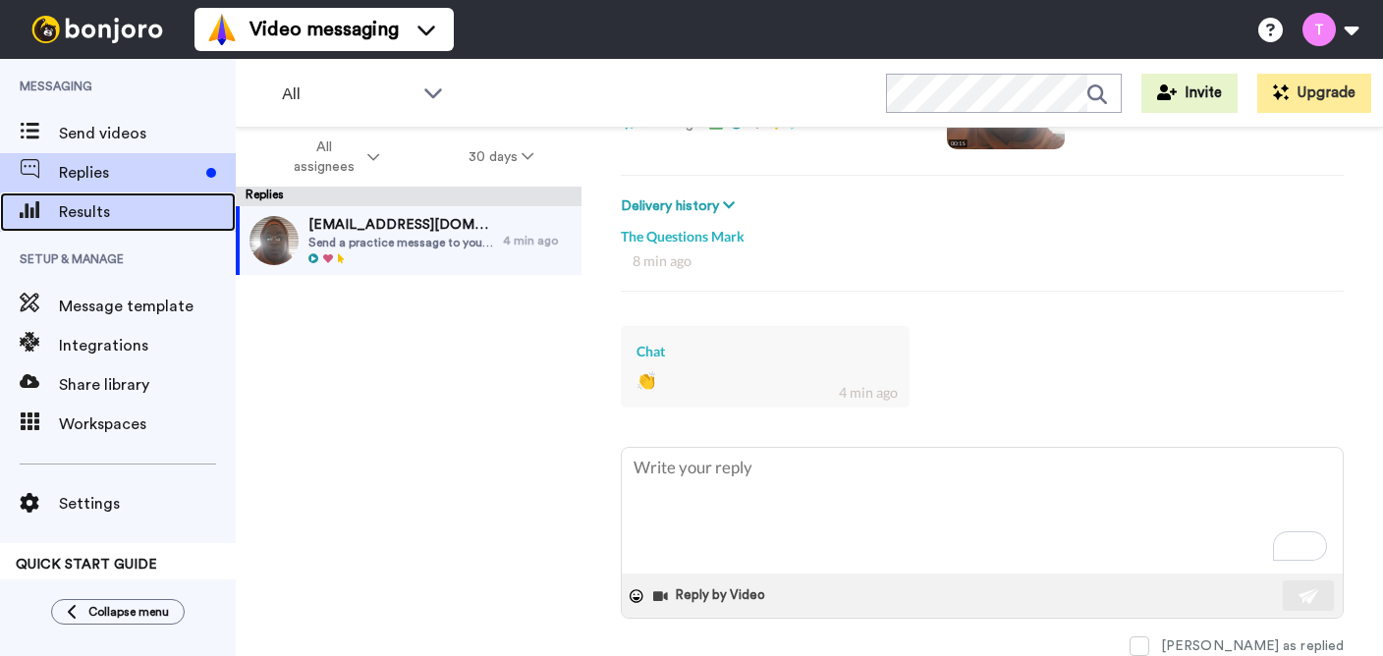
click at [82, 219] on span "Results" at bounding box center [147, 212] width 177 height 24
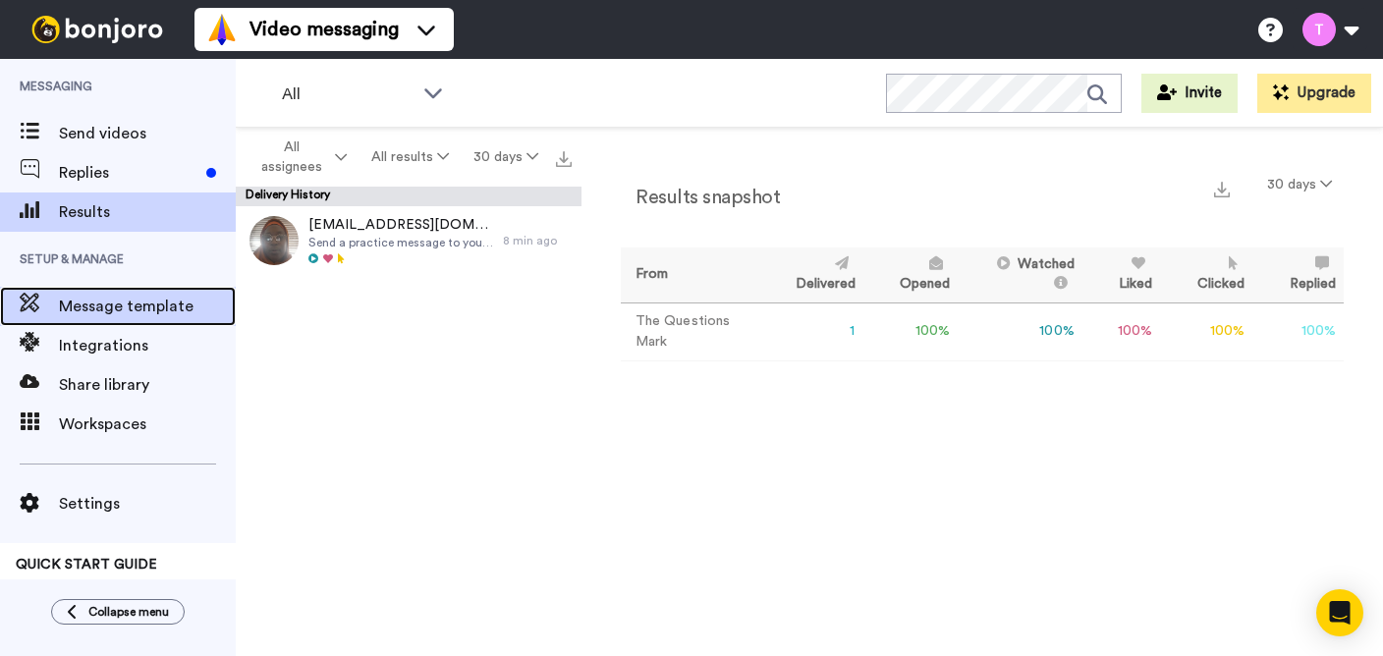
click at [168, 306] on span "Message template" at bounding box center [147, 307] width 177 height 24
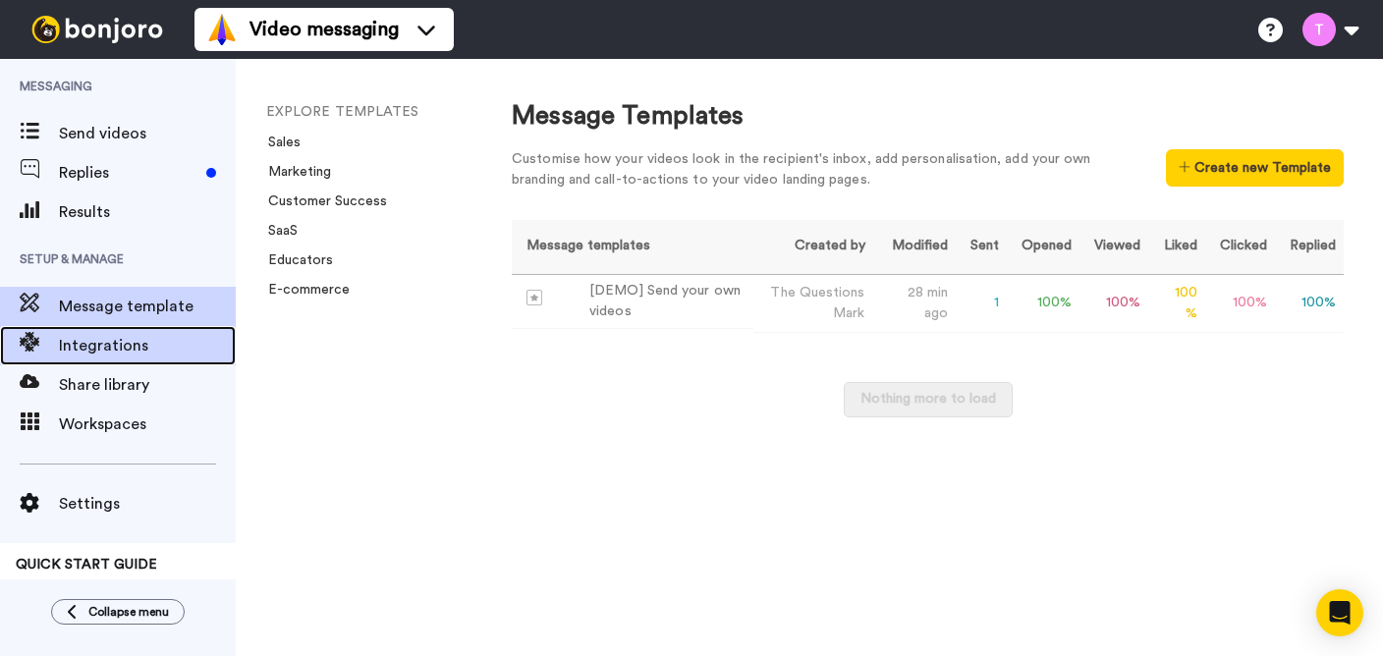
click at [120, 344] on span "Integrations" at bounding box center [147, 346] width 177 height 24
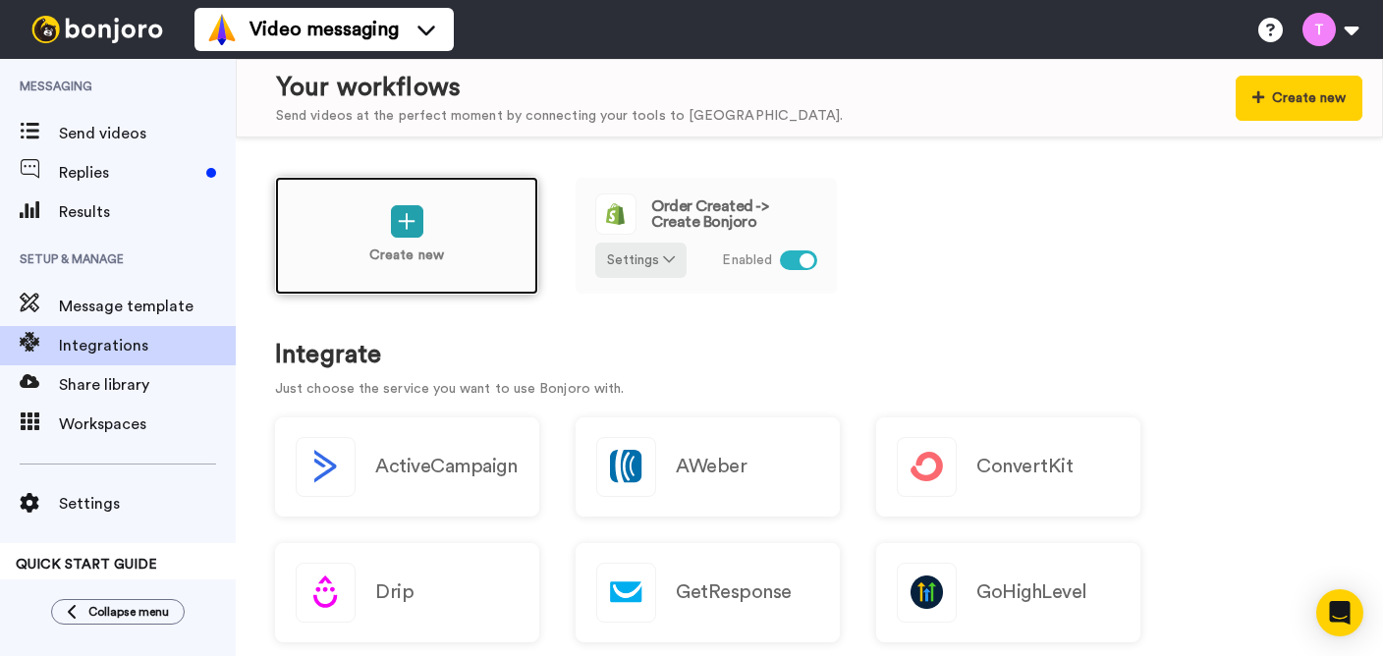
click at [402, 251] on p "Create new" at bounding box center [406, 256] width 75 height 21
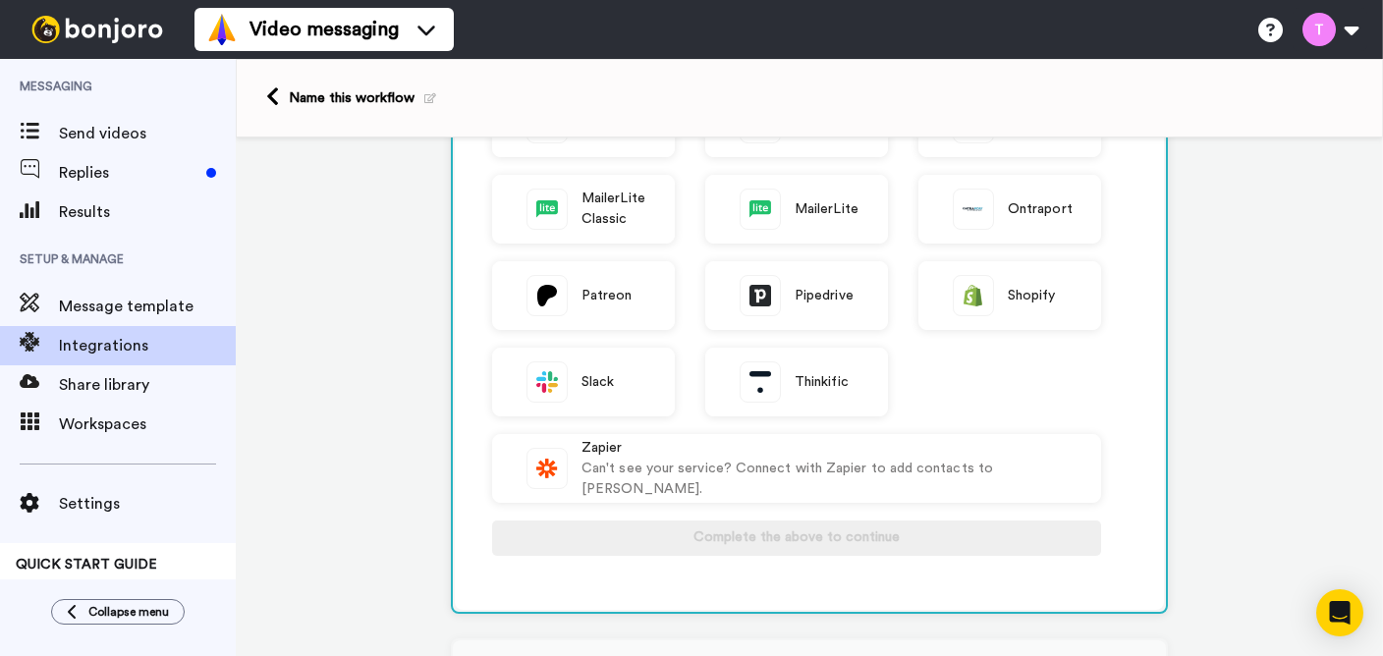
scroll to position [491, 0]
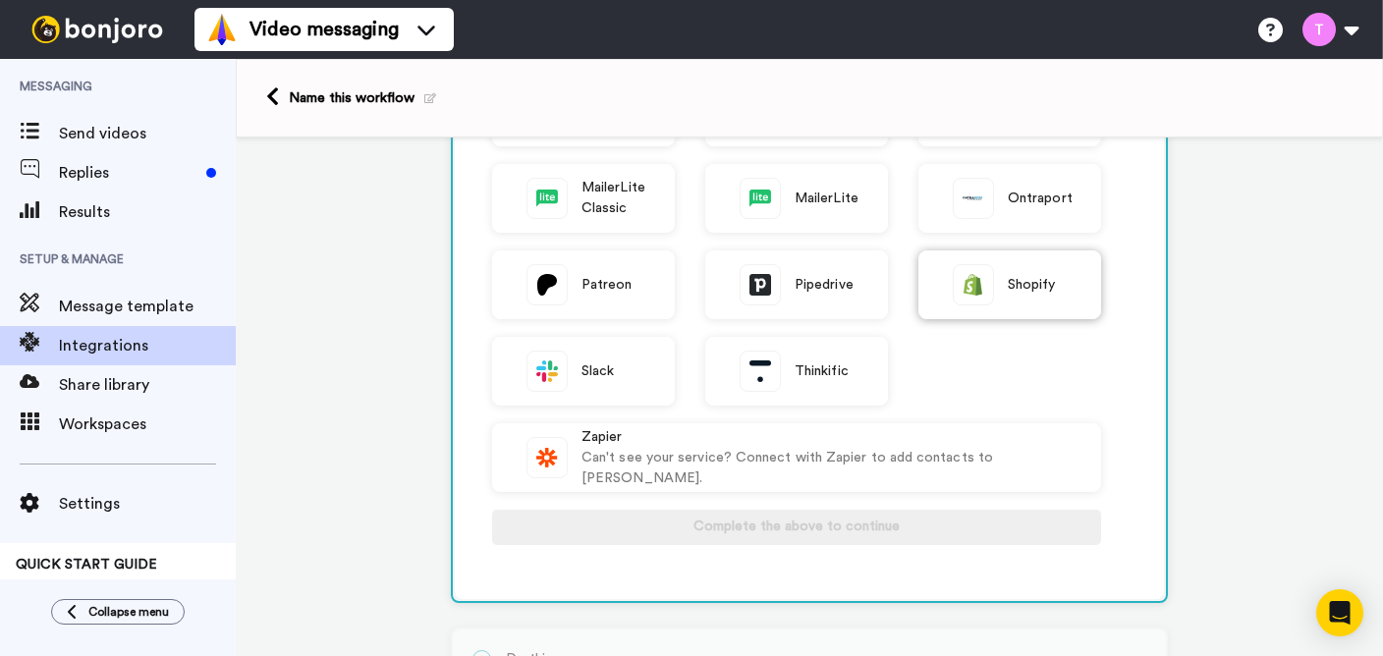
click at [1004, 291] on div "Shopify" at bounding box center [1009, 284] width 183 height 69
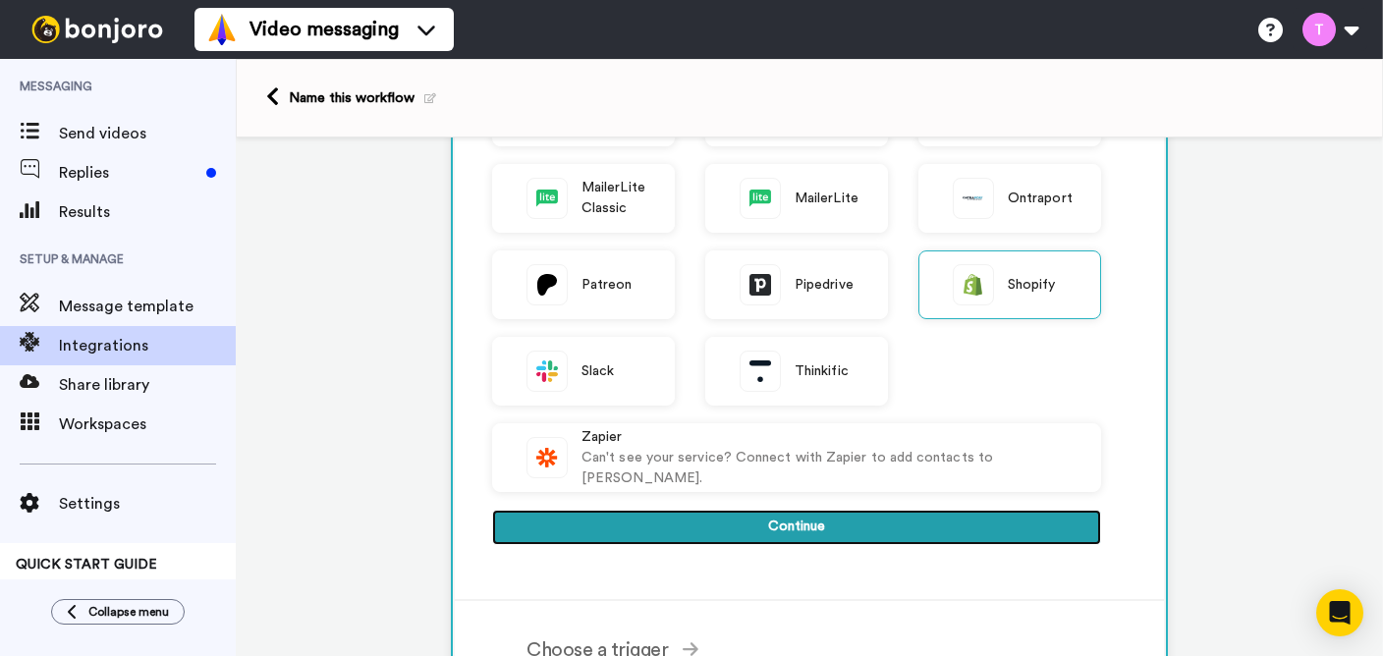
click at [969, 519] on button "Continue" at bounding box center [796, 527] width 609 height 35
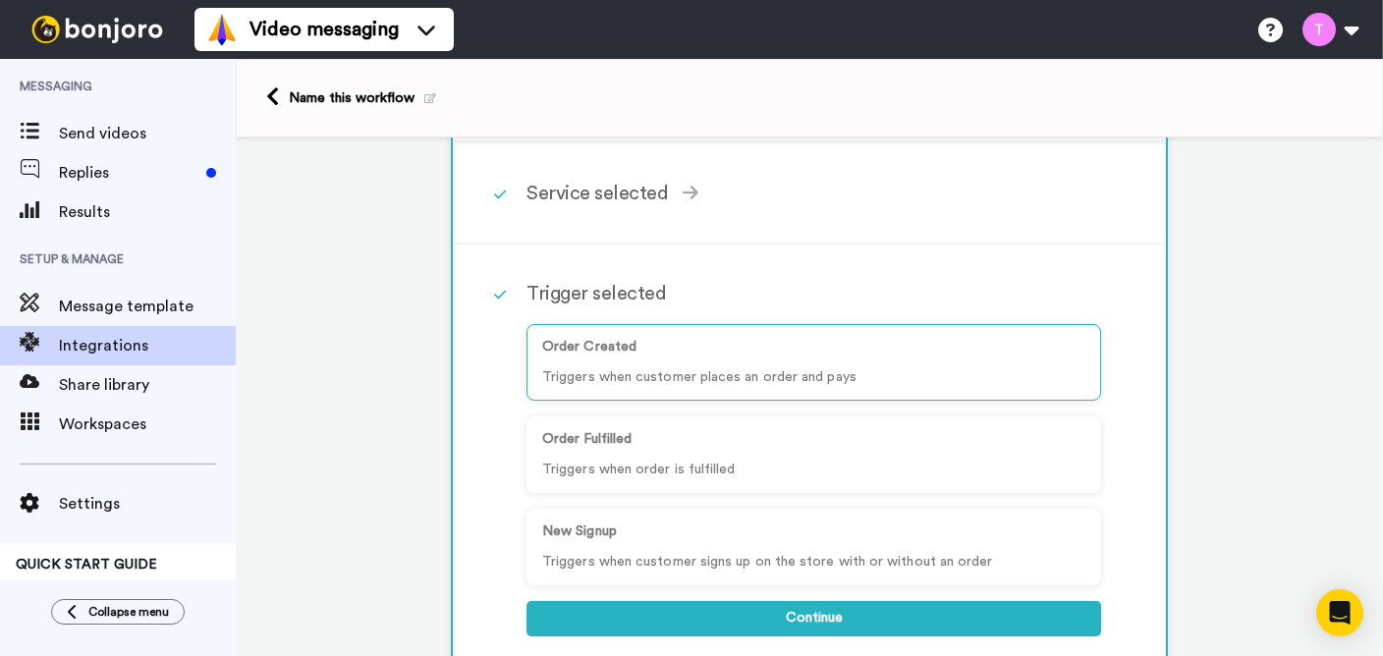
scroll to position [85, 0]
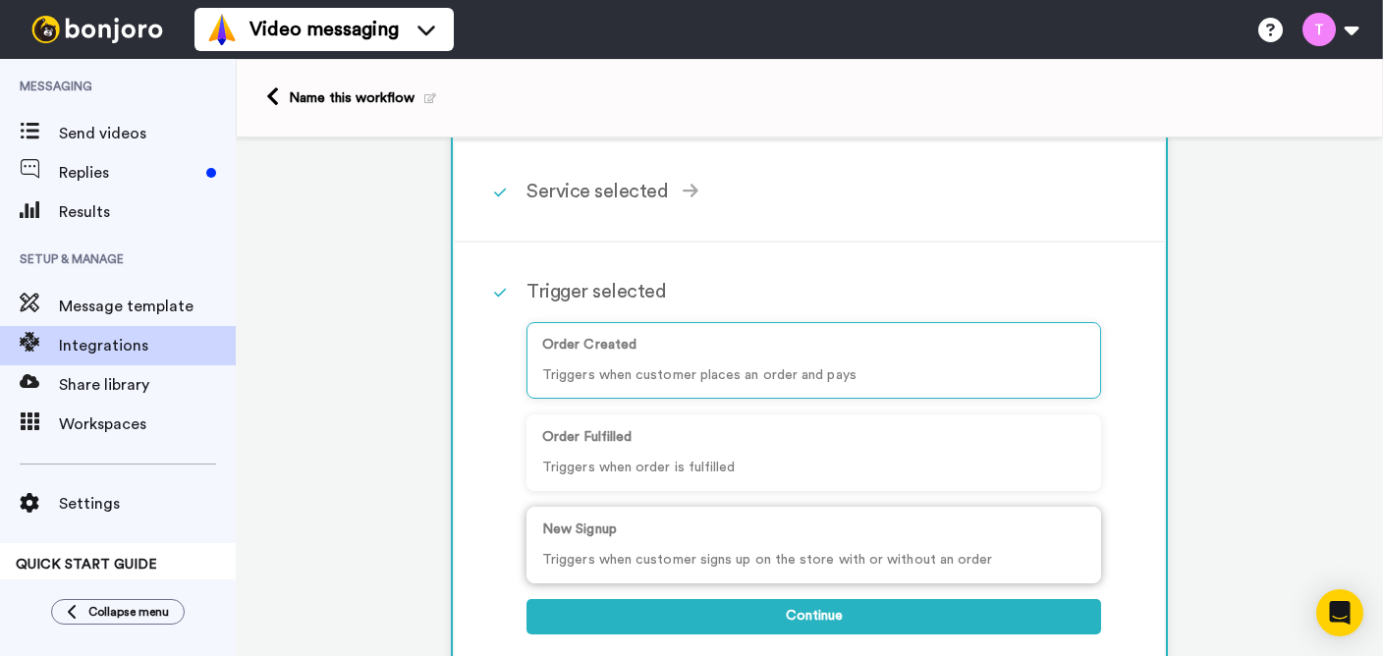
click at [906, 547] on div "New Signup Triggers when customer signs up on the store with or without an order" at bounding box center [813, 545] width 574 height 77
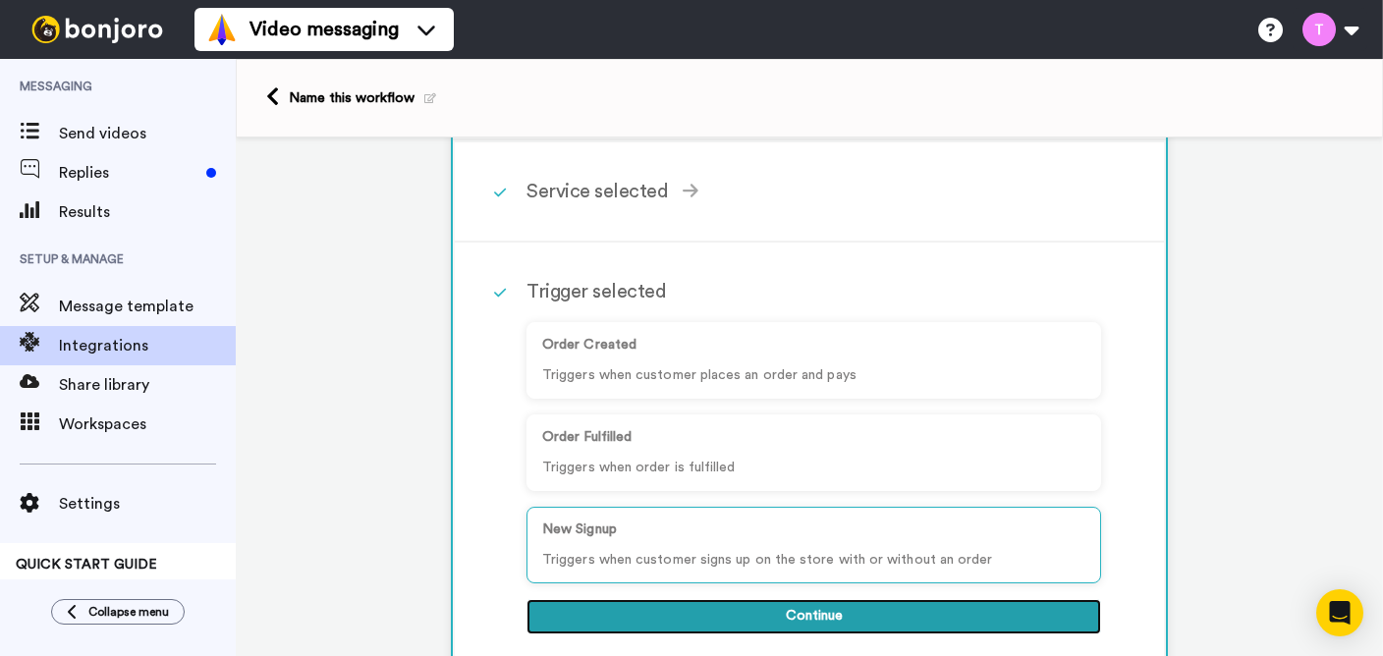
click at [863, 612] on button "Continue" at bounding box center [813, 616] width 574 height 35
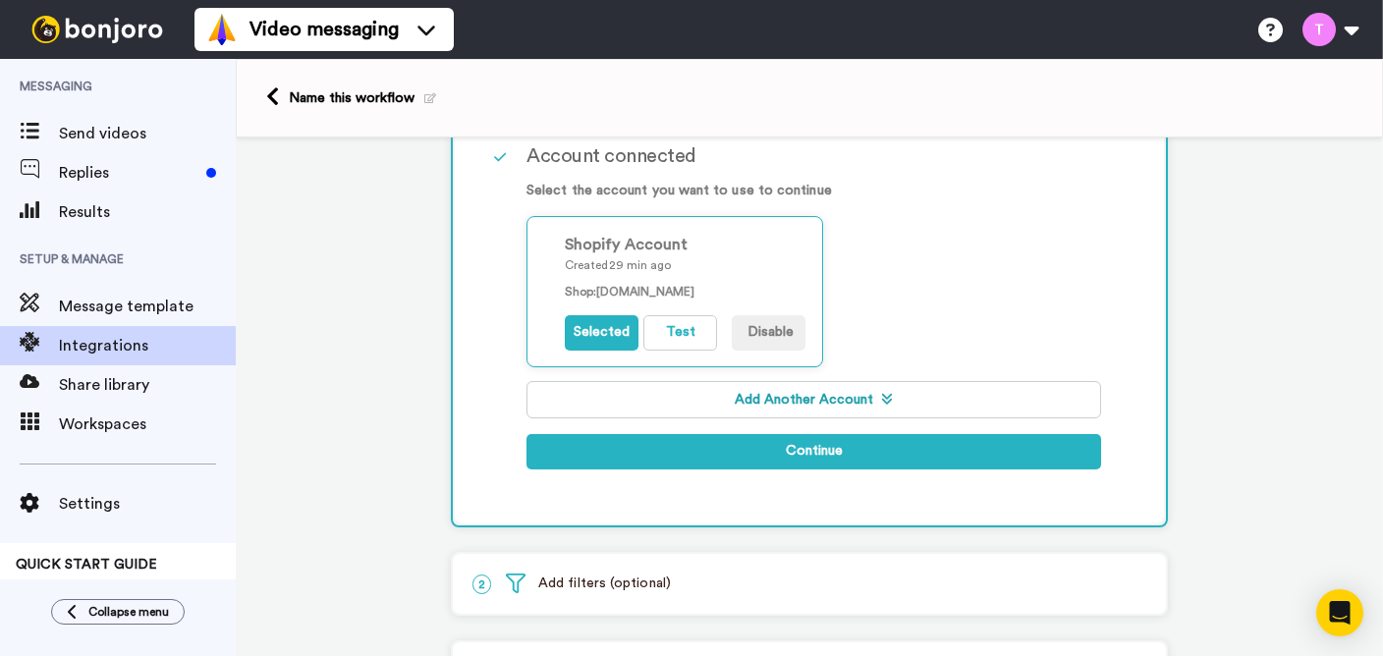
scroll to position [339, 0]
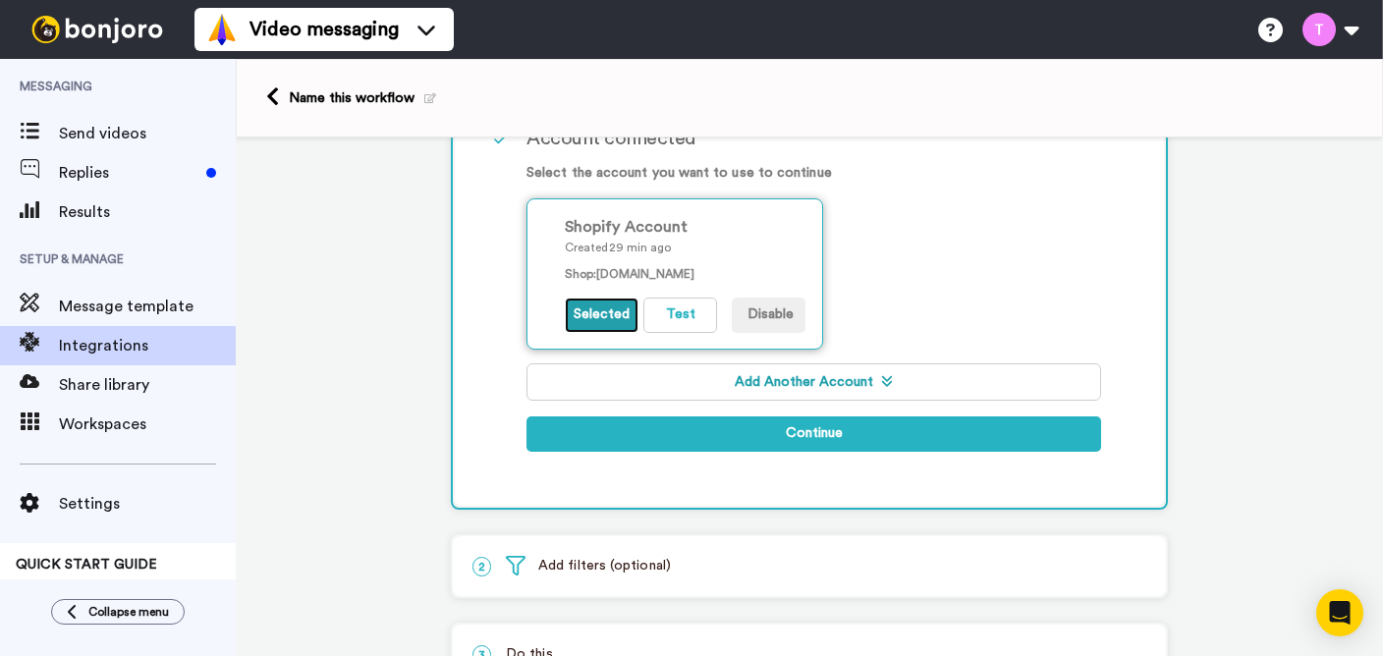
click at [589, 312] on button "Selected" at bounding box center [602, 315] width 74 height 35
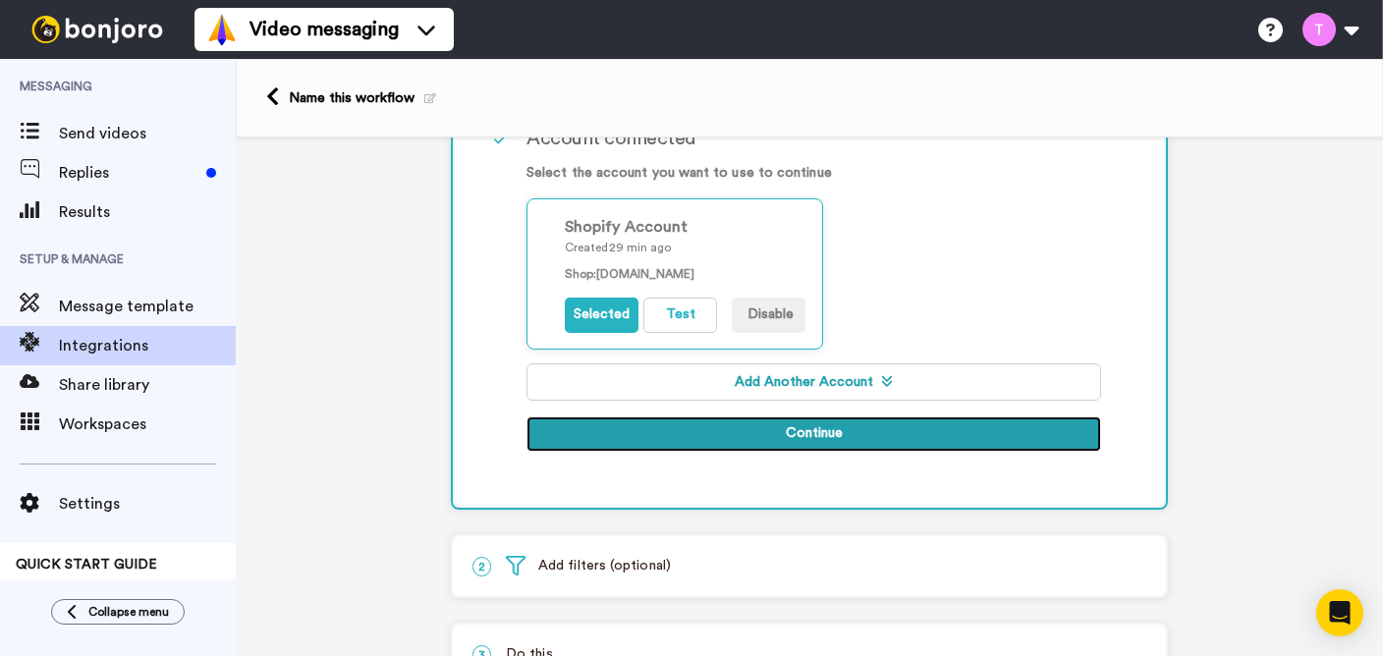
click at [816, 433] on button "Continue" at bounding box center [813, 433] width 574 height 35
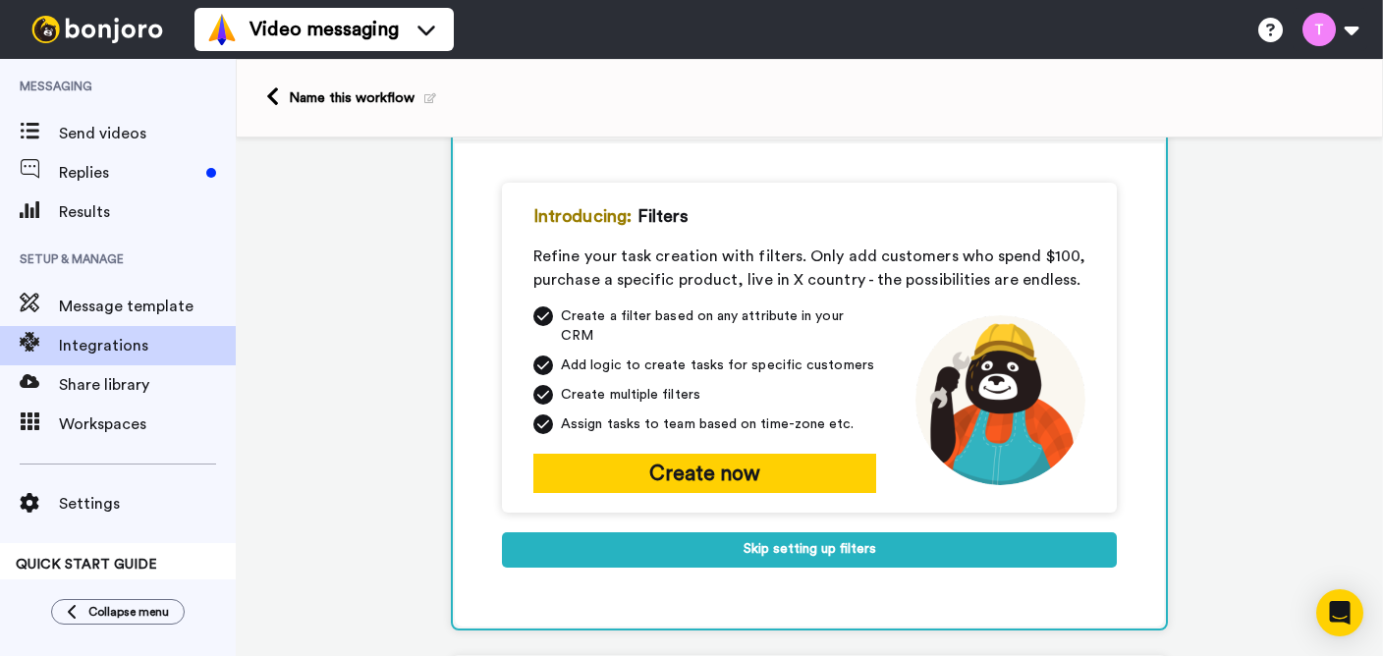
scroll to position [181, 0]
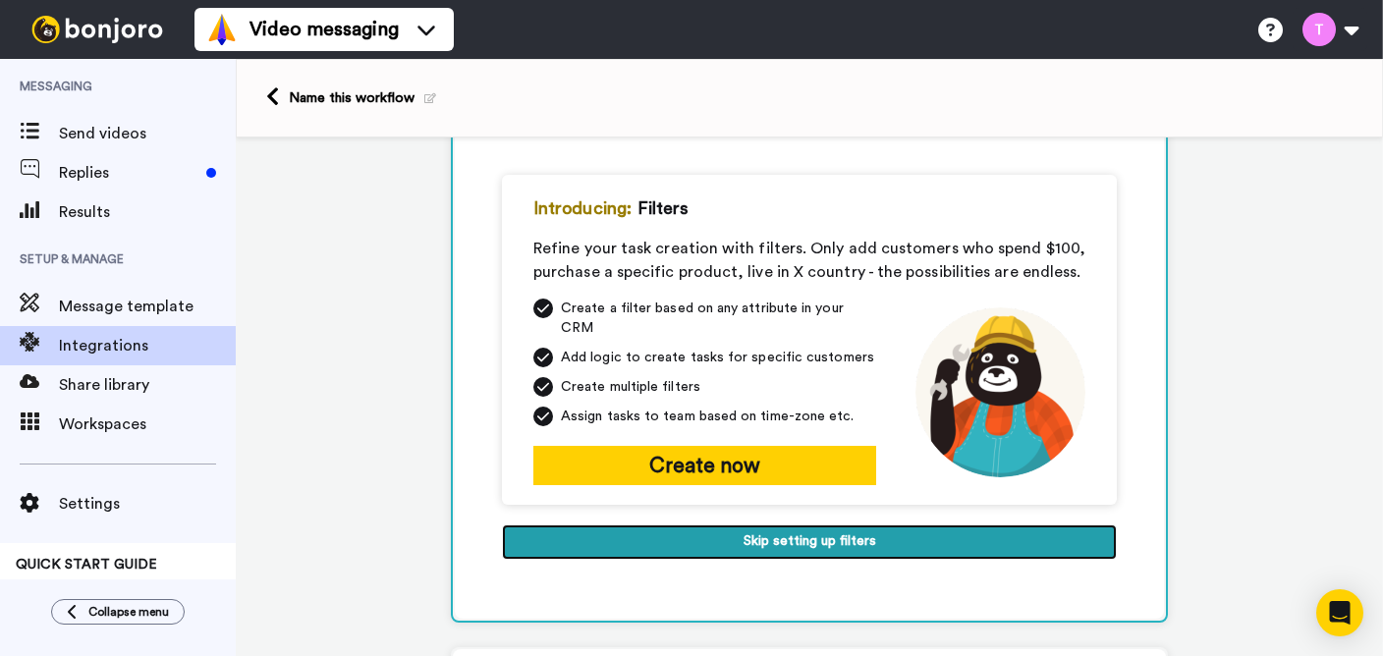
click at [867, 529] on button "Skip setting up filters" at bounding box center [809, 541] width 615 height 35
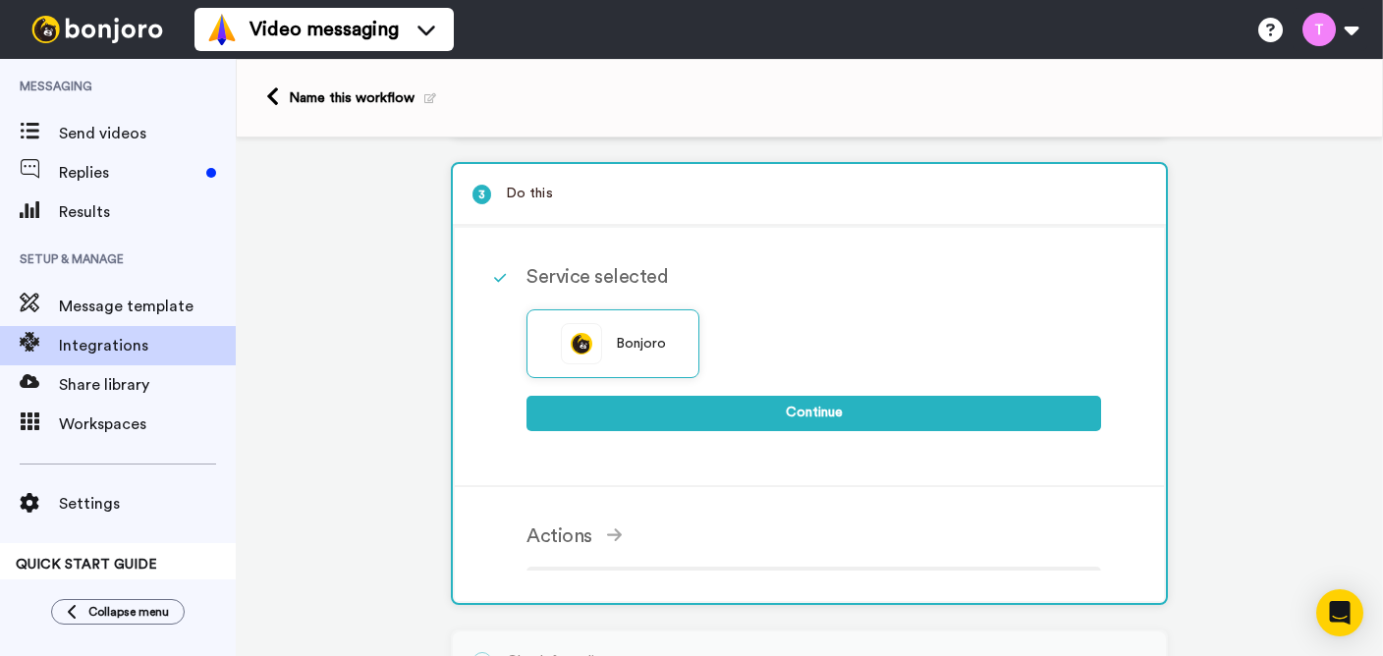
scroll to position [179, 0]
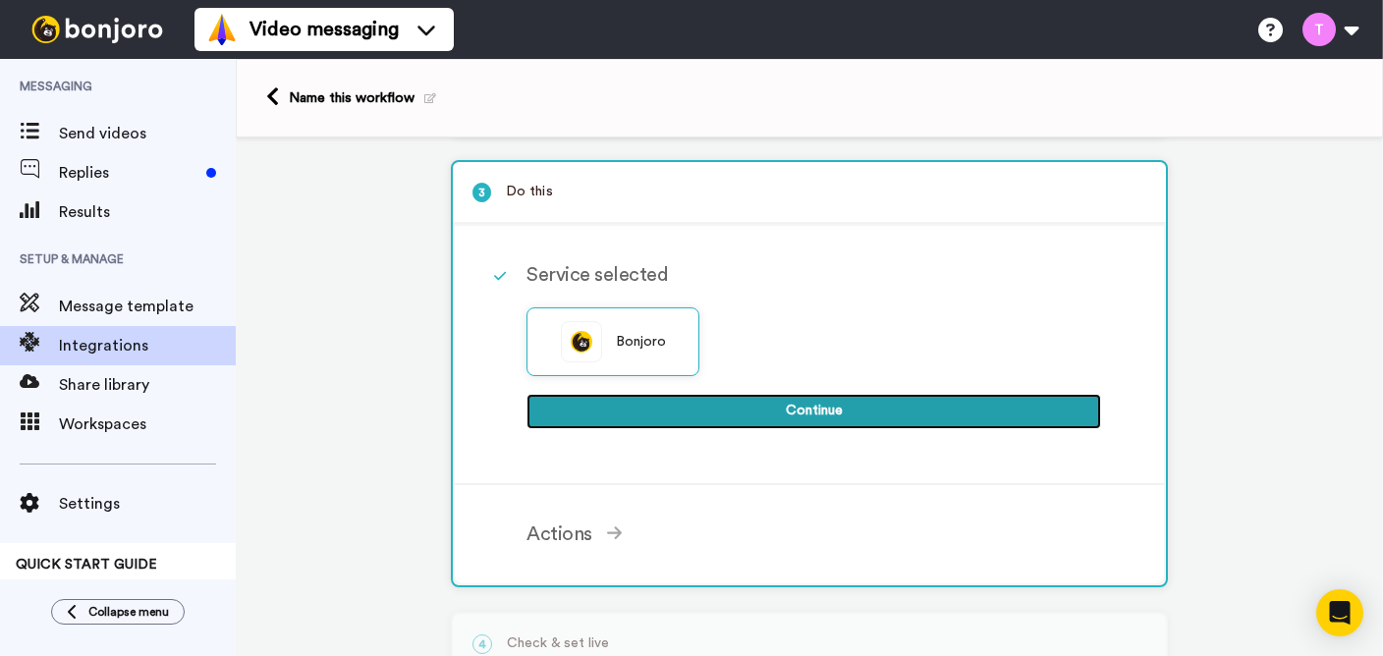
click at [787, 410] on button "Continue" at bounding box center [813, 411] width 574 height 35
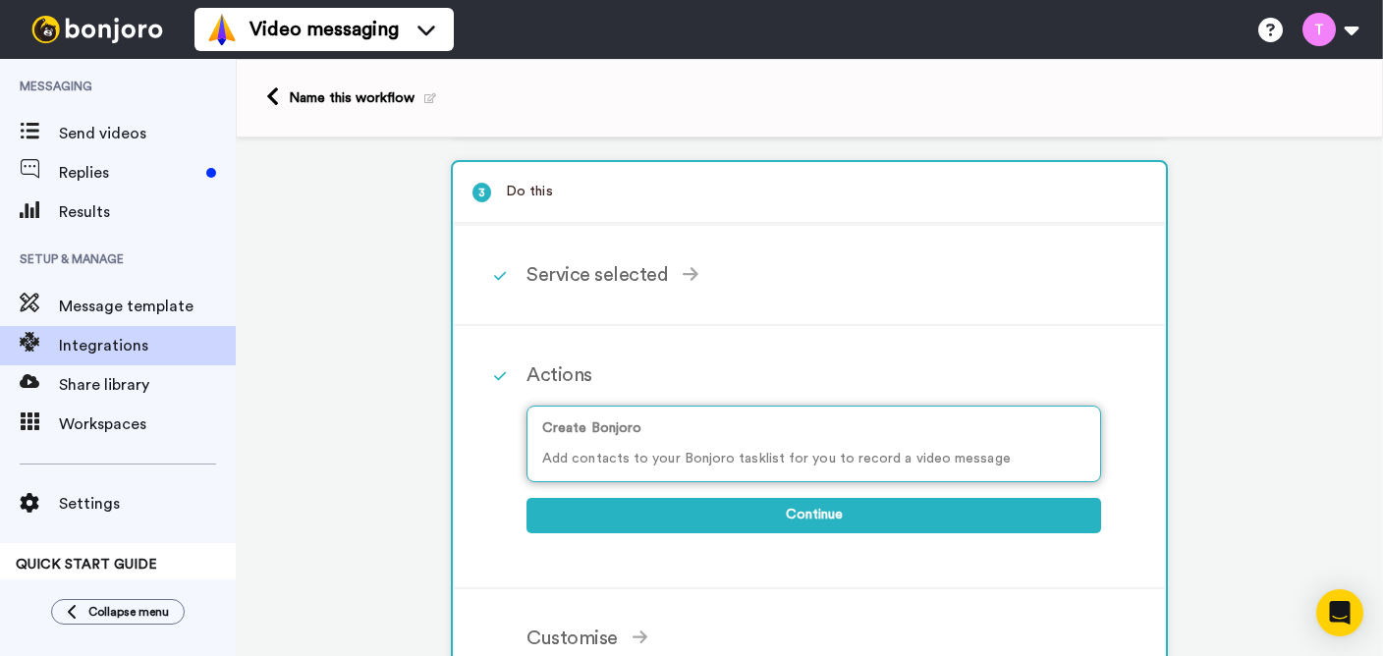
click at [810, 442] on div "Create Bonjoro Add contacts to your Bonjoro tasklist for you to record a video …" at bounding box center [813, 444] width 574 height 77
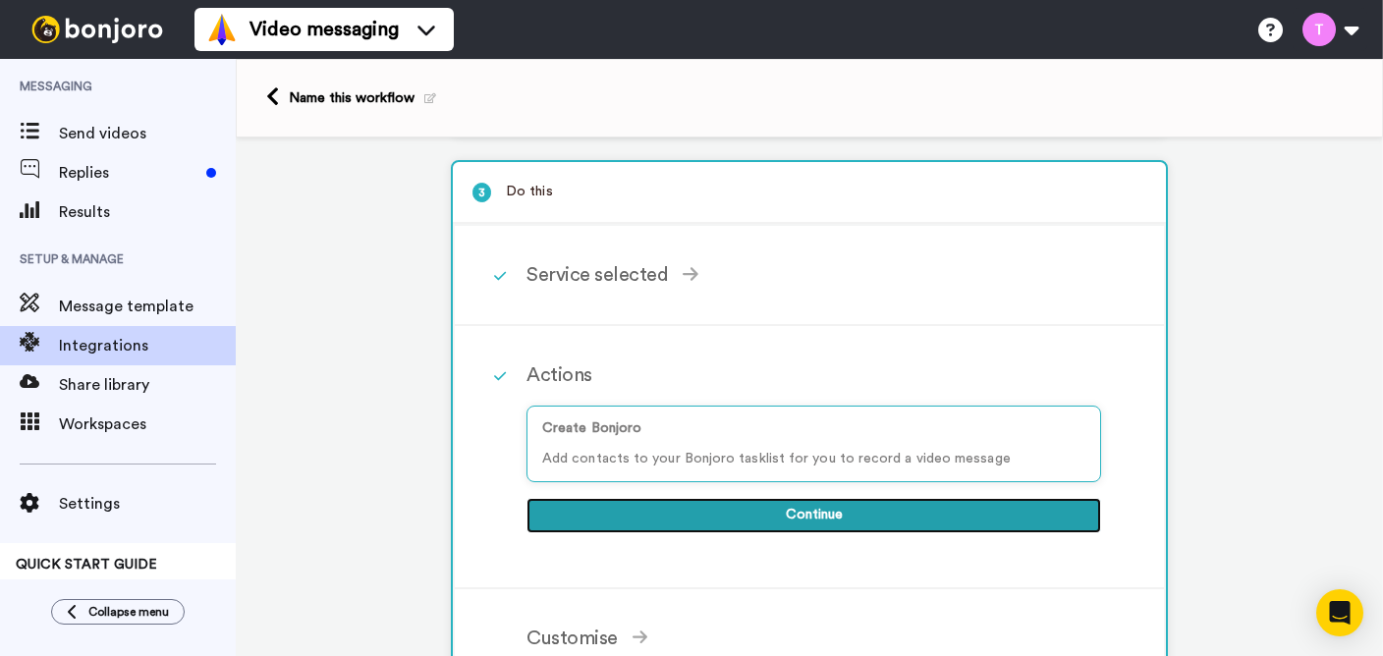
click at [863, 515] on button "Continue" at bounding box center [813, 515] width 574 height 35
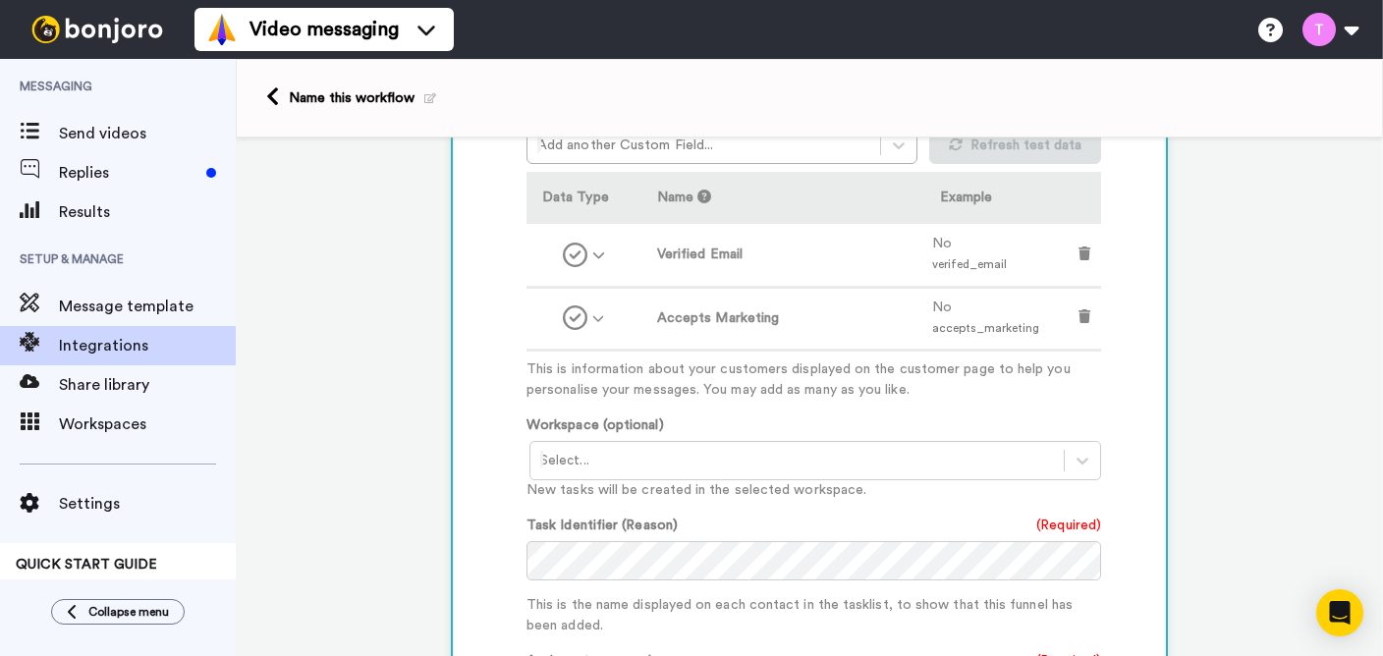
scroll to position [614, 0]
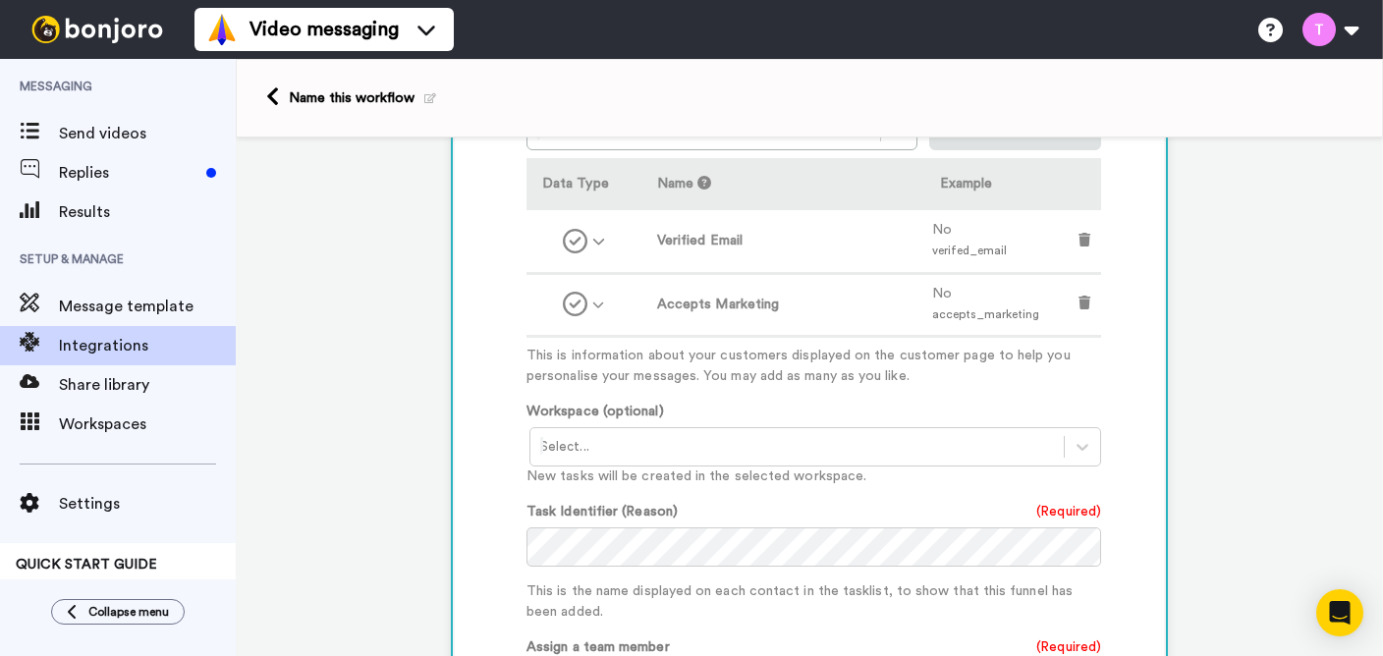
click at [792, 441] on div at bounding box center [797, 447] width 514 height 24
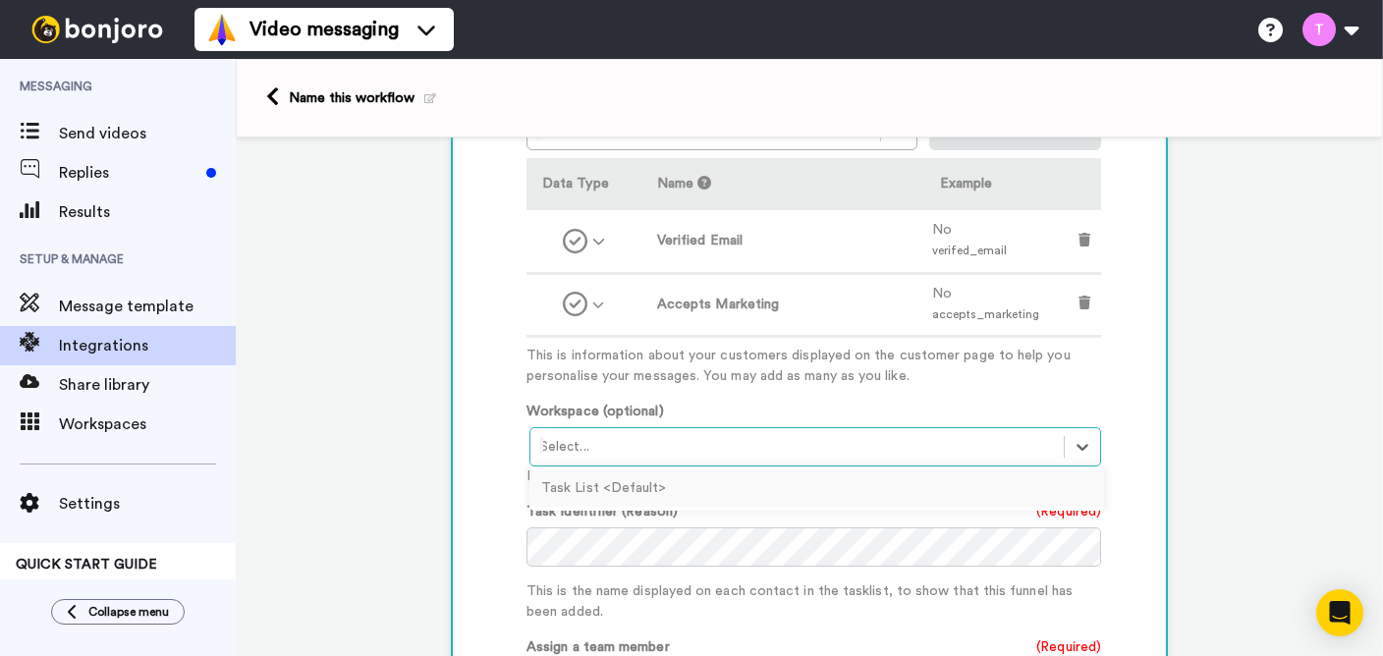
click at [713, 487] on div "Task List <Default>" at bounding box center [816, 488] width 574 height 36
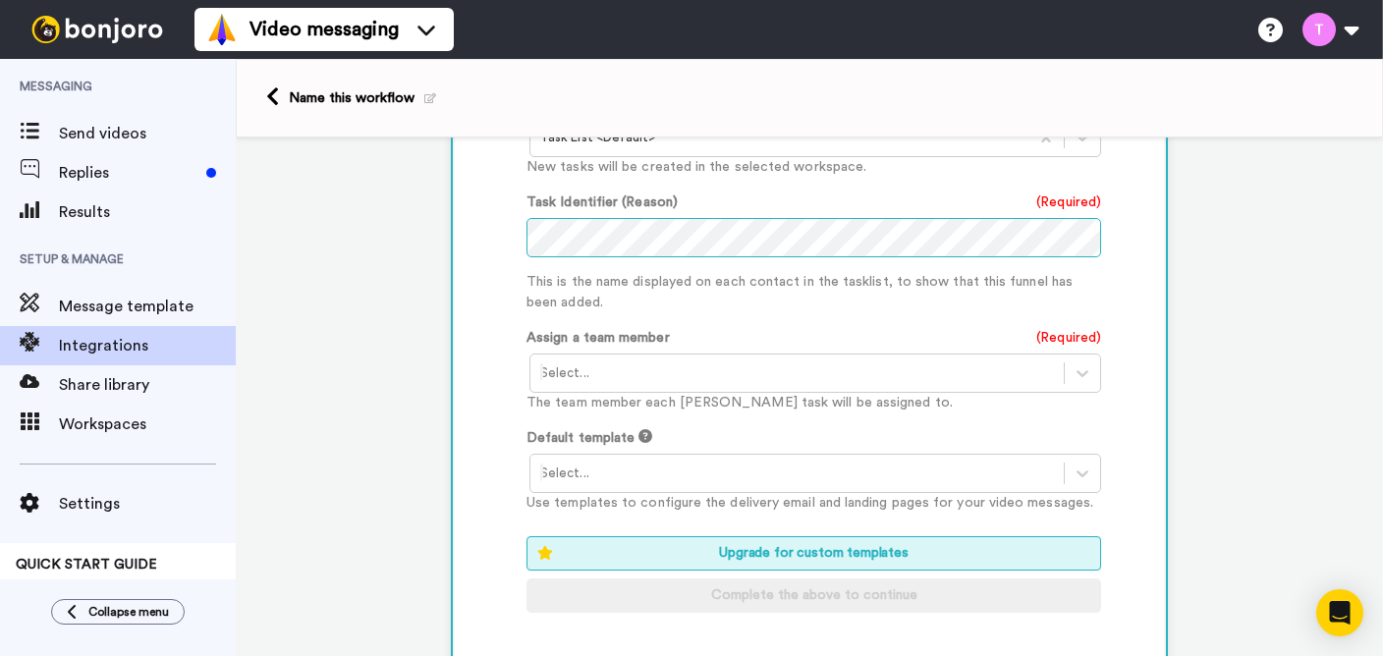
scroll to position [926, 0]
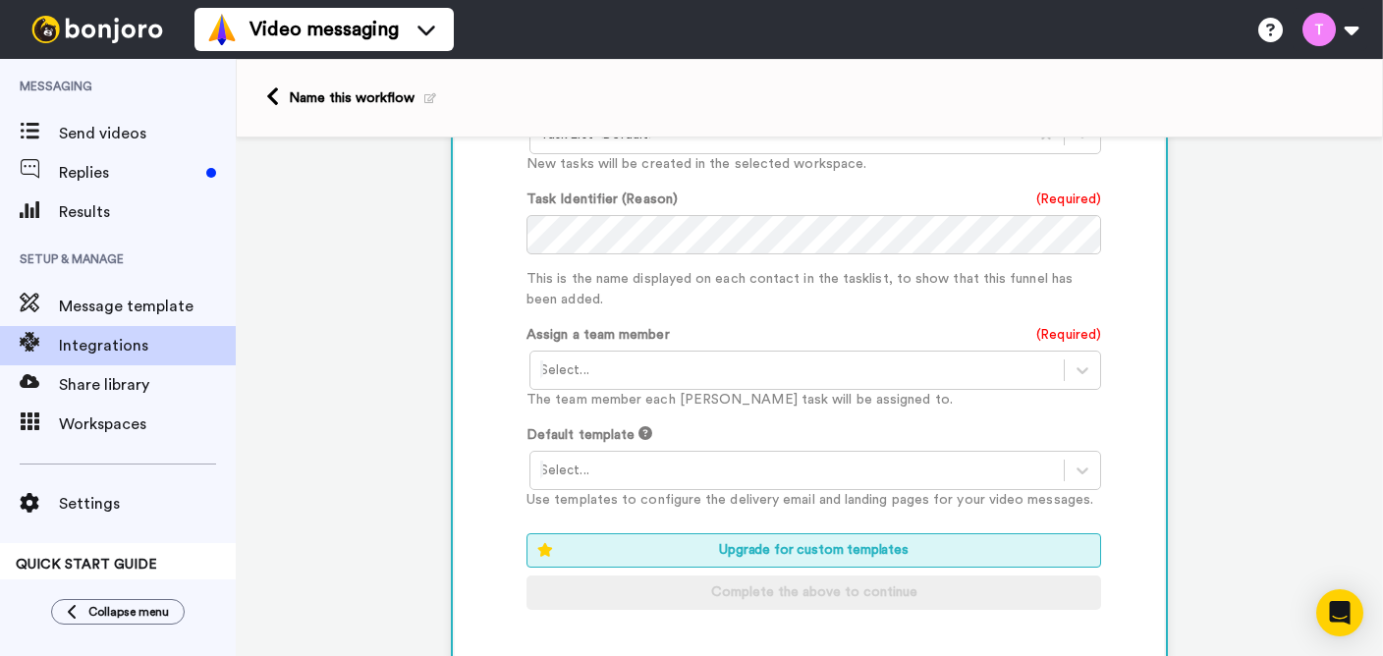
click at [782, 376] on div at bounding box center [797, 370] width 514 height 24
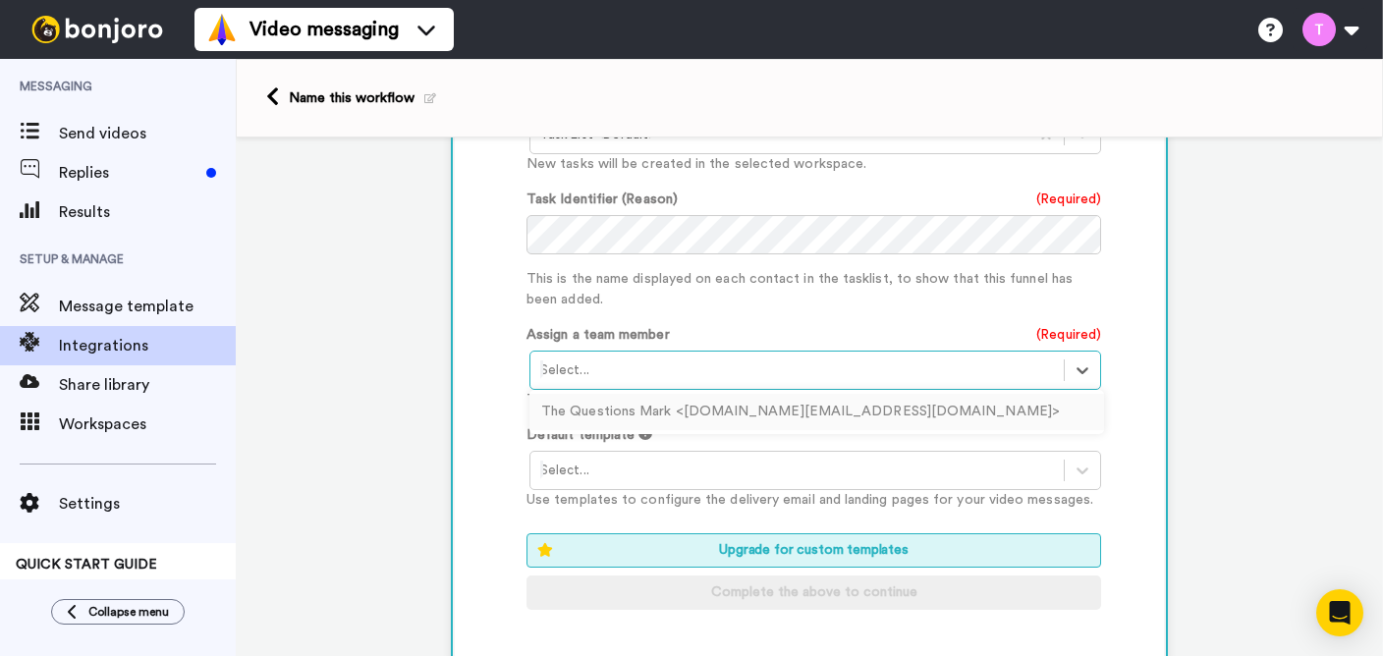
click at [777, 408] on div "The Questions Mark <questions.mark.me@gmail.com>" at bounding box center [816, 412] width 574 height 36
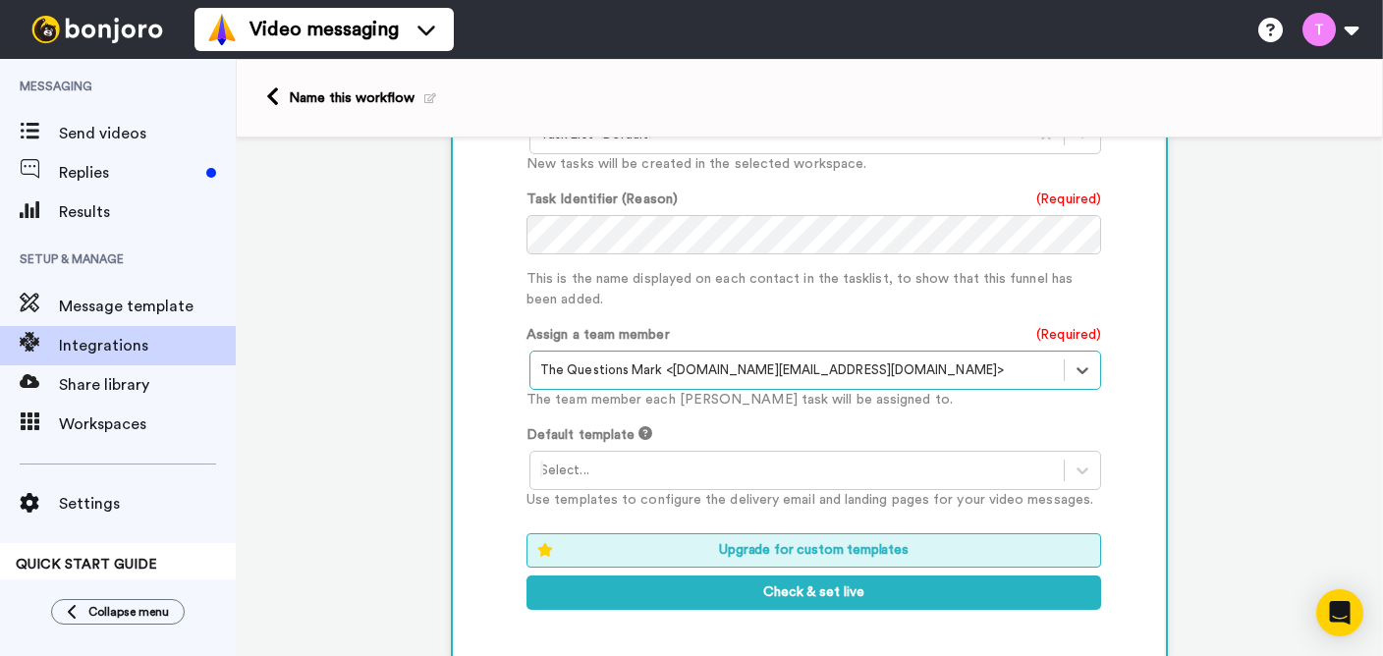
click at [774, 474] on div at bounding box center [797, 471] width 514 height 24
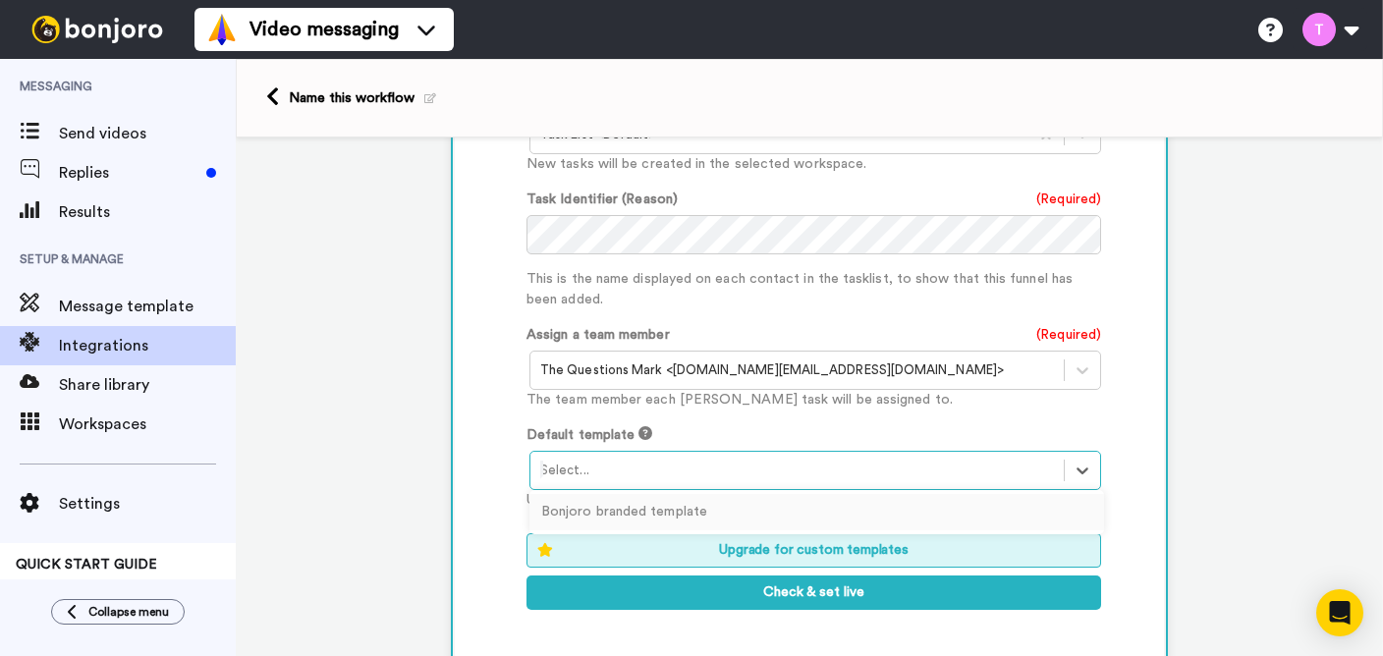
click at [742, 512] on div "Bonjoro branded template" at bounding box center [816, 512] width 574 height 36
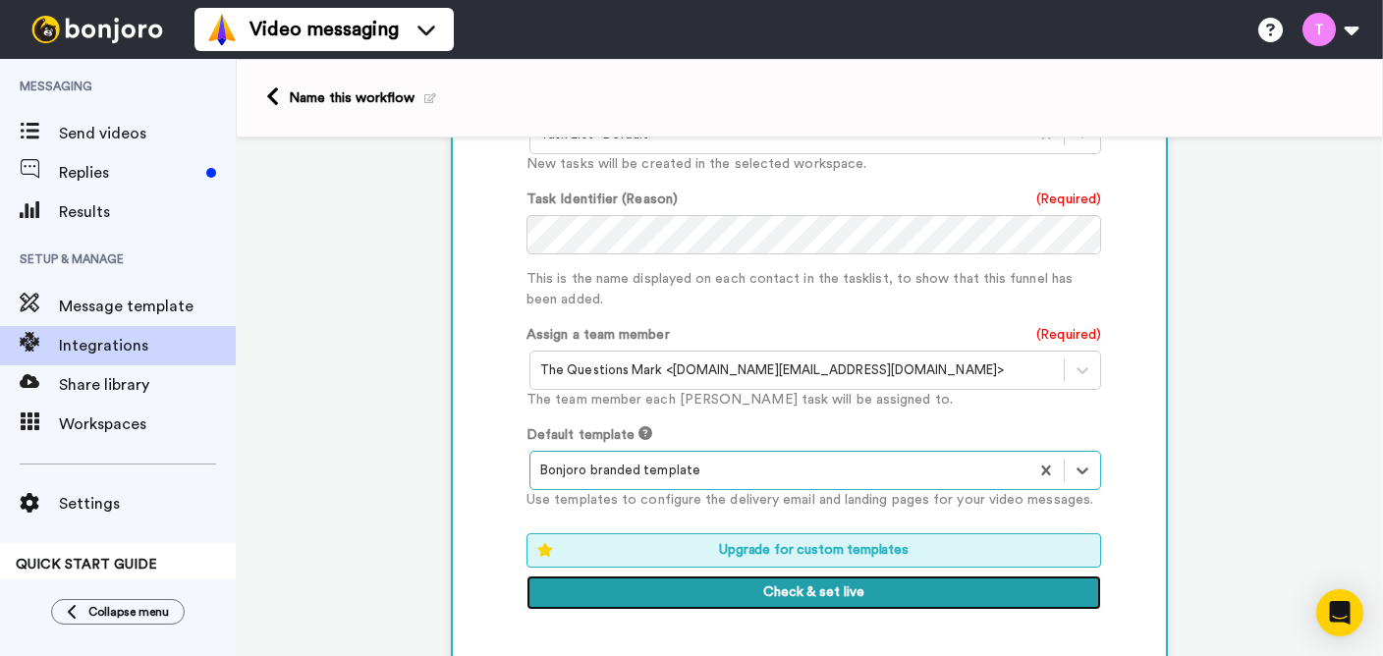
click at [847, 600] on button "Check & set live" at bounding box center [813, 592] width 574 height 35
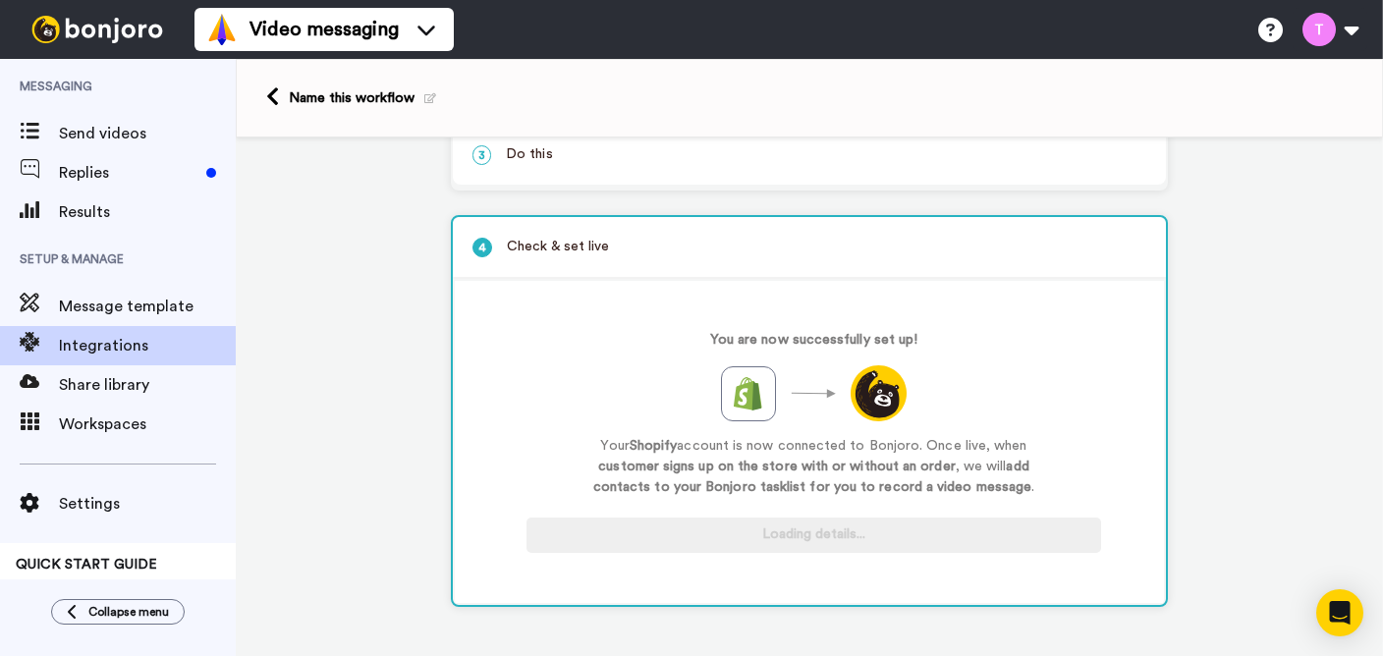
scroll to position [219, 0]
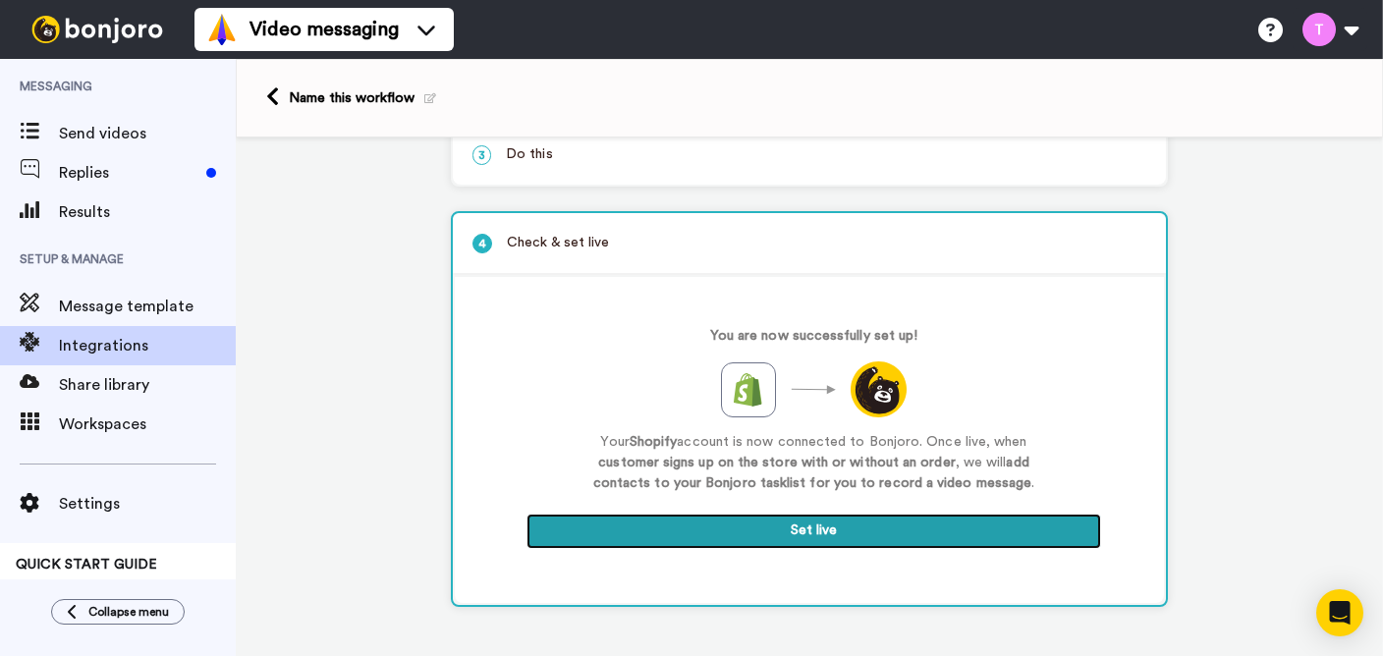
click at [834, 524] on button "Set live" at bounding box center [813, 531] width 574 height 35
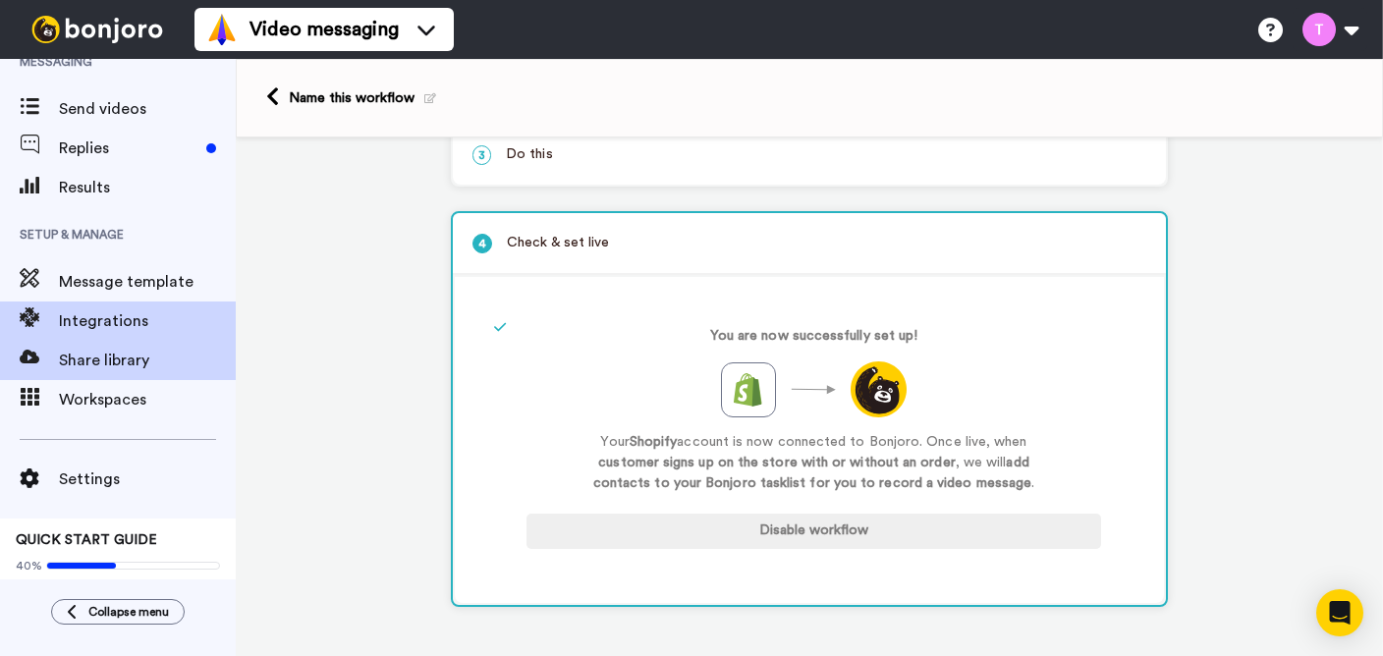
scroll to position [0, 0]
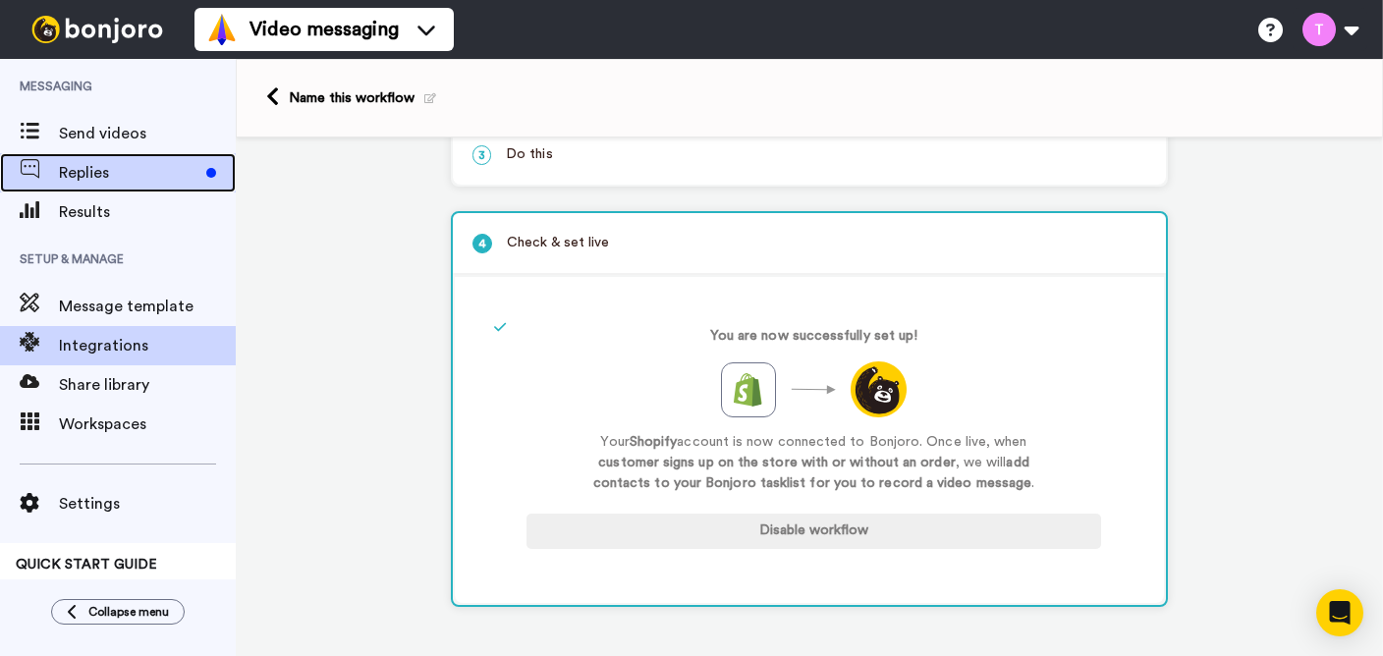
click at [150, 171] on span "Replies" at bounding box center [128, 173] width 139 height 24
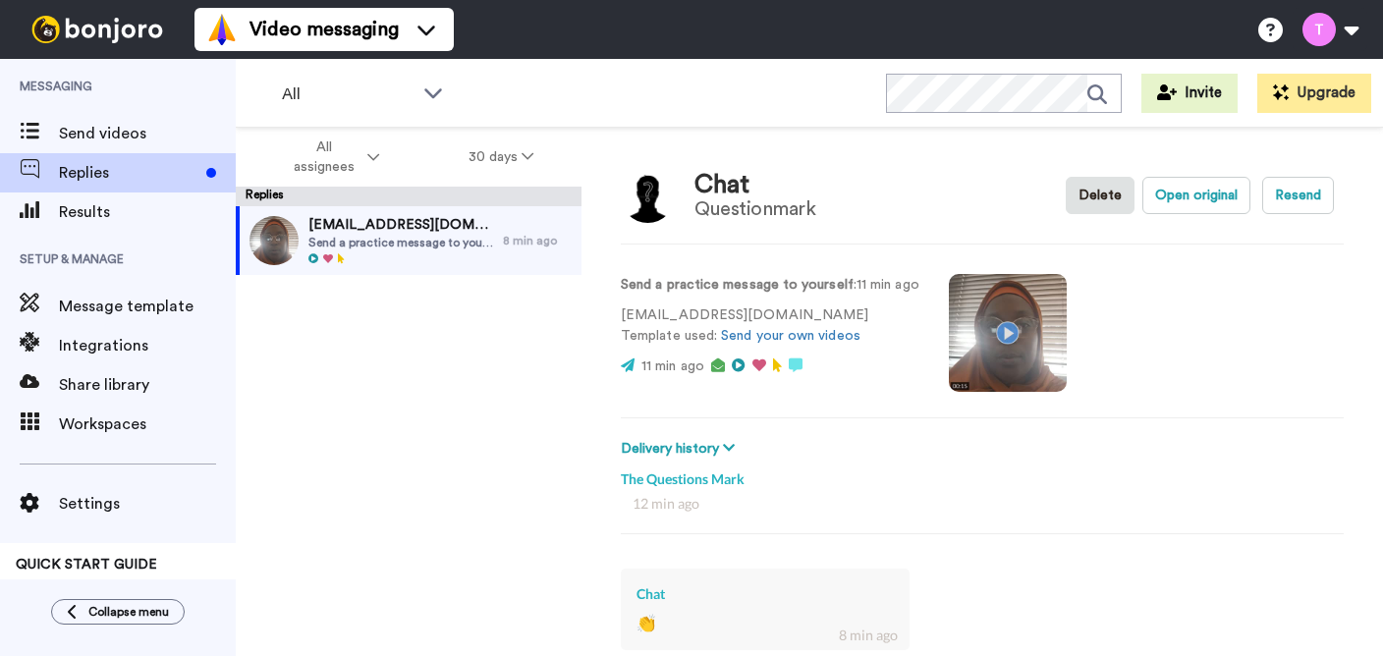
type textarea "x"
